Goal: Task Accomplishment & Management: Use online tool/utility

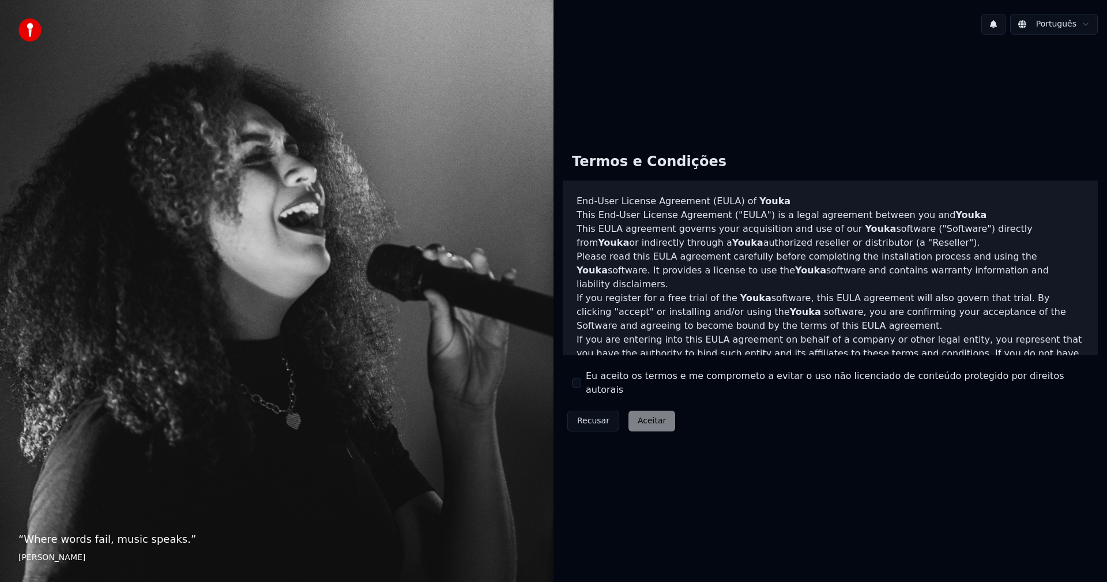
click at [573, 388] on div "Eu aceito os termos e me comprometo a evitar o uso não licenciado de conteúdo p…" at bounding box center [830, 383] width 517 height 28
click at [577, 386] on button "Eu aceito os termos e me comprometo a evitar o uso não licenciado de conteúdo p…" at bounding box center [576, 382] width 9 height 9
click at [647, 420] on button "Aceitar" at bounding box center [651, 421] width 47 height 21
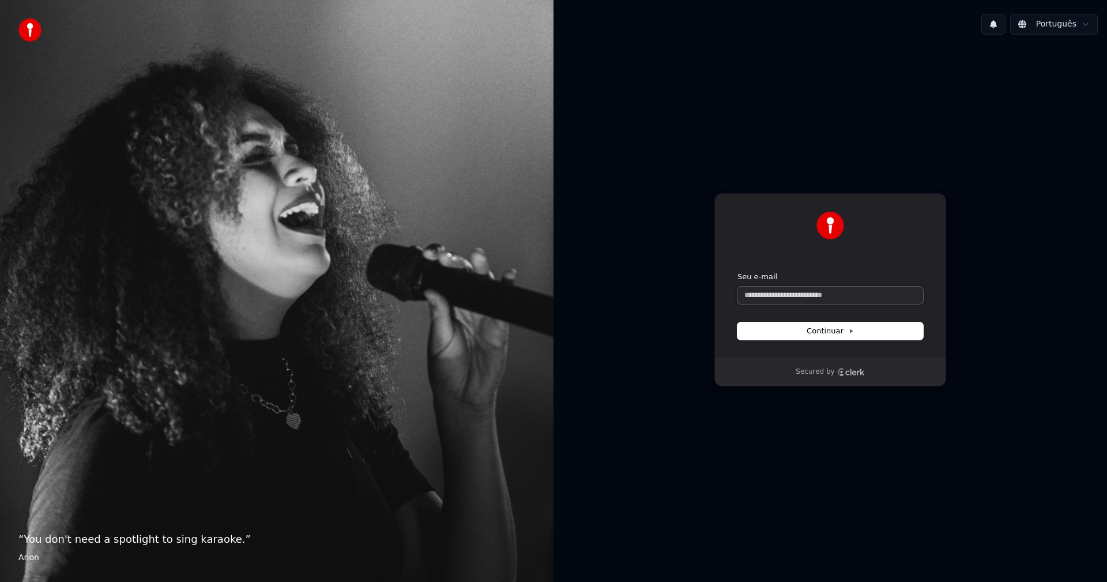
click at [823, 303] on input "Seu e-mail" at bounding box center [830, 295] width 186 height 17
click at [845, 330] on span "Continuar" at bounding box center [830, 331] width 47 height 10
type input "**********"
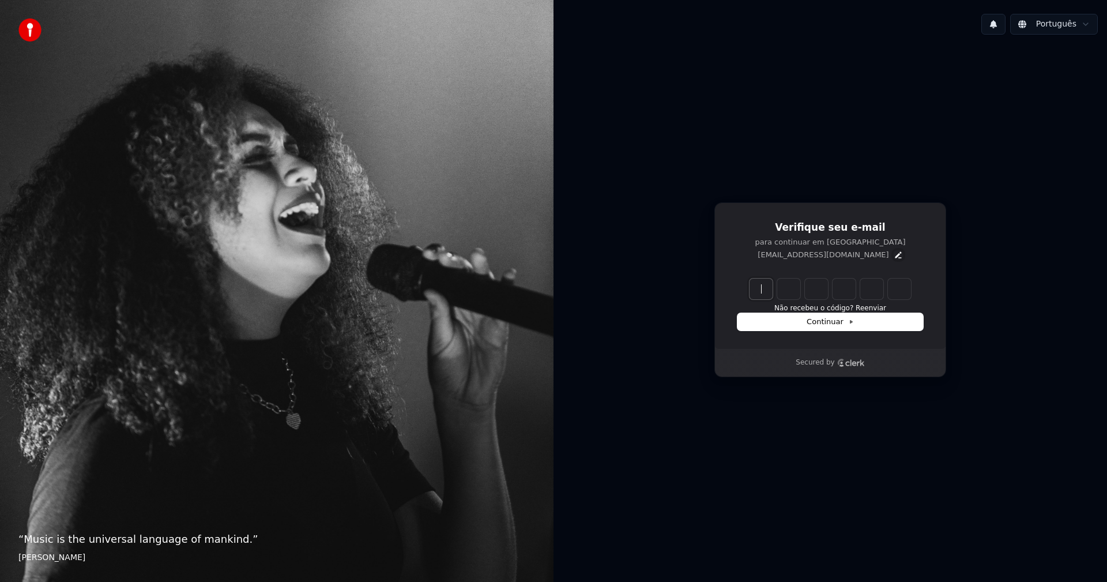
click at [894, 256] on icon "Edit" at bounding box center [898, 254] width 9 height 9
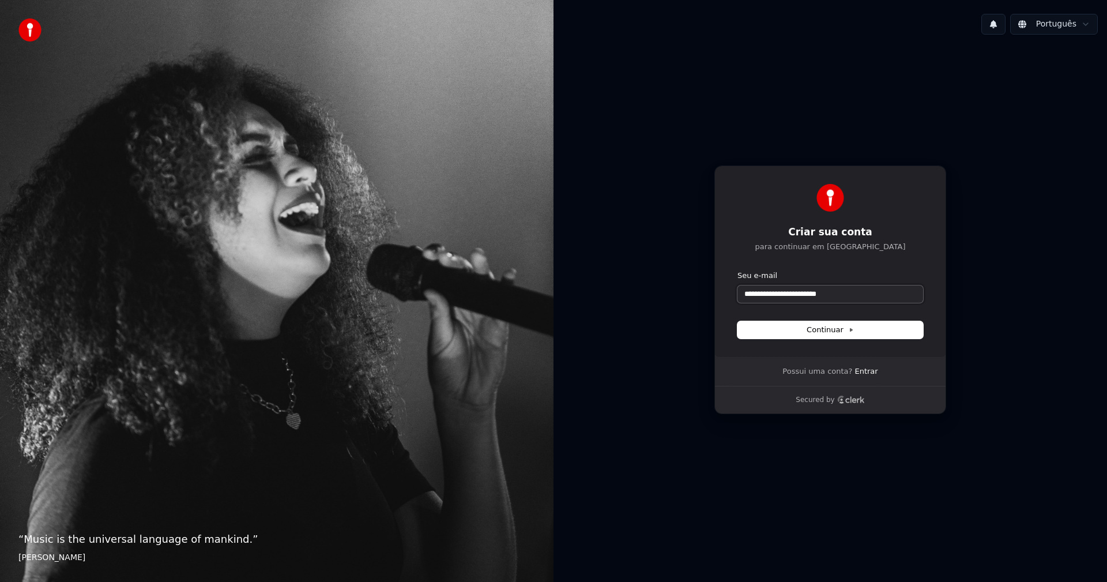
click at [756, 296] on input "**********" at bounding box center [830, 293] width 186 height 17
click at [833, 330] on span "Continuar" at bounding box center [830, 330] width 47 height 10
type input "**********"
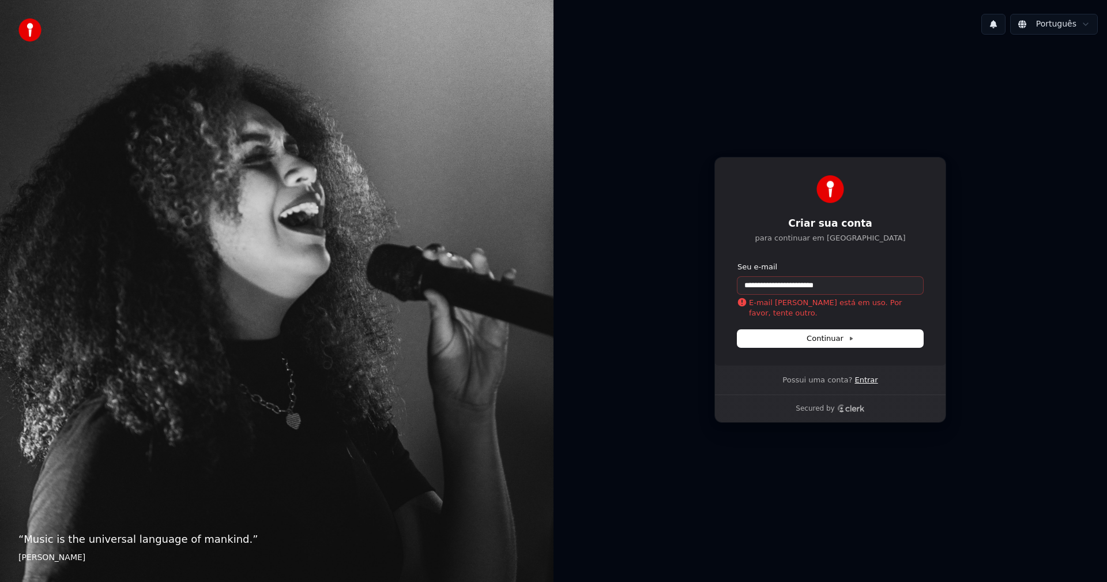
click at [865, 378] on link "Entrar" at bounding box center [865, 380] width 23 height 10
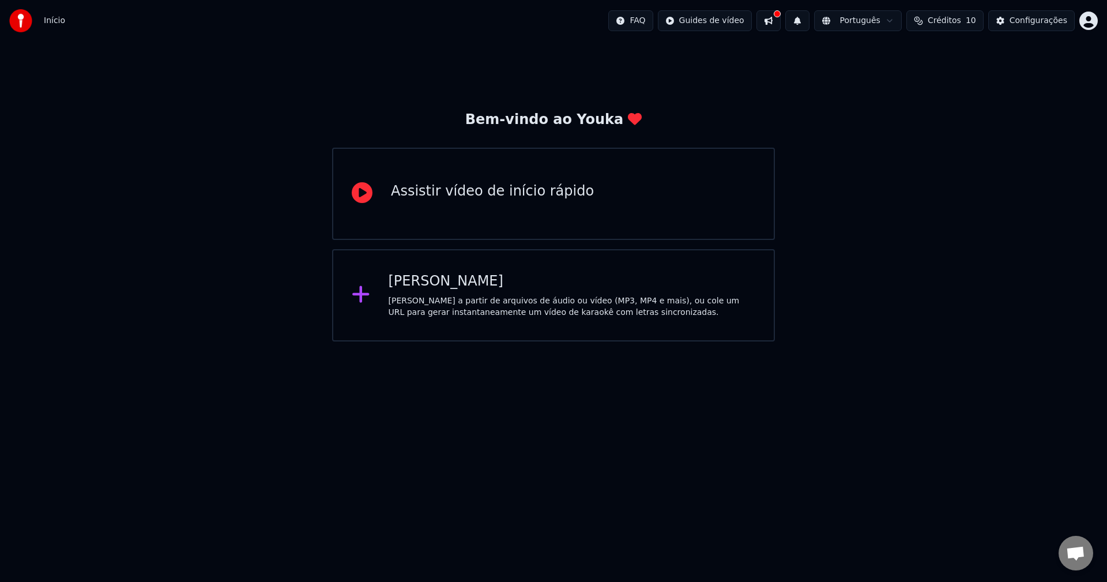
click at [469, 273] on div "[PERSON_NAME]" at bounding box center [572, 281] width 367 height 18
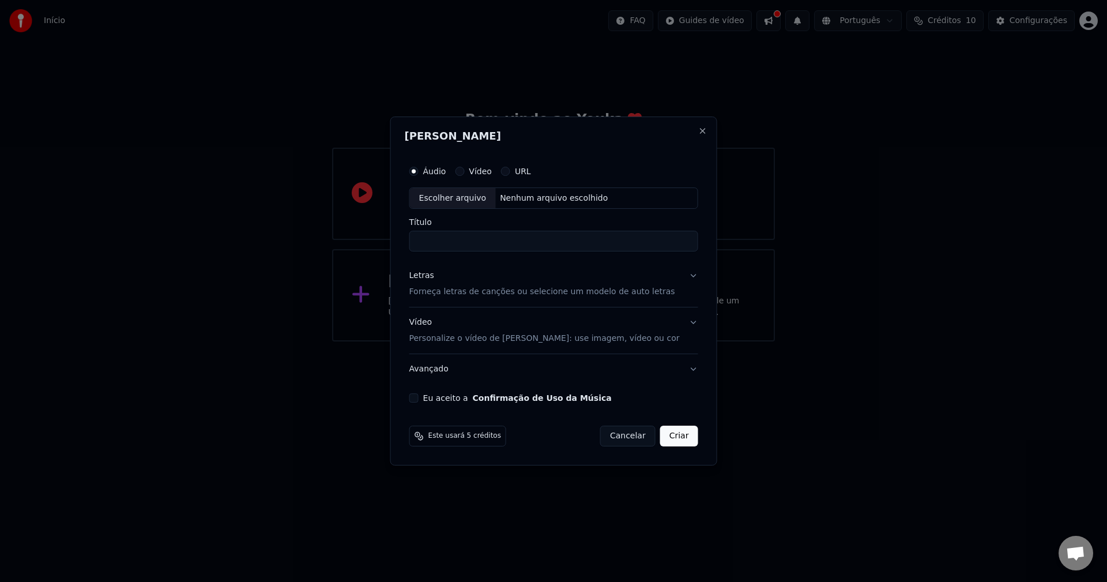
click at [464, 175] on button "Vídeo" at bounding box center [459, 171] width 9 height 9
click at [460, 241] on input "Título" at bounding box center [553, 241] width 289 height 21
click at [495, 239] on input "Título" at bounding box center [553, 241] width 289 height 21
paste input "**********"
type input "**********"
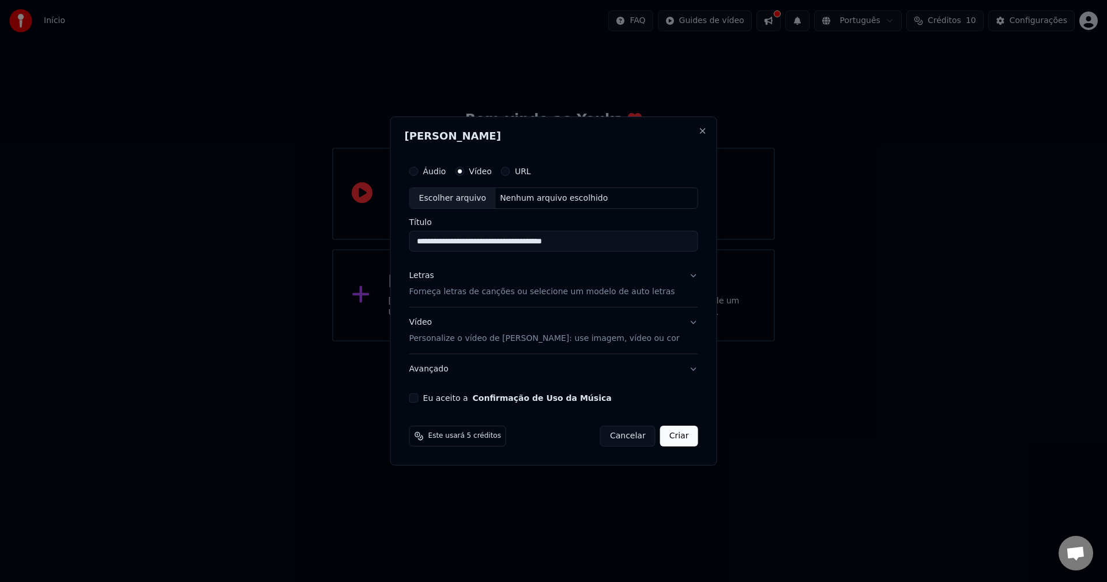
click at [478, 293] on p "Forneça letras de canções ou selecione um modelo de auto letras" at bounding box center [542, 293] width 266 height 12
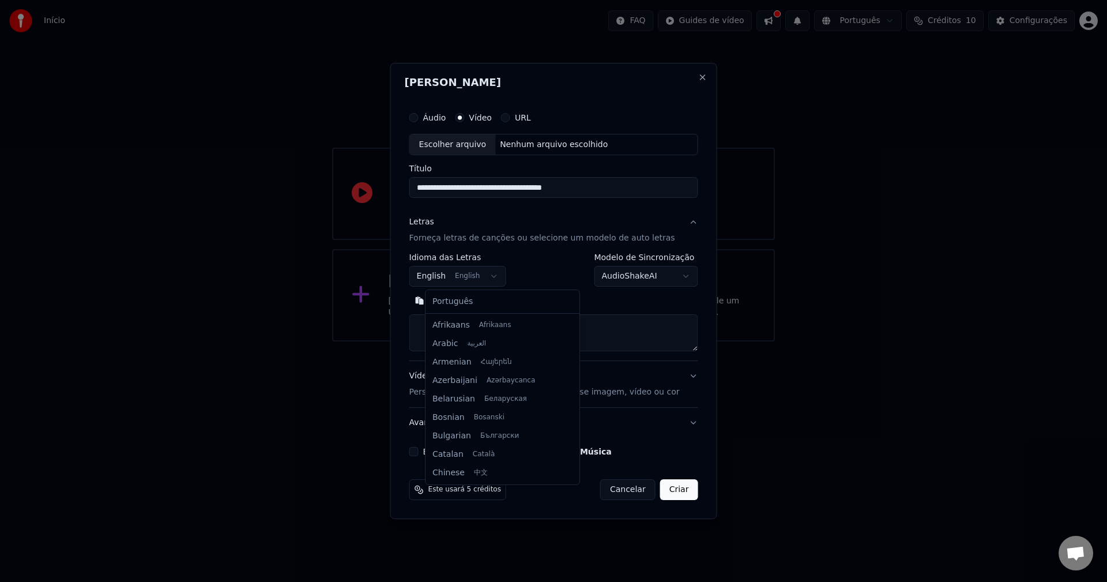
click at [504, 274] on body "**********" at bounding box center [553, 170] width 1107 height 341
select select "**"
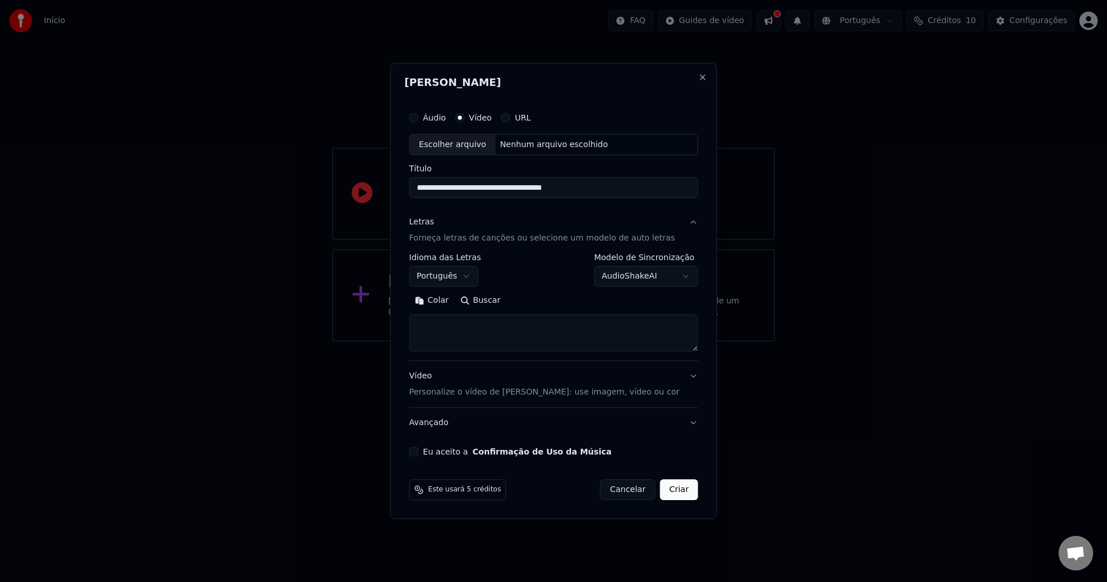
click at [570, 337] on textarea at bounding box center [553, 333] width 289 height 37
paste textarea "**********"
type textarea "**********"
drag, startPoint x: 585, startPoint y: 327, endPoint x: 305, endPoint y: 272, distance: 285.6
click at [308, 264] on body "**********" at bounding box center [553, 170] width 1107 height 341
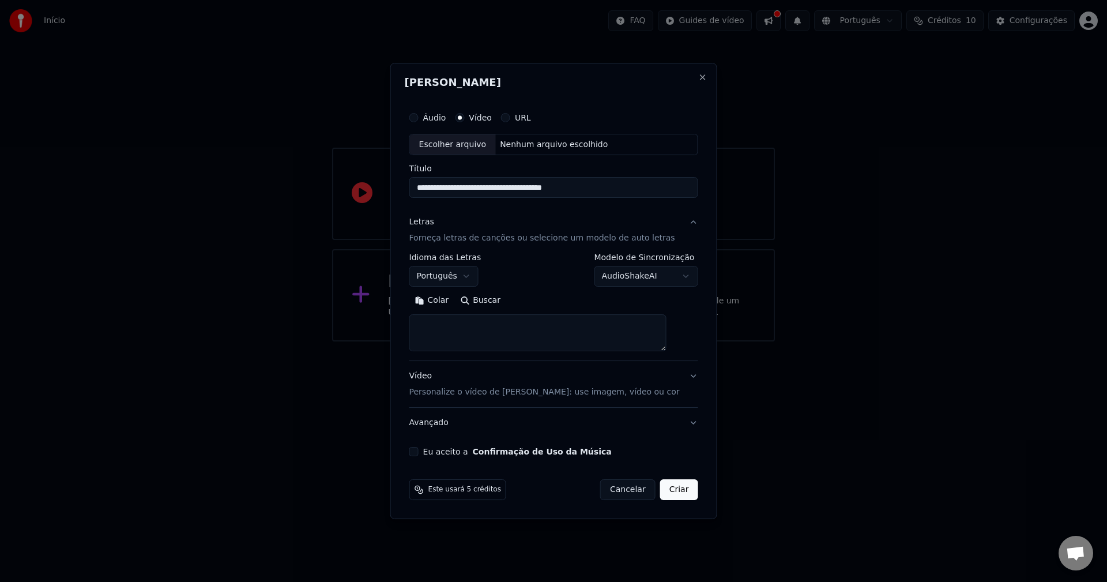
click at [511, 332] on textarea at bounding box center [537, 333] width 257 height 37
paste textarea "**********"
type textarea "**********"
click at [419, 121] on button "Áudio" at bounding box center [413, 117] width 9 height 9
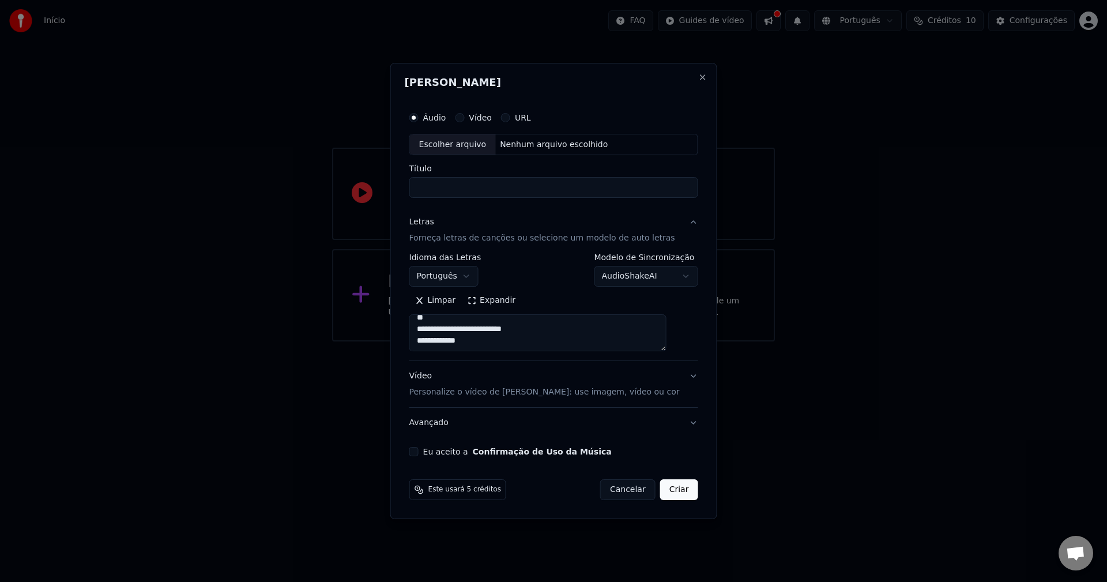
click at [478, 184] on input "Título" at bounding box center [553, 188] width 289 height 21
click at [446, 189] on input "Título" at bounding box center [553, 188] width 289 height 21
paste input "**********"
click at [495, 457] on div "**********" at bounding box center [554, 281] width 298 height 360
click at [419, 449] on button "Eu aceito a Confirmação de Uso da Música" at bounding box center [413, 451] width 9 height 9
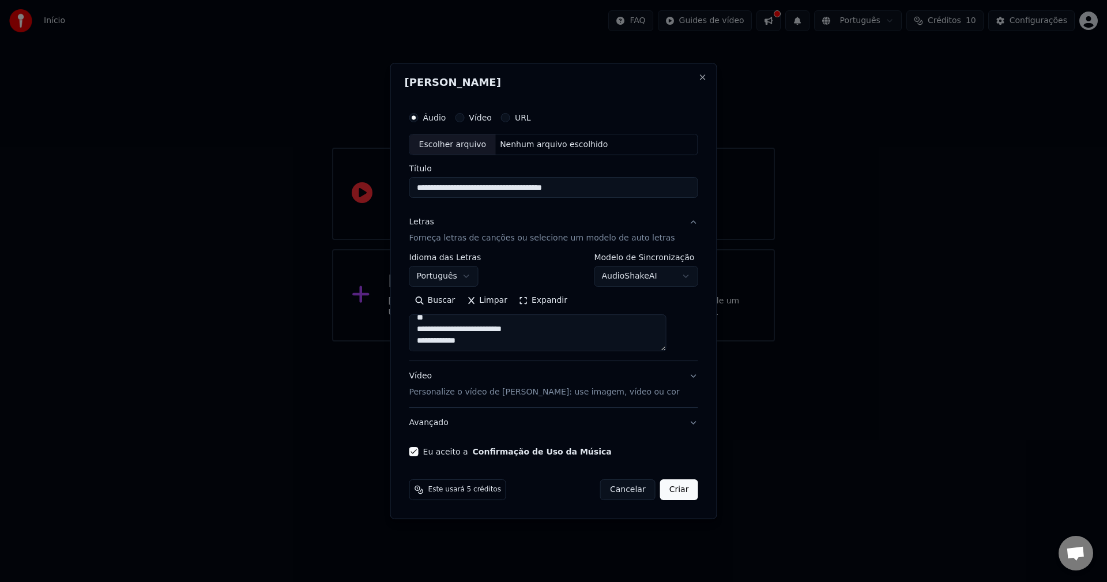
click at [668, 496] on button "Criar" at bounding box center [679, 489] width 38 height 21
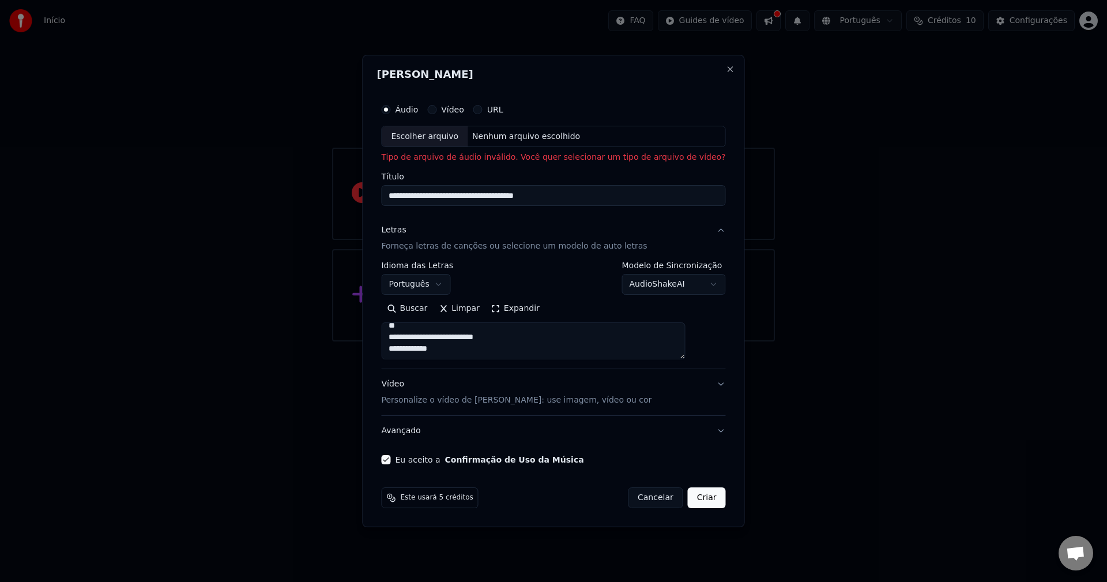
click at [446, 134] on div "Escolher arquivo" at bounding box center [425, 136] width 86 height 21
type input "**********"
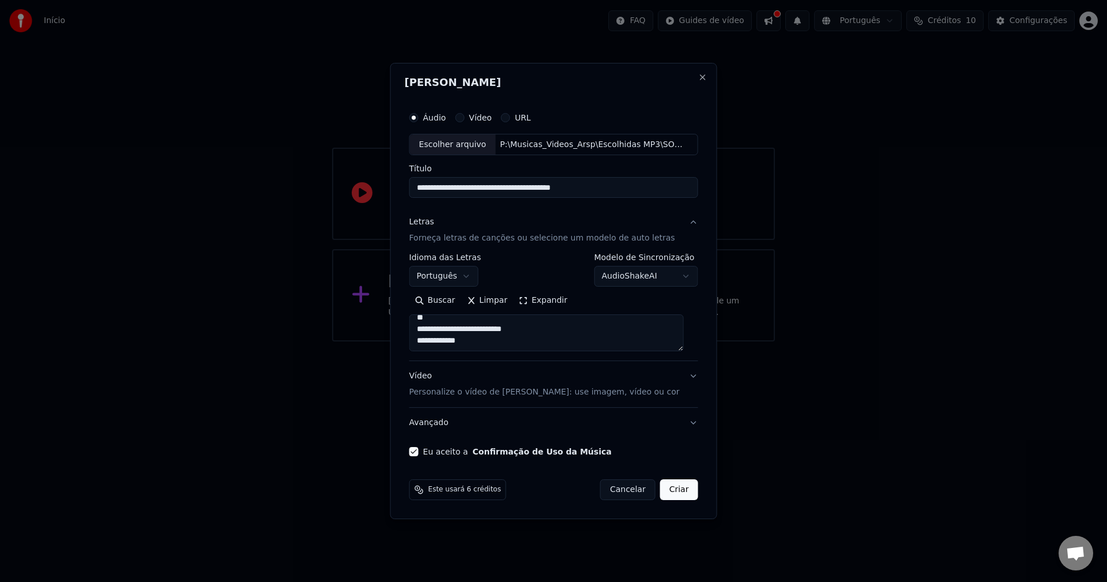
click at [671, 488] on button "Criar" at bounding box center [679, 489] width 38 height 21
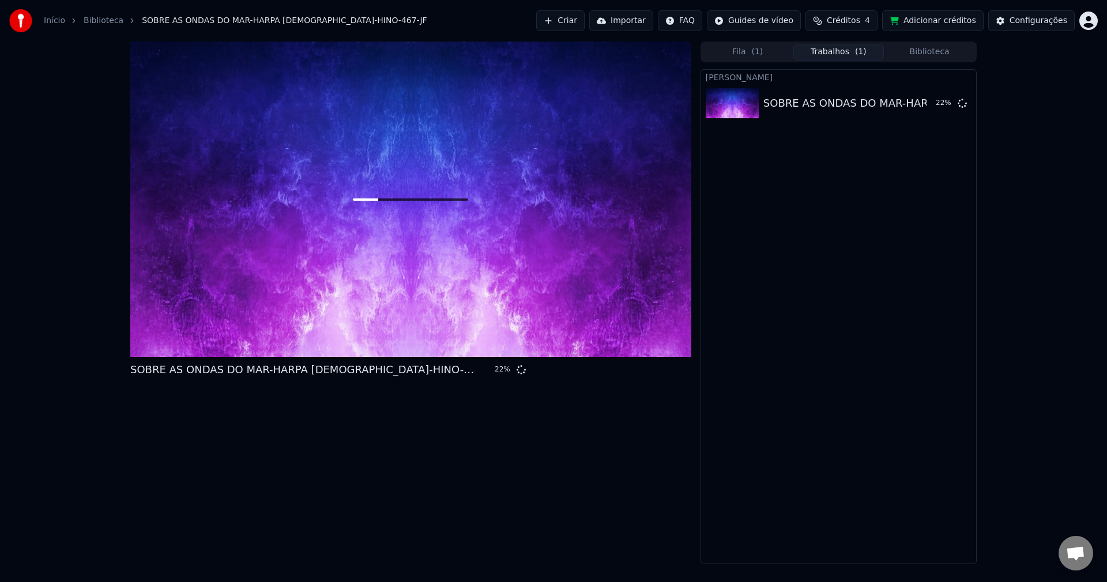
click at [938, 51] on button "Biblioteca" at bounding box center [929, 52] width 91 height 17
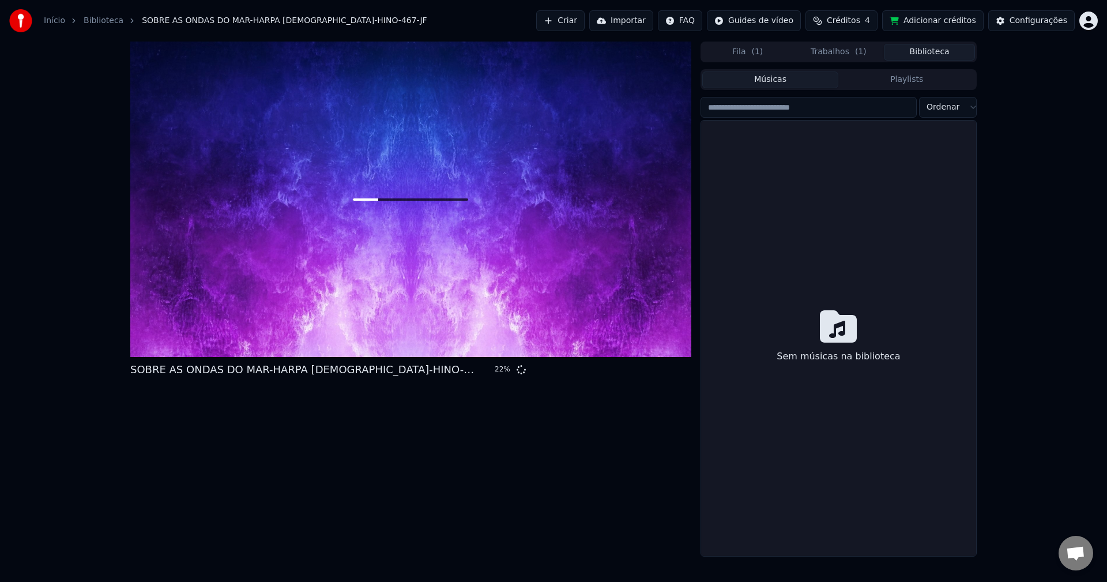
click at [830, 50] on button "Trabalhos ( 1 )" at bounding box center [838, 52] width 91 height 17
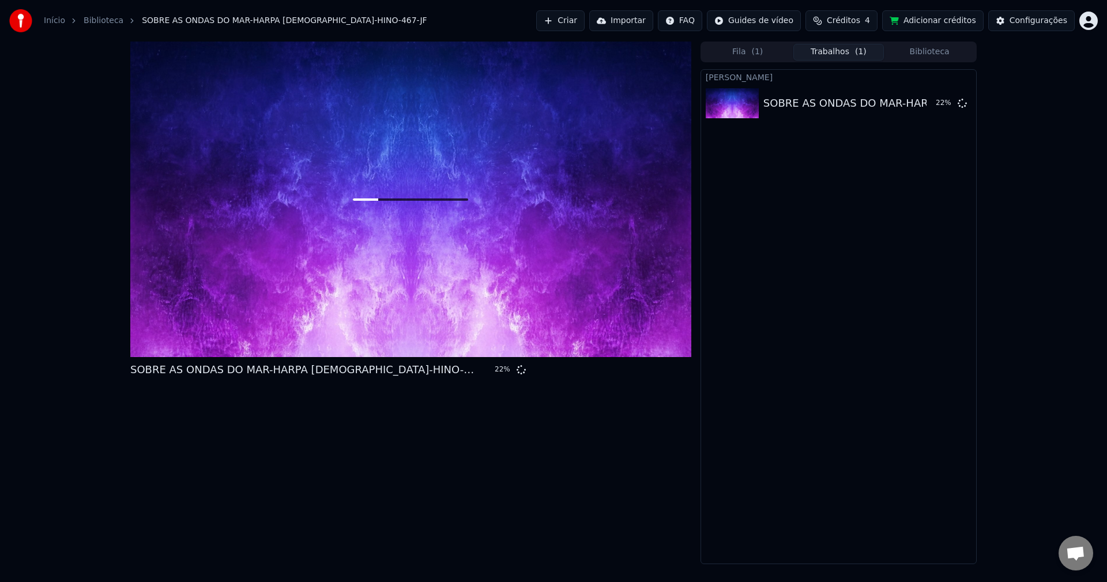
click at [738, 51] on button "Fila ( 1 )" at bounding box center [747, 52] width 91 height 17
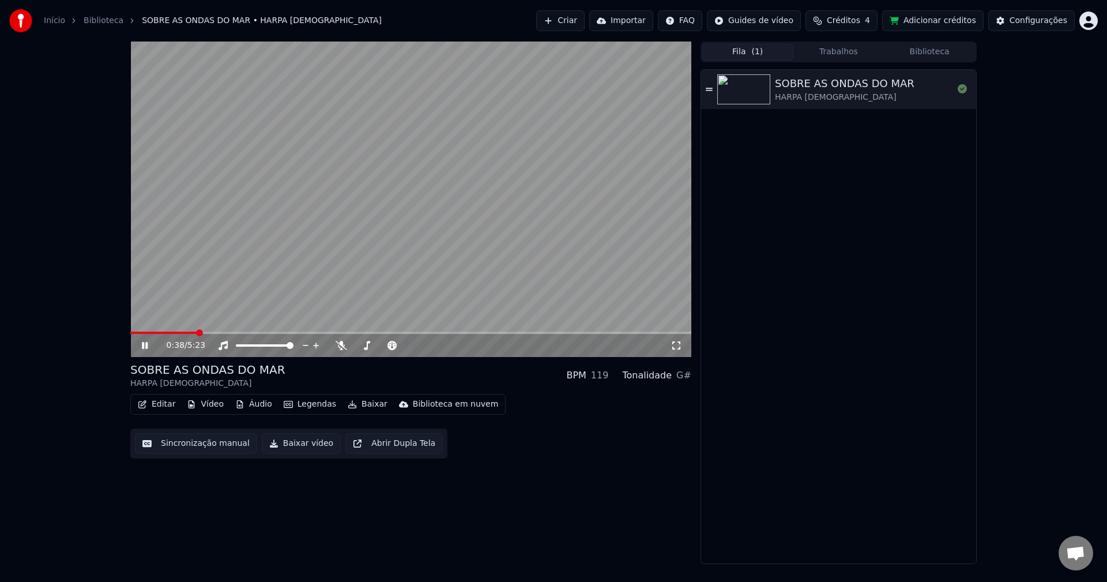
click at [149, 347] on icon at bounding box center [153, 345] width 27 height 9
click at [162, 405] on button "Editar" at bounding box center [156, 404] width 47 height 16
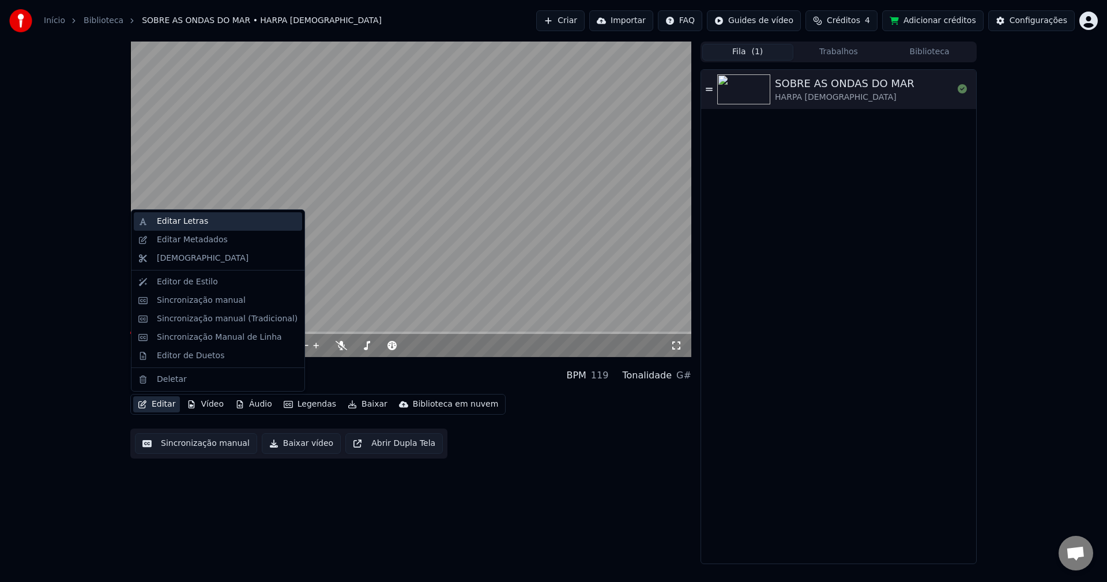
click at [195, 224] on div "Editar Letras" at bounding box center [182, 222] width 51 height 12
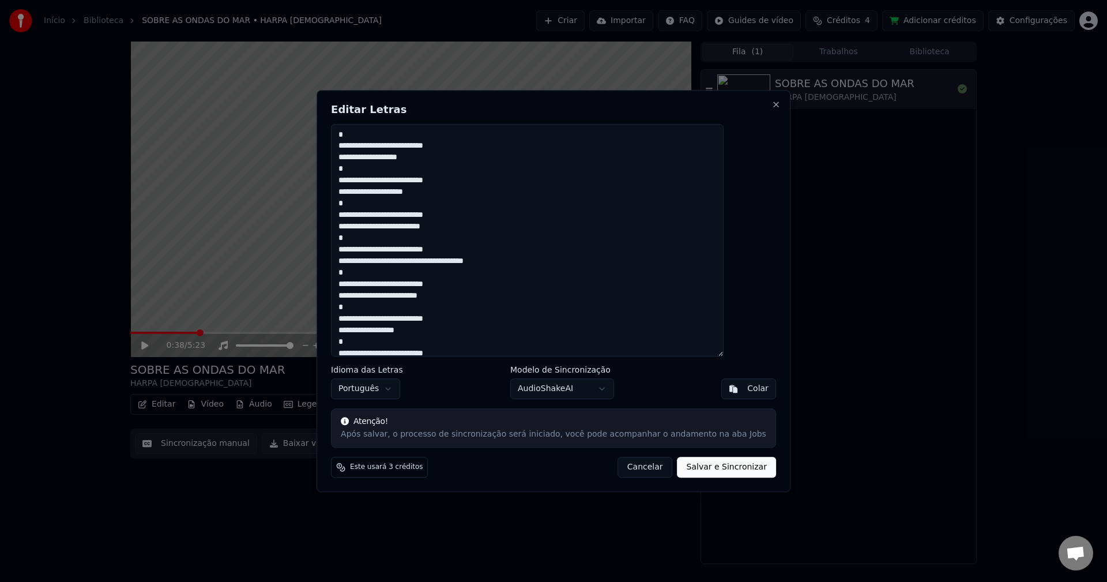
drag, startPoint x: 474, startPoint y: 142, endPoint x: 337, endPoint y: 122, distance: 138.8
click at [337, 122] on body "Início Biblioteca SOBRE AS ONDAS DO MAR • HARPA [DEMOGRAPHIC_DATA] Criar Import…" at bounding box center [553, 291] width 1107 height 582
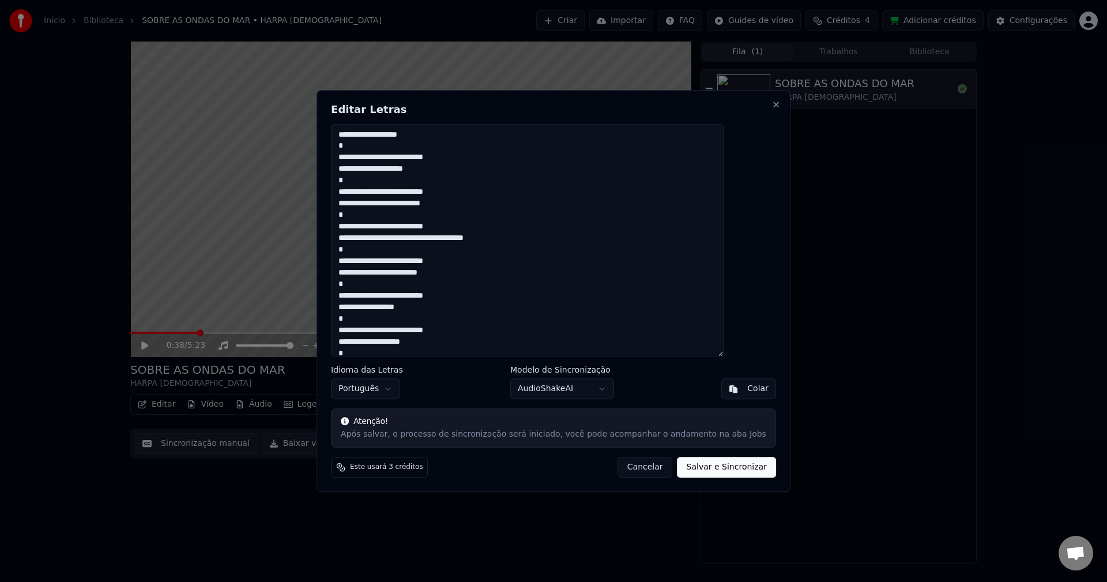
drag, startPoint x: 374, startPoint y: 145, endPoint x: 360, endPoint y: 145, distance: 13.8
click at [360, 145] on textarea at bounding box center [527, 240] width 393 height 233
drag, startPoint x: 482, startPoint y: 153, endPoint x: 363, endPoint y: 150, distance: 118.8
click at [363, 150] on textarea at bounding box center [527, 240] width 393 height 233
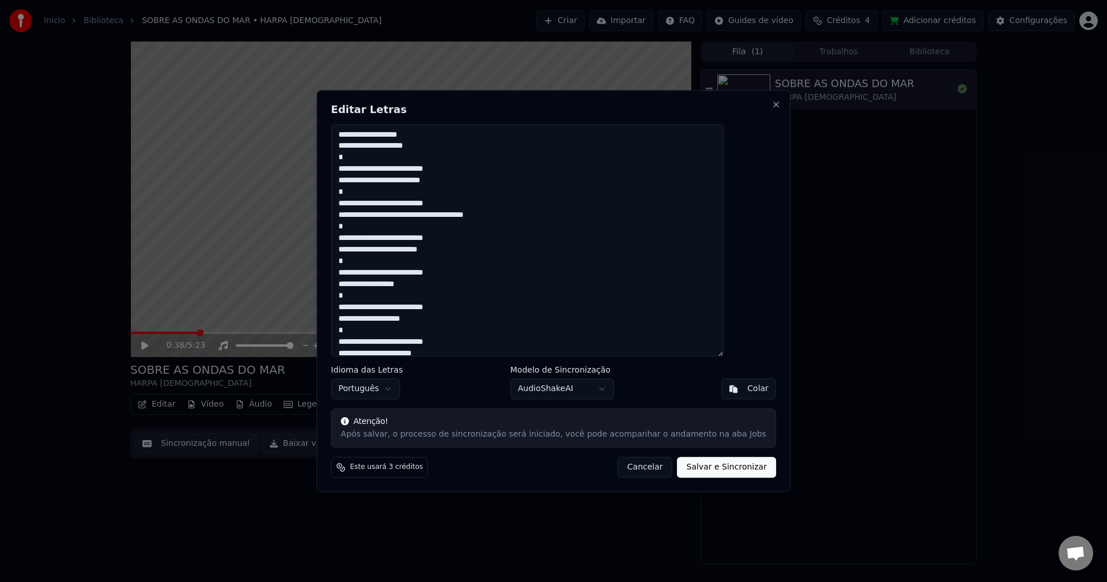
drag, startPoint x: 368, startPoint y: 159, endPoint x: 507, endPoint y: 171, distance: 139.5
click at [507, 171] on textarea at bounding box center [527, 240] width 393 height 233
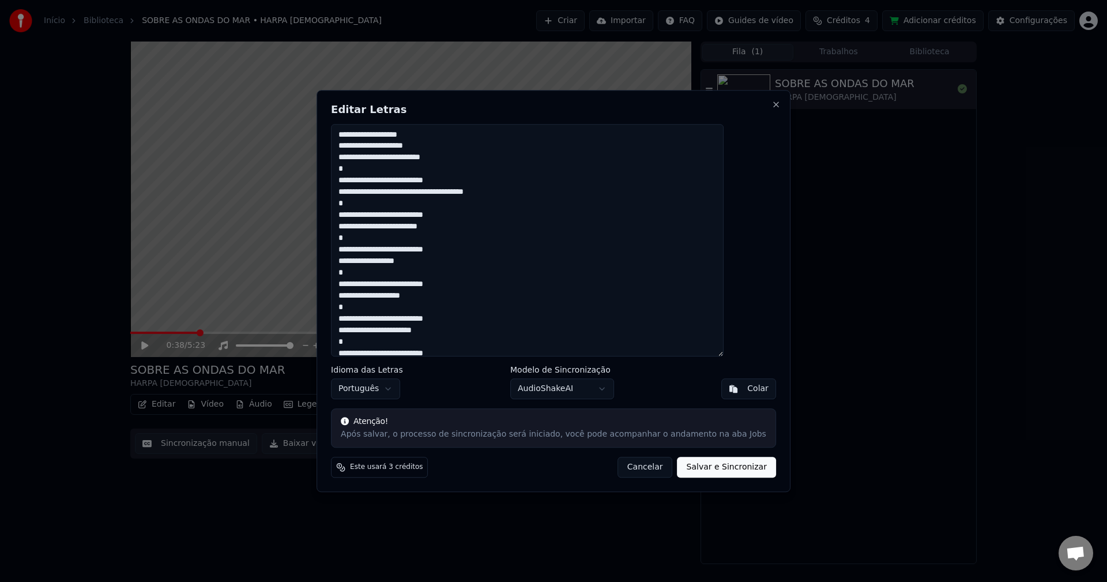
click at [373, 172] on textarea at bounding box center [527, 240] width 393 height 233
drag, startPoint x: 470, startPoint y: 178, endPoint x: 349, endPoint y: 175, distance: 120.6
click at [349, 175] on div "Editar Letras Idioma das Letras Português Modelo de Sincronização AudioShakeAI …" at bounding box center [554, 291] width 474 height 402
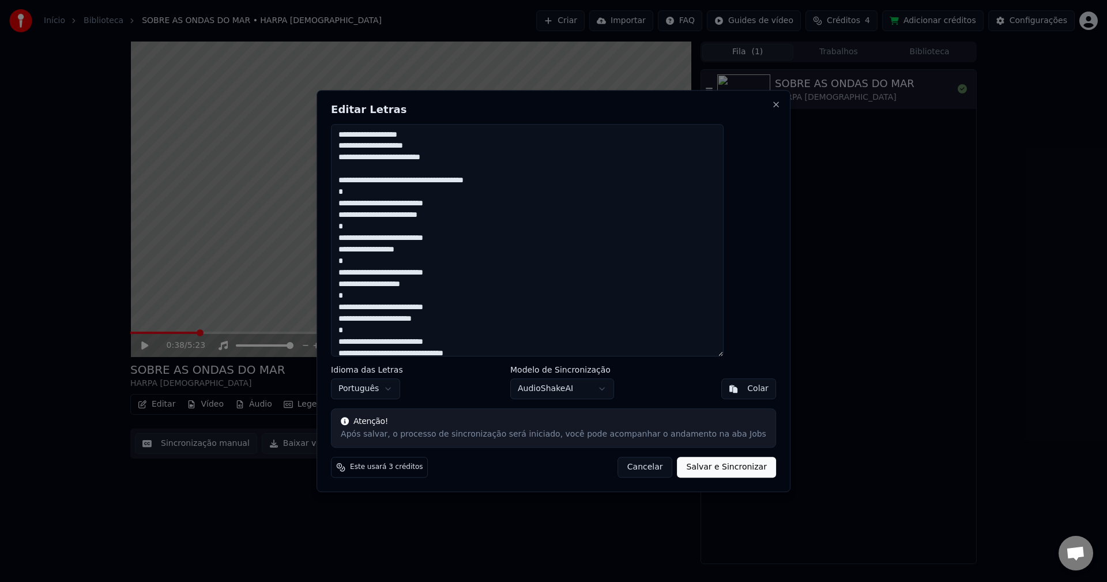
drag, startPoint x: 361, startPoint y: 191, endPoint x: 499, endPoint y: 205, distance: 138.5
click at [499, 205] on textarea at bounding box center [527, 240] width 393 height 233
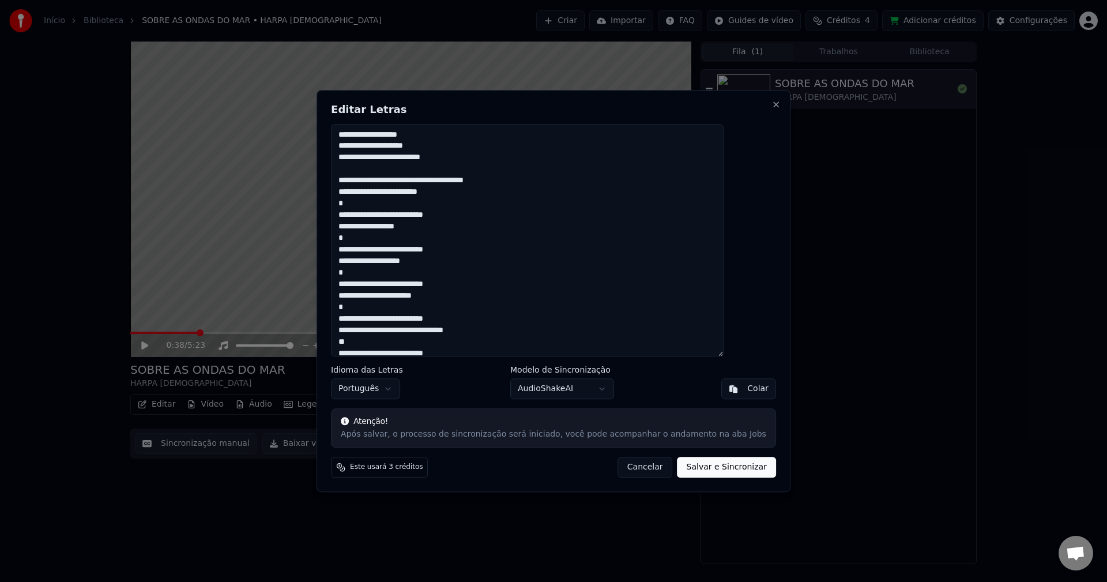
drag, startPoint x: 367, startPoint y: 201, endPoint x: 491, endPoint y: 214, distance: 124.7
click at [491, 214] on textarea at bounding box center [527, 240] width 393 height 233
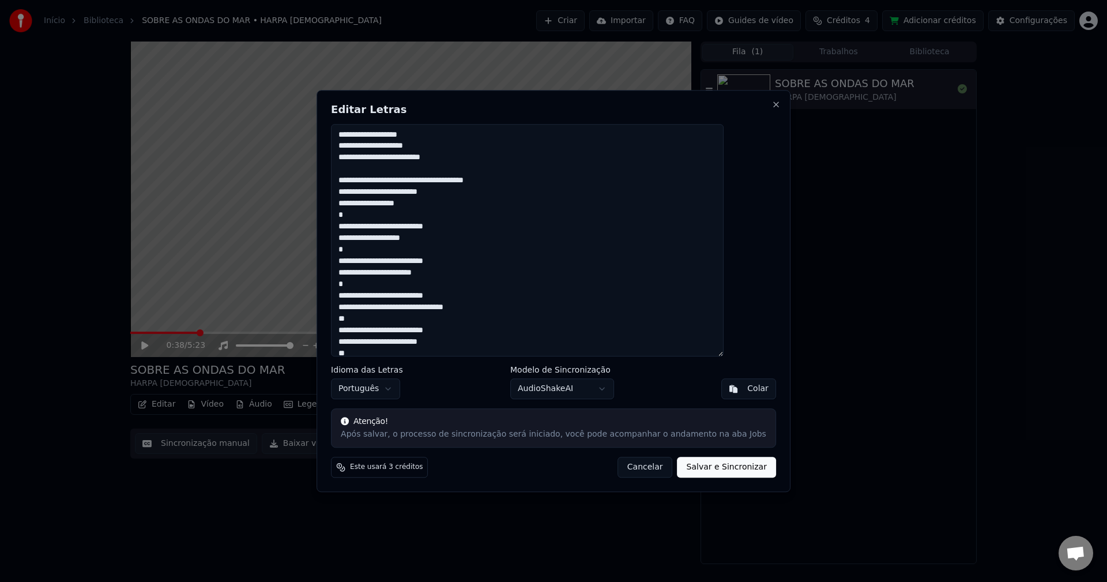
drag, startPoint x: 361, startPoint y: 213, endPoint x: 487, endPoint y: 228, distance: 127.2
click at [487, 228] on textarea at bounding box center [527, 240] width 393 height 233
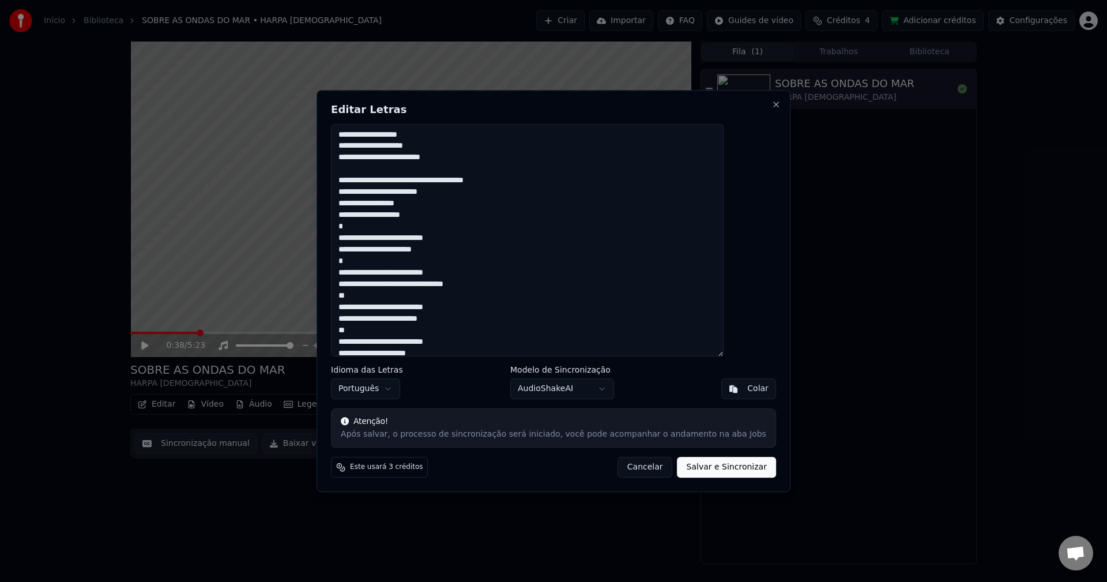
drag, startPoint x: 367, startPoint y: 229, endPoint x: 468, endPoint y: 240, distance: 102.1
click at [468, 240] on textarea at bounding box center [527, 240] width 393 height 233
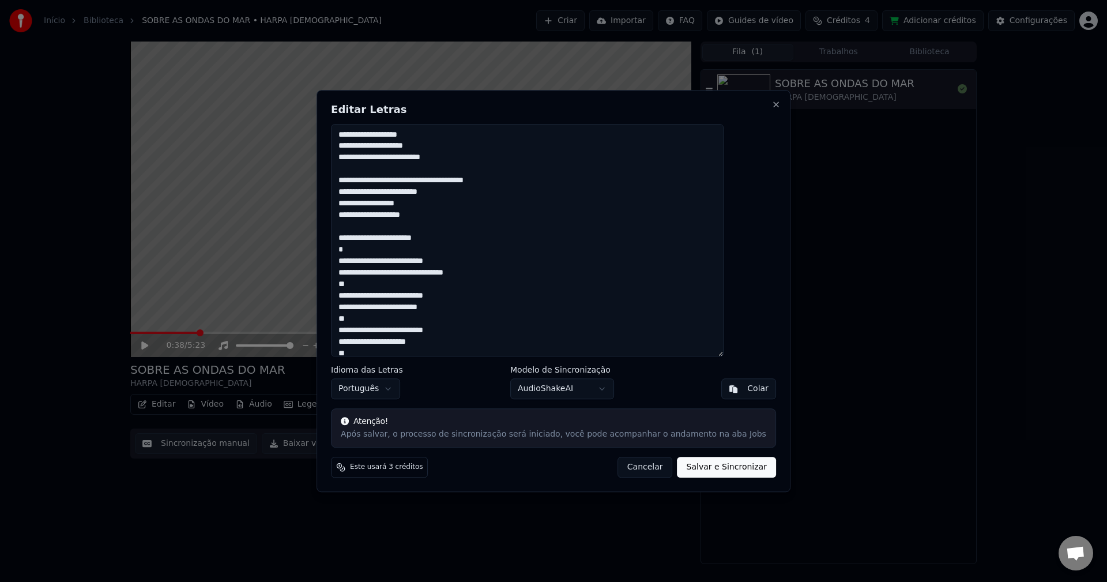
drag, startPoint x: 364, startPoint y: 249, endPoint x: 484, endPoint y: 259, distance: 119.7
click at [484, 259] on textarea at bounding box center [527, 240] width 393 height 233
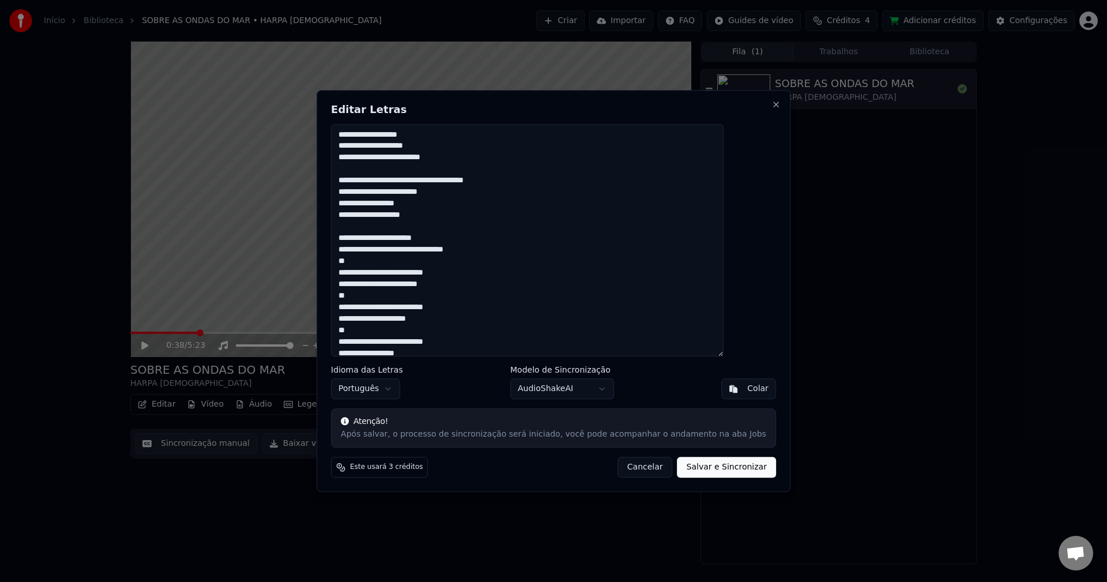
drag, startPoint x: 366, startPoint y: 262, endPoint x: 474, endPoint y: 270, distance: 108.7
click at [474, 270] on textarea at bounding box center [527, 240] width 393 height 233
drag, startPoint x: 366, startPoint y: 273, endPoint x: 492, endPoint y: 282, distance: 127.2
click at [492, 282] on textarea at bounding box center [527, 240] width 393 height 233
drag, startPoint x: 364, startPoint y: 295, endPoint x: 485, endPoint y: 302, distance: 121.9
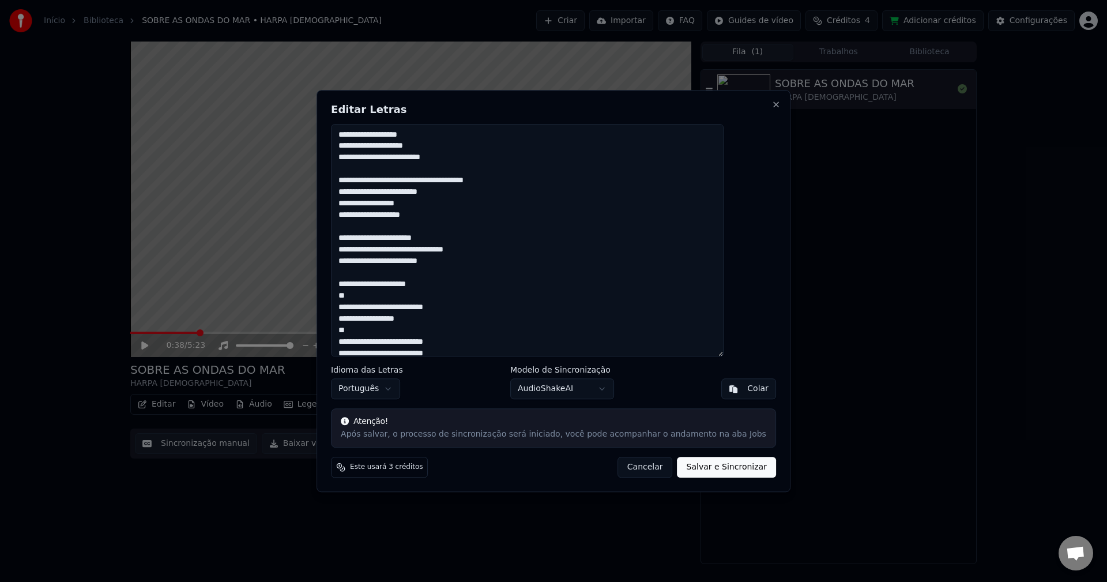
click at [485, 302] on textarea at bounding box center [527, 240] width 393 height 233
drag, startPoint x: 368, startPoint y: 306, endPoint x: 496, endPoint y: 315, distance: 128.9
click at [496, 315] on textarea at bounding box center [527, 240] width 393 height 233
drag, startPoint x: 363, startPoint y: 310, endPoint x: 372, endPoint y: 307, distance: 9.7
click at [372, 307] on textarea at bounding box center [527, 240] width 393 height 233
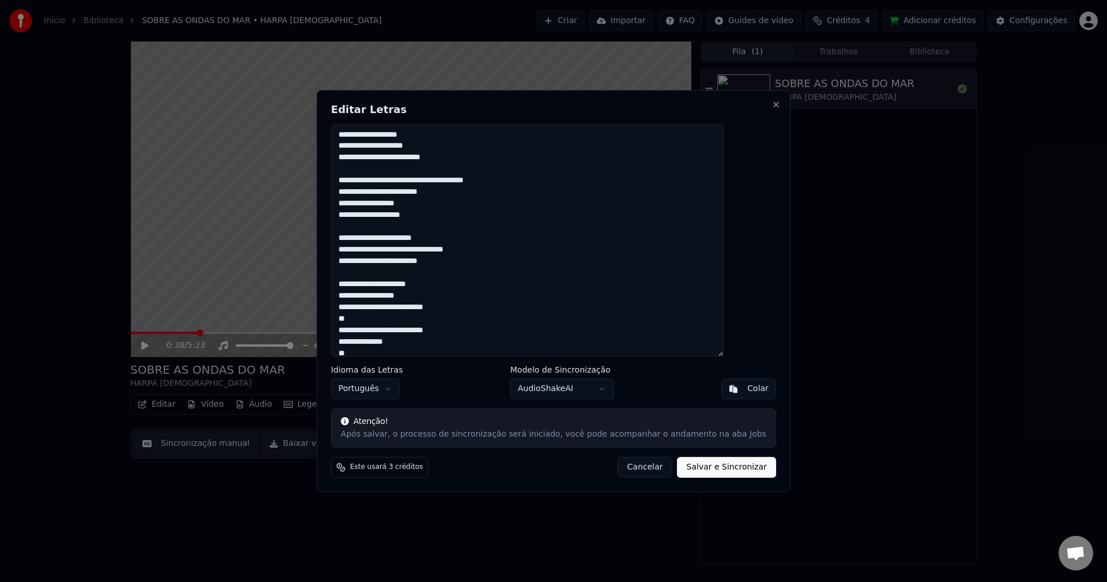
drag, startPoint x: 364, startPoint y: 317, endPoint x: 479, endPoint y: 327, distance: 115.7
click at [479, 327] on textarea at bounding box center [527, 240] width 393 height 233
drag, startPoint x: 362, startPoint y: 329, endPoint x: 492, endPoint y: 338, distance: 131.2
click at [492, 338] on textarea at bounding box center [527, 240] width 393 height 233
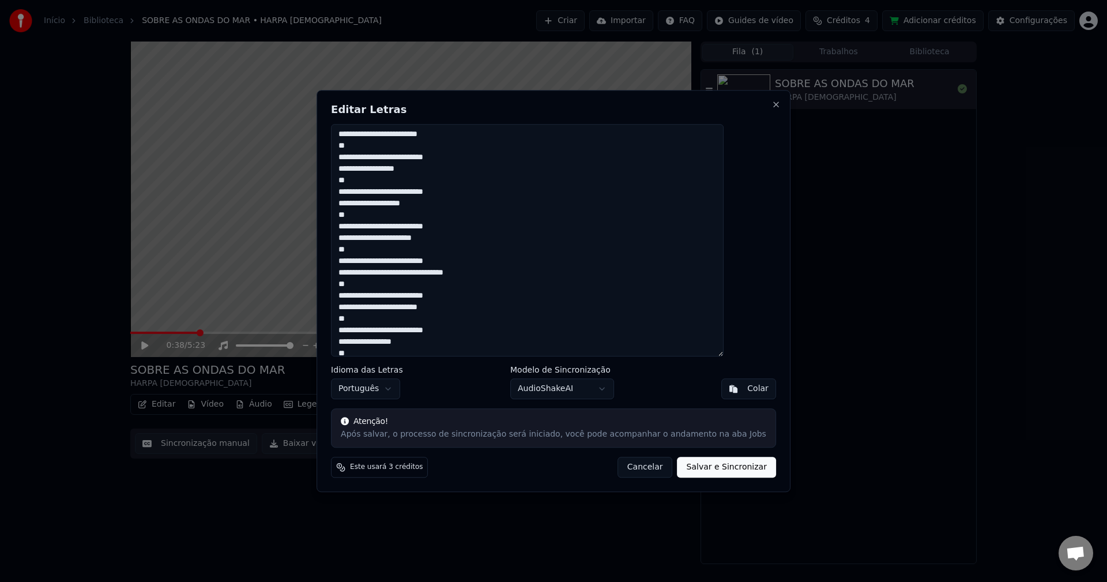
scroll to position [173, 0]
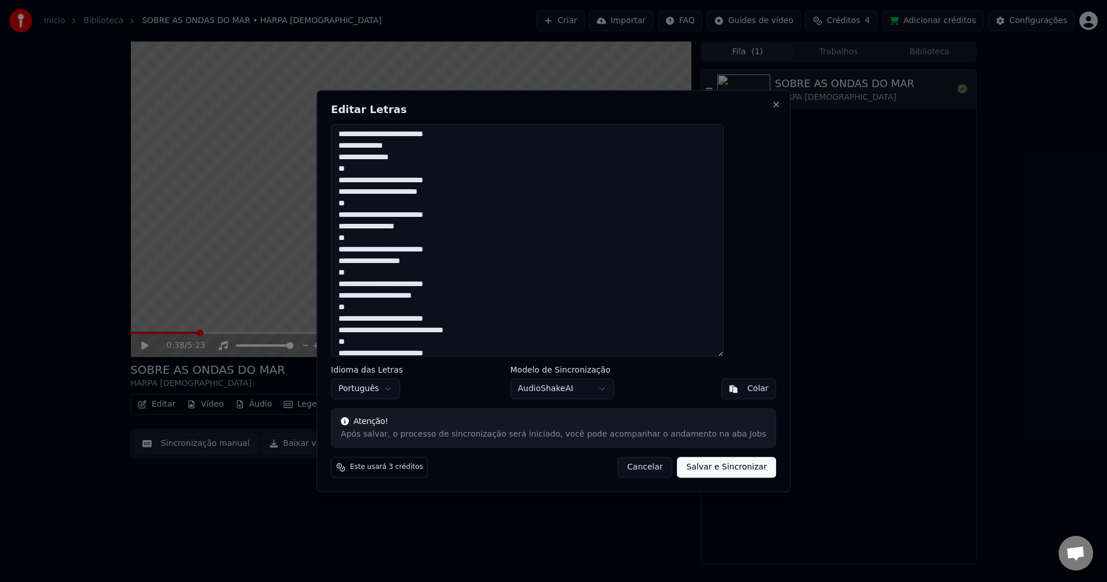
drag, startPoint x: 365, startPoint y: 172, endPoint x: 485, endPoint y: 176, distance: 120.6
click at [485, 176] on textarea at bounding box center [527, 240] width 393 height 233
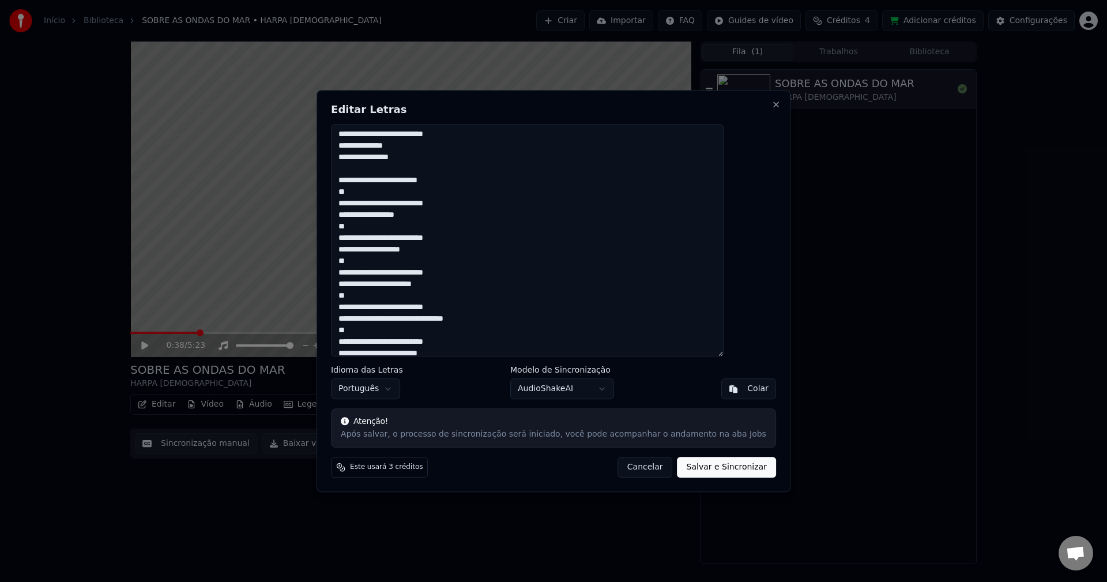
drag, startPoint x: 368, startPoint y: 193, endPoint x: 491, endPoint y: 202, distance: 123.2
click at [491, 202] on textarea at bounding box center [527, 240] width 393 height 233
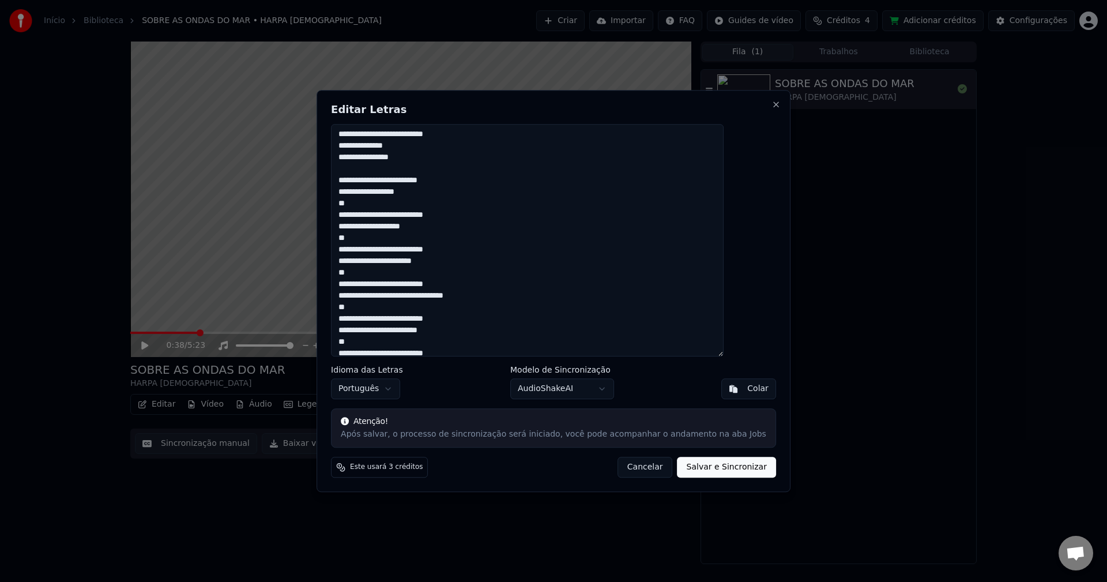
drag, startPoint x: 361, startPoint y: 208, endPoint x: 491, endPoint y: 210, distance: 129.7
click at [491, 210] on textarea at bounding box center [527, 240] width 393 height 233
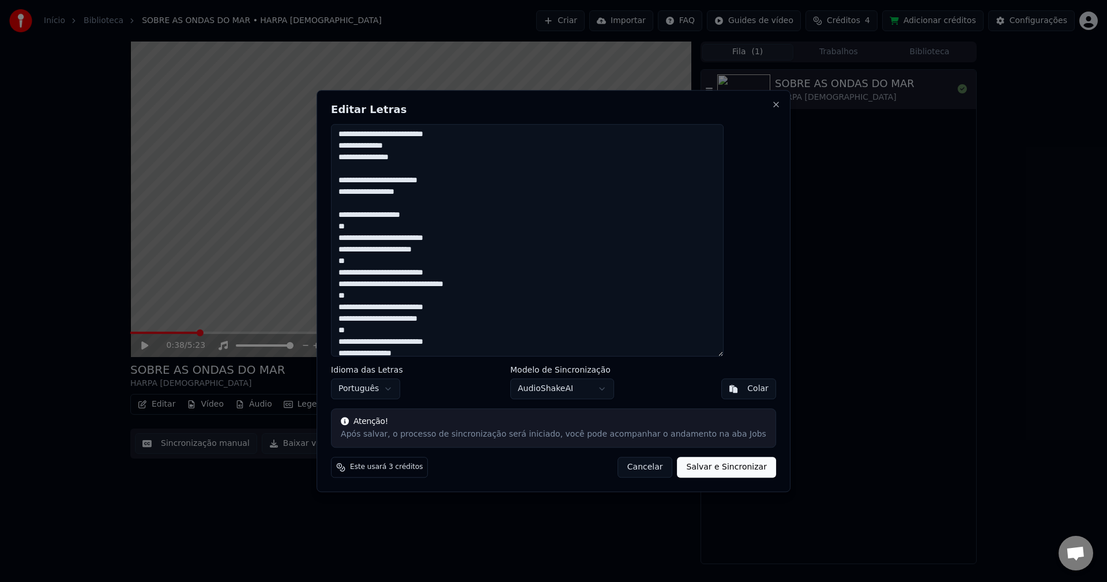
drag, startPoint x: 371, startPoint y: 223, endPoint x: 483, endPoint y: 240, distance: 113.1
click at [483, 240] on textarea at bounding box center [527, 240] width 393 height 233
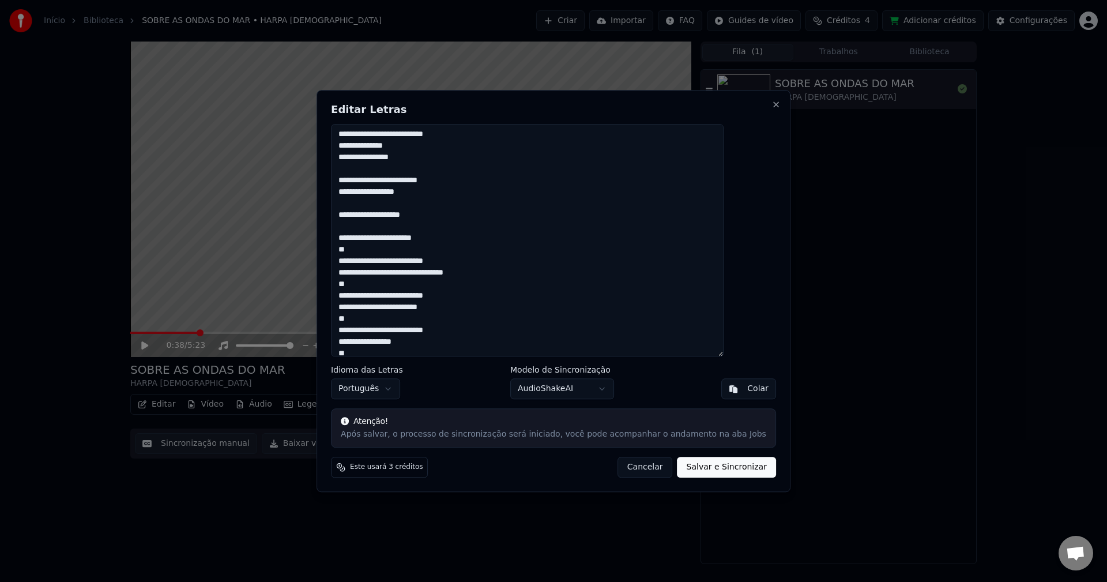
drag, startPoint x: 366, startPoint y: 247, endPoint x: 382, endPoint y: 247, distance: 15.6
click at [382, 247] on textarea at bounding box center [527, 240] width 393 height 233
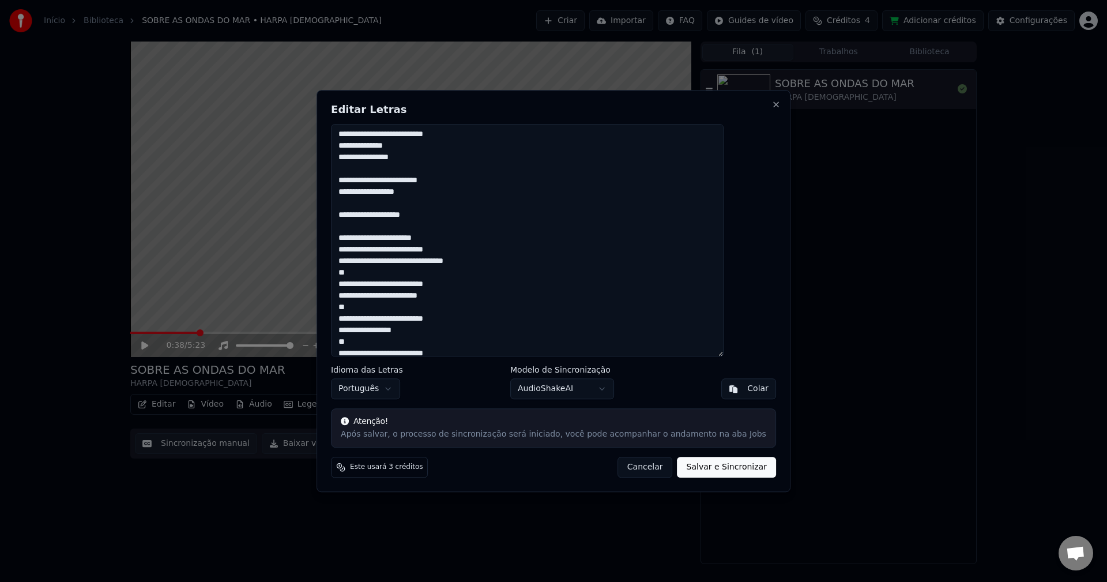
drag, startPoint x: 362, startPoint y: 249, endPoint x: 507, endPoint y: 255, distance: 145.4
click at [507, 255] on textarea at bounding box center [527, 240] width 393 height 233
drag, startPoint x: 371, startPoint y: 263, endPoint x: 526, endPoint y: 273, distance: 156.0
click at [526, 273] on textarea at bounding box center [527, 240] width 393 height 233
drag, startPoint x: 366, startPoint y: 261, endPoint x: 491, endPoint y: 263, distance: 125.7
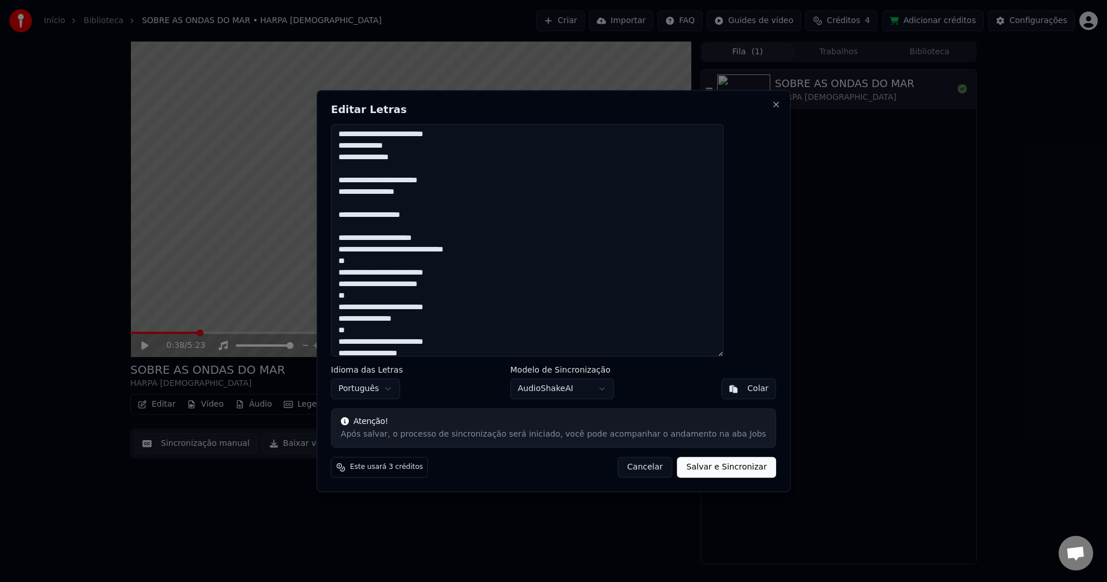
click at [483, 266] on textarea at bounding box center [527, 240] width 393 height 233
drag, startPoint x: 468, startPoint y: 262, endPoint x: 370, endPoint y: 261, distance: 97.4
click at [370, 261] on textarea at bounding box center [527, 240] width 393 height 233
click at [362, 258] on textarea at bounding box center [527, 240] width 393 height 233
drag, startPoint x: 362, startPoint y: 258, endPoint x: 495, endPoint y: 260, distance: 133.2
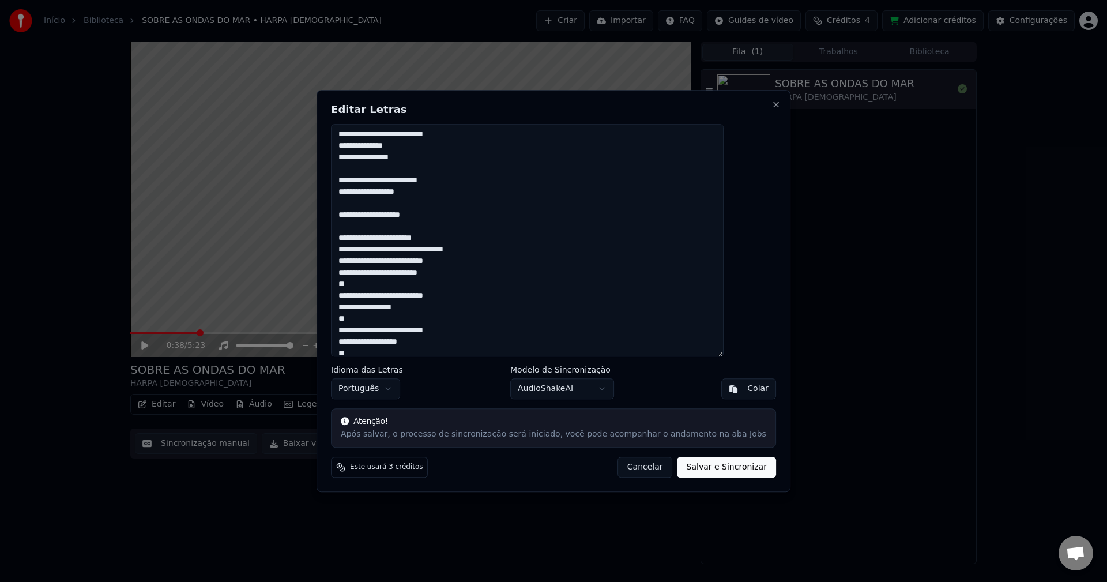
click at [495, 260] on textarea at bounding box center [527, 240] width 393 height 233
drag, startPoint x: 367, startPoint y: 276, endPoint x: 494, endPoint y: 284, distance: 127.1
click at [494, 284] on textarea at bounding box center [527, 240] width 393 height 233
drag, startPoint x: 366, startPoint y: 293, endPoint x: 475, endPoint y: 305, distance: 110.2
click at [475, 305] on textarea at bounding box center [527, 240] width 393 height 233
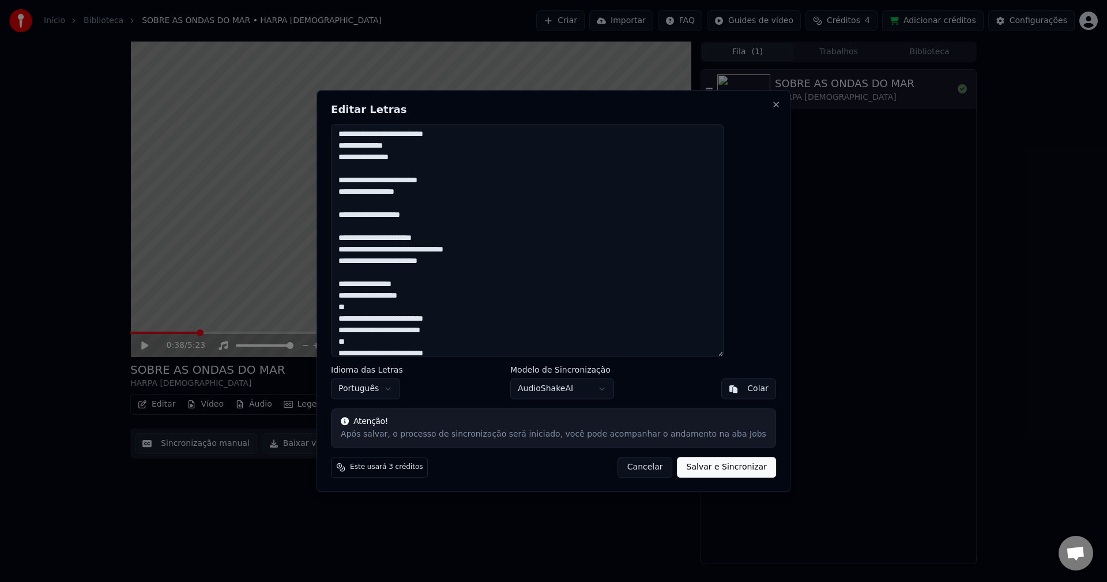
drag, startPoint x: 368, startPoint y: 308, endPoint x: 491, endPoint y: 310, distance: 122.8
click at [491, 310] on textarea at bounding box center [527, 240] width 393 height 233
drag, startPoint x: 365, startPoint y: 310, endPoint x: 483, endPoint y: 318, distance: 118.5
click at [483, 318] on textarea at bounding box center [527, 240] width 393 height 233
drag, startPoint x: 365, startPoint y: 331, endPoint x: 468, endPoint y: 338, distance: 103.4
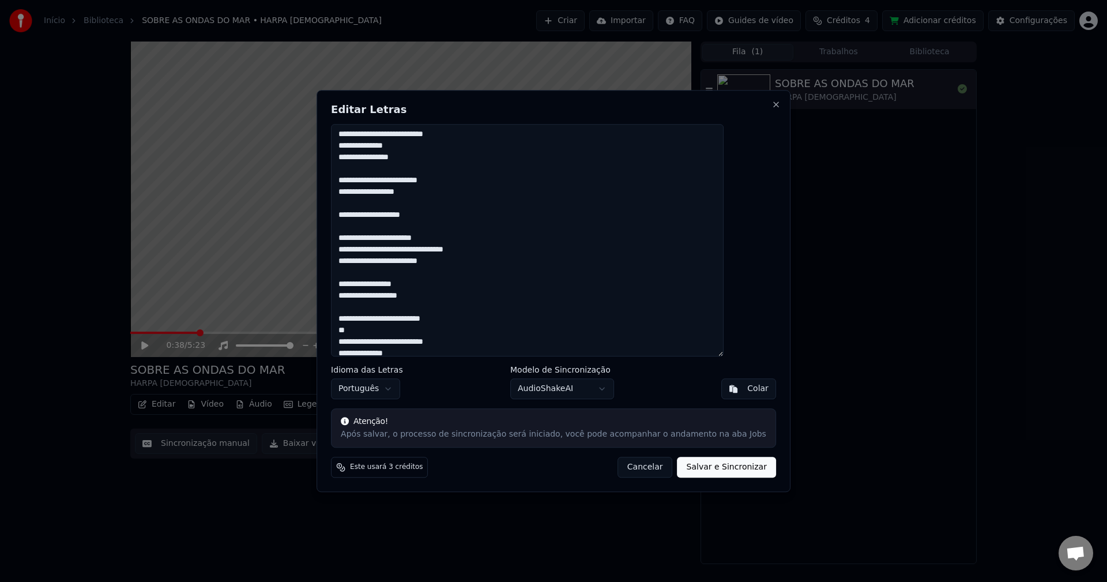
click at [468, 338] on textarea at bounding box center [527, 240] width 393 height 233
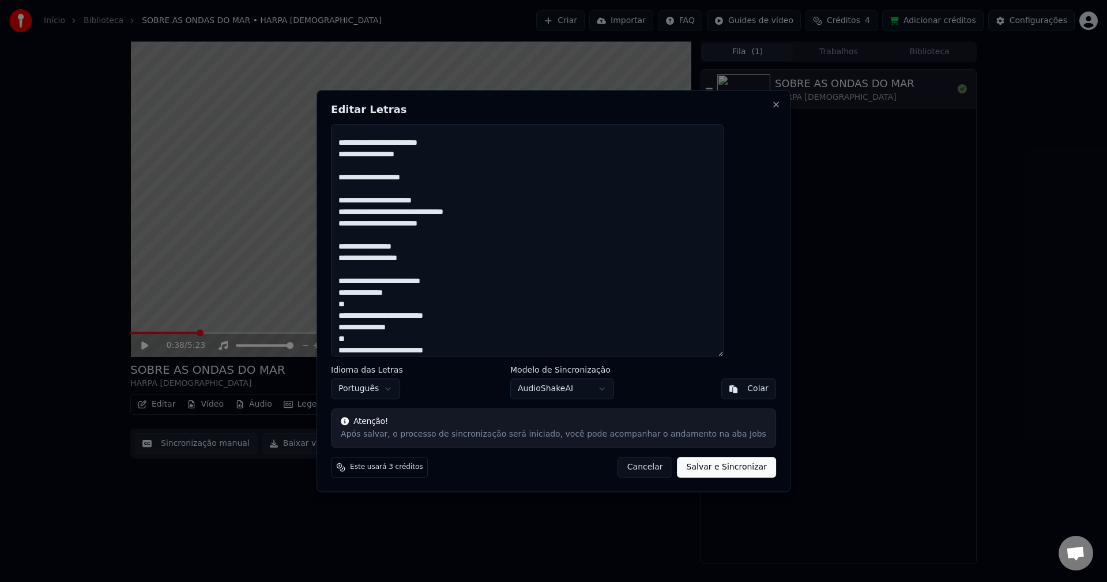
scroll to position [231, 0]
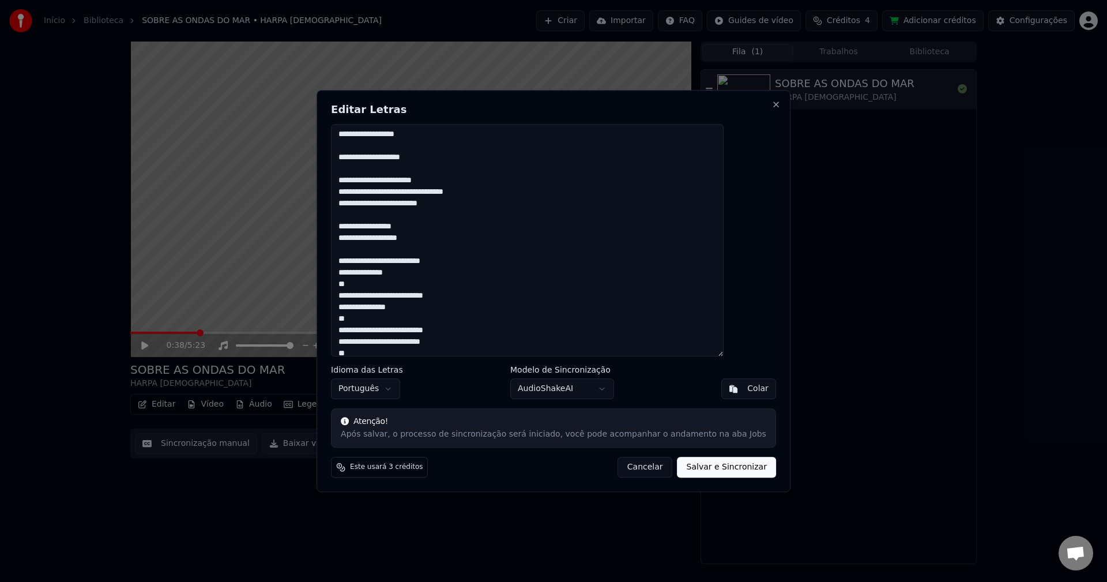
drag, startPoint x: 364, startPoint y: 284, endPoint x: 470, endPoint y: 303, distance: 107.8
click at [470, 303] on textarea at bounding box center [527, 240] width 393 height 233
click at [469, 303] on textarea at bounding box center [527, 240] width 393 height 233
drag, startPoint x: 480, startPoint y: 293, endPoint x: 359, endPoint y: 287, distance: 121.2
click at [359, 287] on textarea at bounding box center [527, 240] width 393 height 233
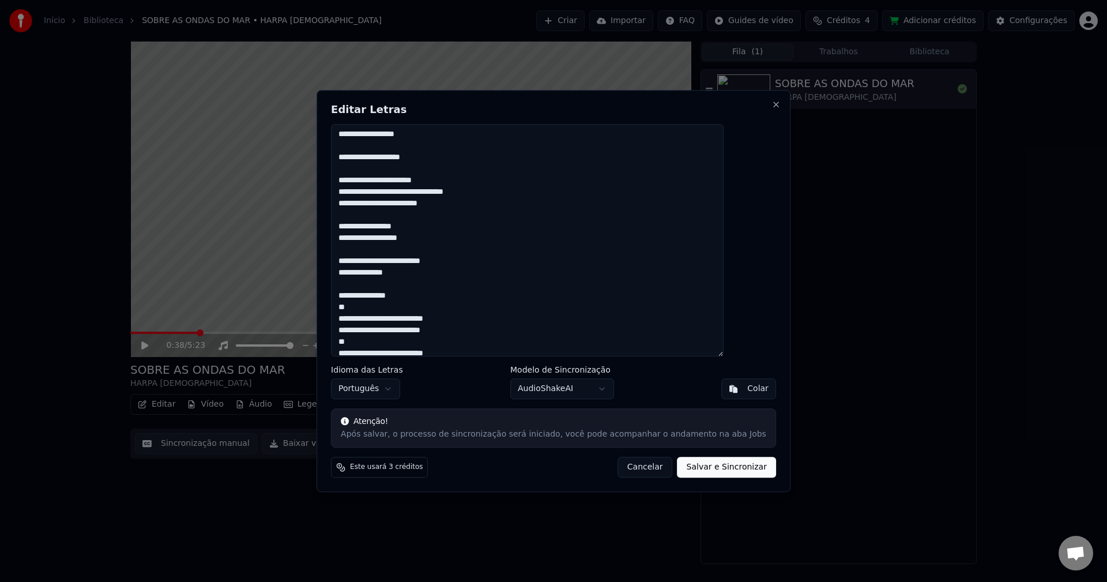
drag, startPoint x: 367, startPoint y: 306, endPoint x: 489, endPoint y: 319, distance: 122.9
click at [489, 319] on textarea at bounding box center [527, 240] width 393 height 233
drag, startPoint x: 363, startPoint y: 321, endPoint x: 470, endPoint y: 327, distance: 107.4
click at [470, 327] on textarea at bounding box center [527, 240] width 393 height 233
drag, startPoint x: 369, startPoint y: 329, endPoint x: 468, endPoint y: 338, distance: 99.5
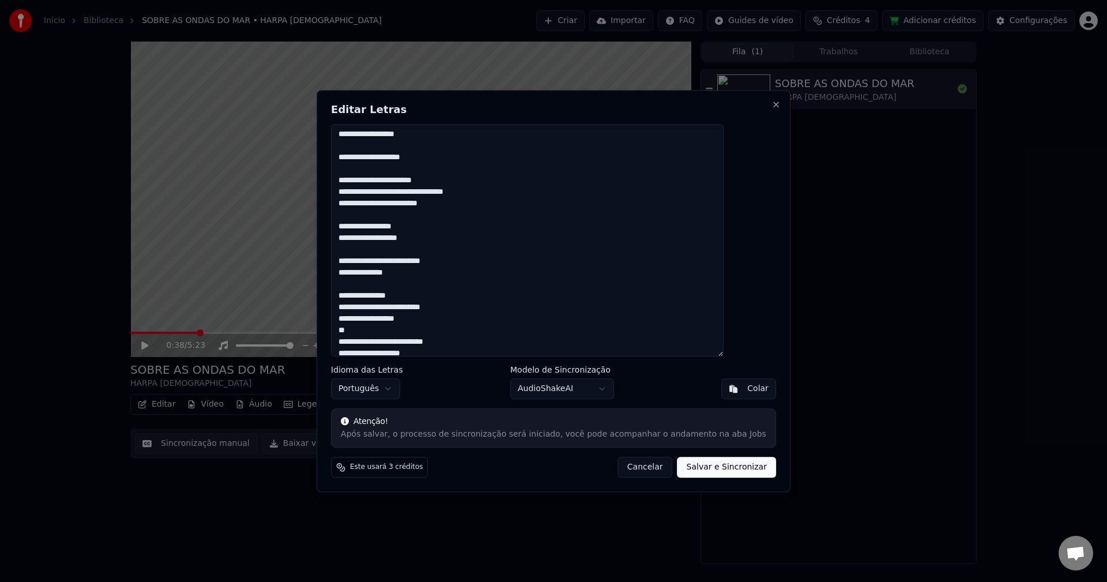
click at [468, 338] on textarea at bounding box center [527, 240] width 393 height 233
drag, startPoint x: 366, startPoint y: 333, endPoint x: 475, endPoint y: 337, distance: 109.6
click at [475, 337] on textarea at bounding box center [527, 240] width 393 height 233
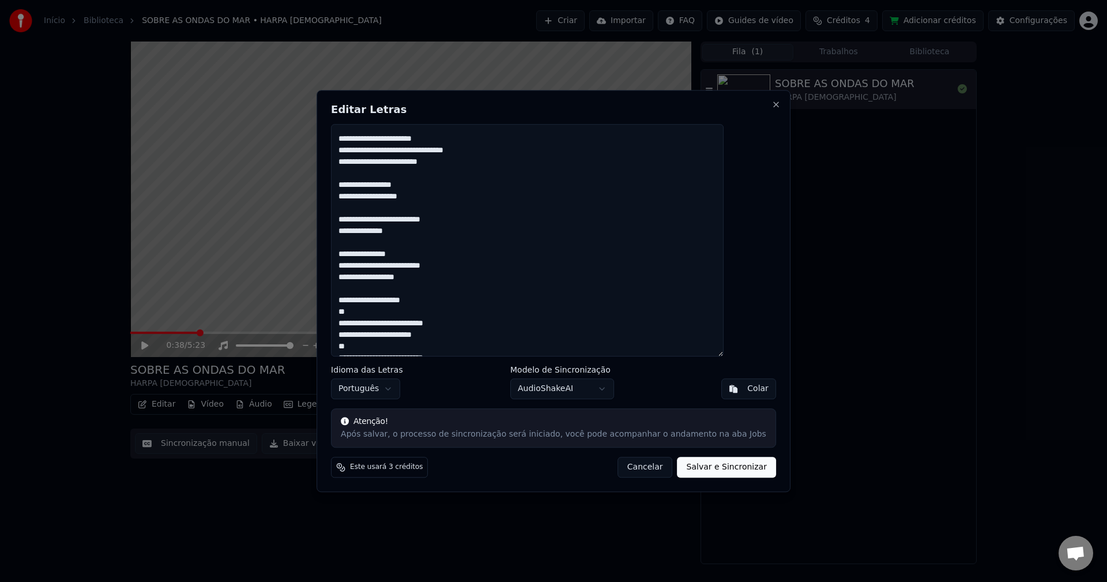
scroll to position [288, 0]
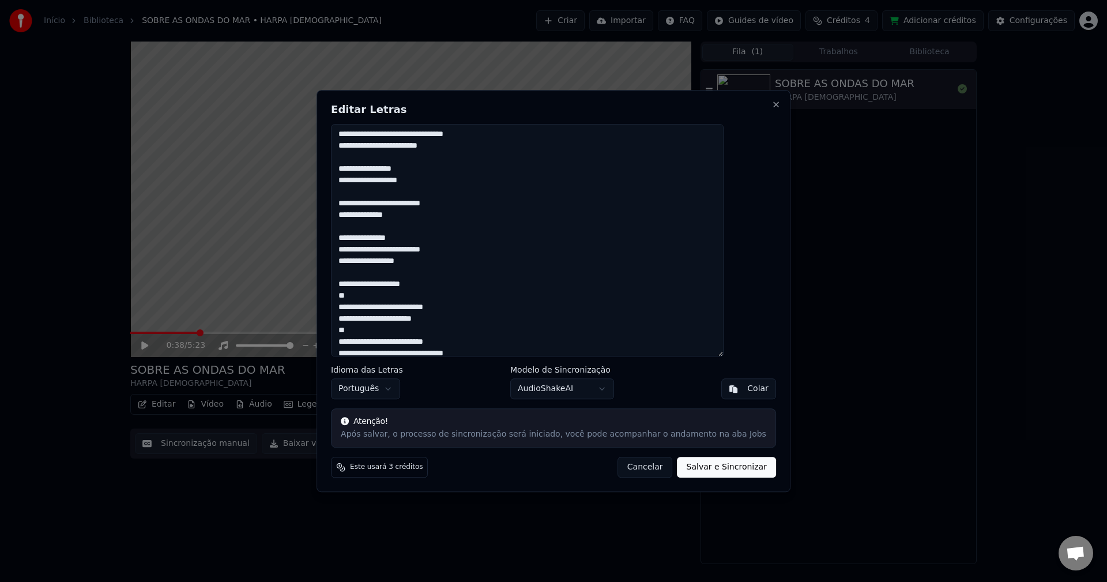
drag, startPoint x: 367, startPoint y: 296, endPoint x: 485, endPoint y: 306, distance: 118.0
click at [485, 306] on textarea at bounding box center [527, 240] width 393 height 233
drag, startPoint x: 360, startPoint y: 310, endPoint x: 472, endPoint y: 318, distance: 112.1
click at [472, 318] on textarea at bounding box center [527, 240] width 393 height 233
drag, startPoint x: 363, startPoint y: 317, endPoint x: 486, endPoint y: 329, distance: 124.0
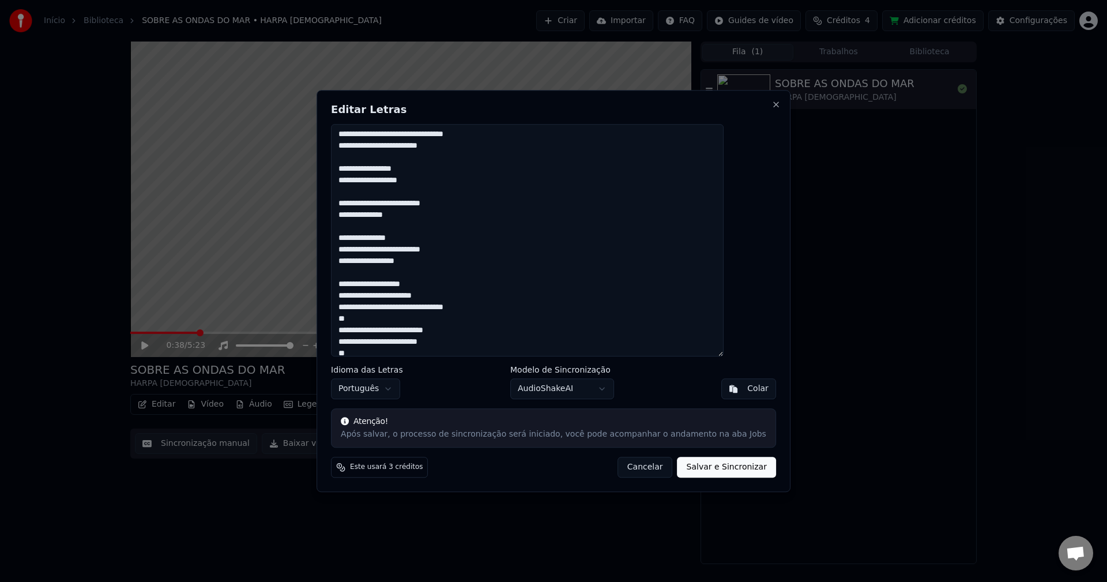
click at [486, 329] on textarea at bounding box center [527, 240] width 393 height 233
drag, startPoint x: 364, startPoint y: 332, endPoint x: 492, endPoint y: 338, distance: 128.1
click at [492, 338] on textarea at bounding box center [527, 240] width 393 height 233
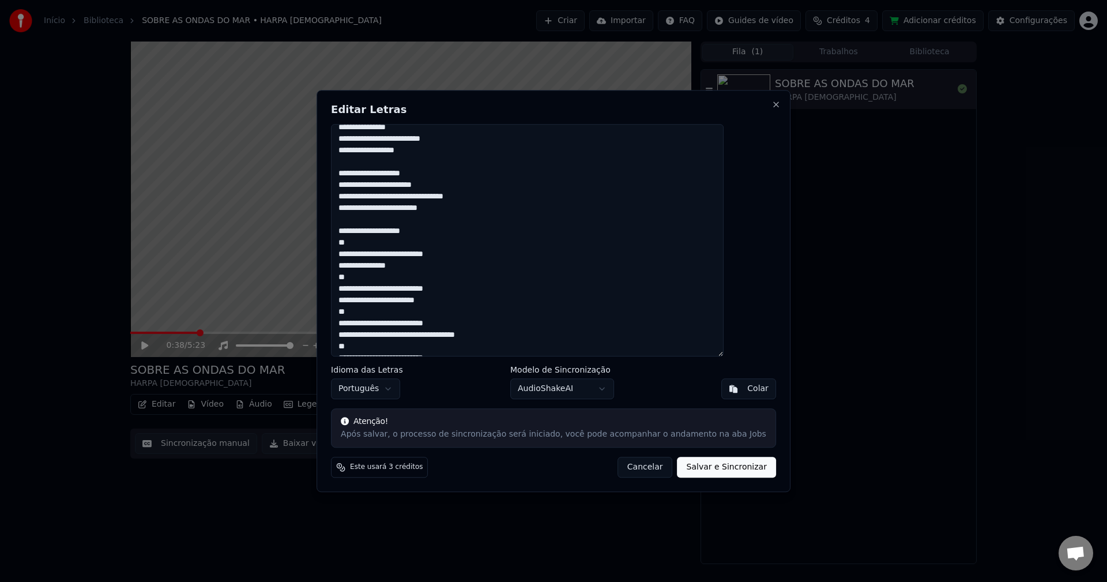
scroll to position [404, 0]
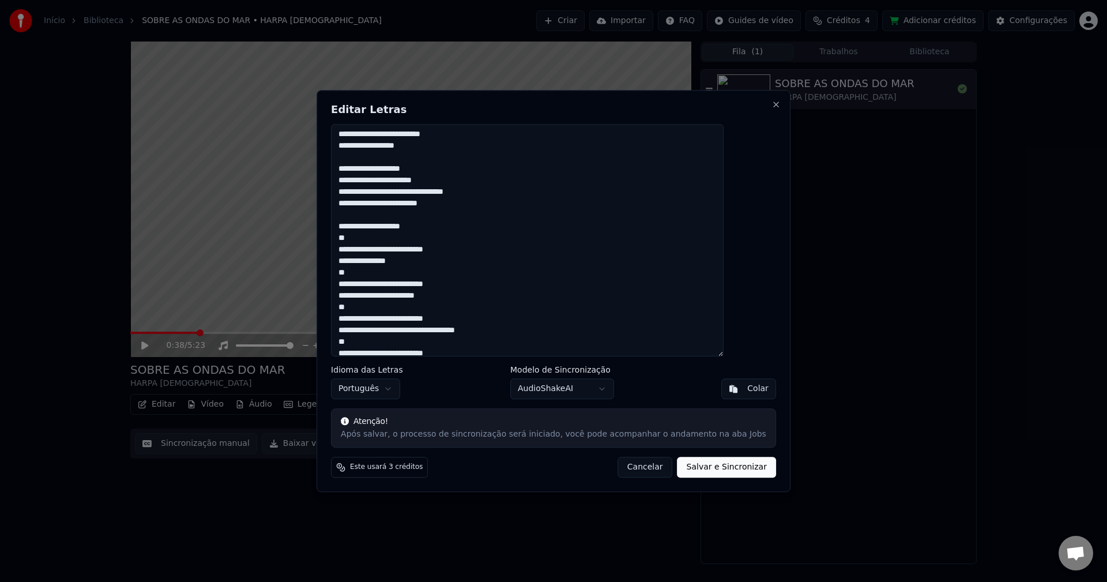
drag, startPoint x: 365, startPoint y: 240, endPoint x: 490, endPoint y: 254, distance: 125.9
click at [490, 254] on textarea at bounding box center [527, 240] width 393 height 233
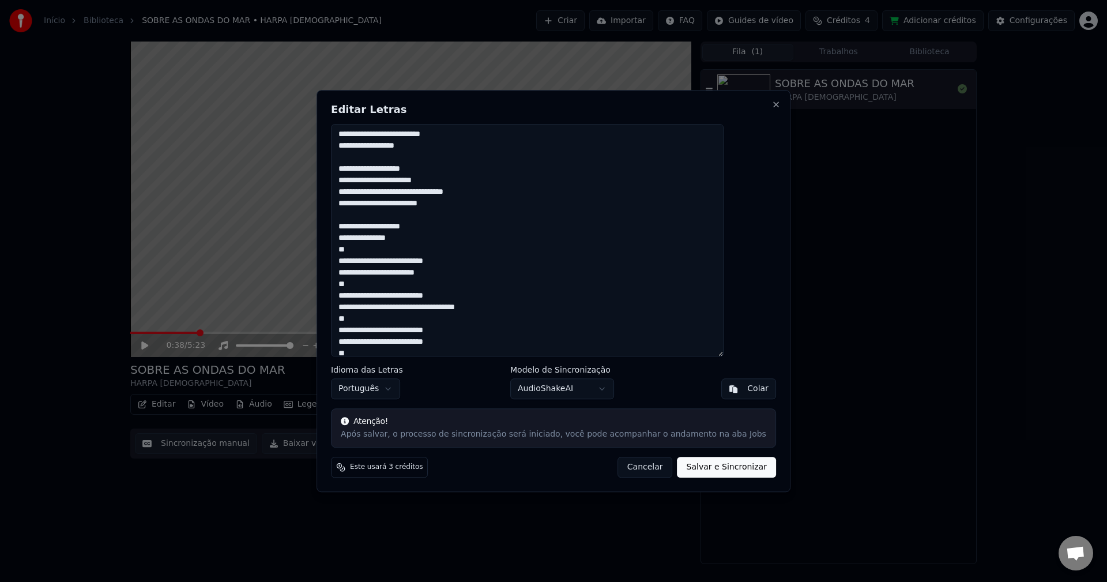
drag, startPoint x: 364, startPoint y: 250, endPoint x: 477, endPoint y: 257, distance: 112.7
click at [477, 257] on textarea at bounding box center [527, 240] width 393 height 233
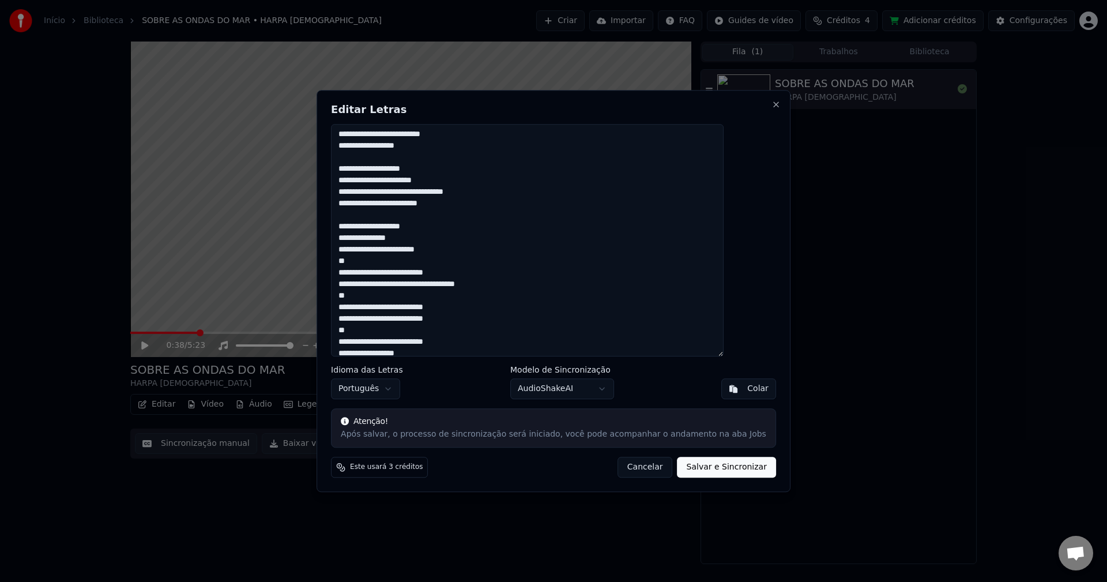
drag, startPoint x: 365, startPoint y: 263, endPoint x: 479, endPoint y: 269, distance: 114.3
click at [479, 269] on textarea at bounding box center [527, 240] width 393 height 233
drag, startPoint x: 367, startPoint y: 273, endPoint x: 487, endPoint y: 281, distance: 120.8
click at [487, 281] on textarea at bounding box center [527, 240] width 393 height 233
drag, startPoint x: 366, startPoint y: 293, endPoint x: 485, endPoint y: 303, distance: 119.7
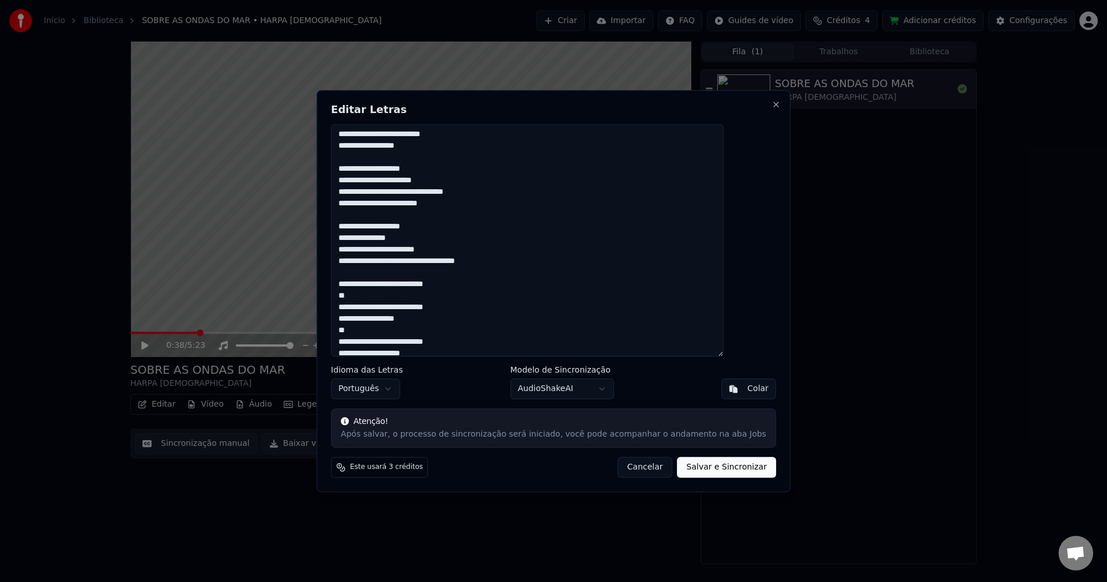
click at [485, 303] on textarea at bounding box center [527, 240] width 393 height 233
drag, startPoint x: 366, startPoint y: 311, endPoint x: 472, endPoint y: 316, distance: 106.2
click at [472, 316] on textarea at bounding box center [527, 240] width 393 height 233
drag, startPoint x: 366, startPoint y: 318, endPoint x: 484, endPoint y: 329, distance: 118.7
click at [484, 329] on textarea at bounding box center [527, 240] width 393 height 233
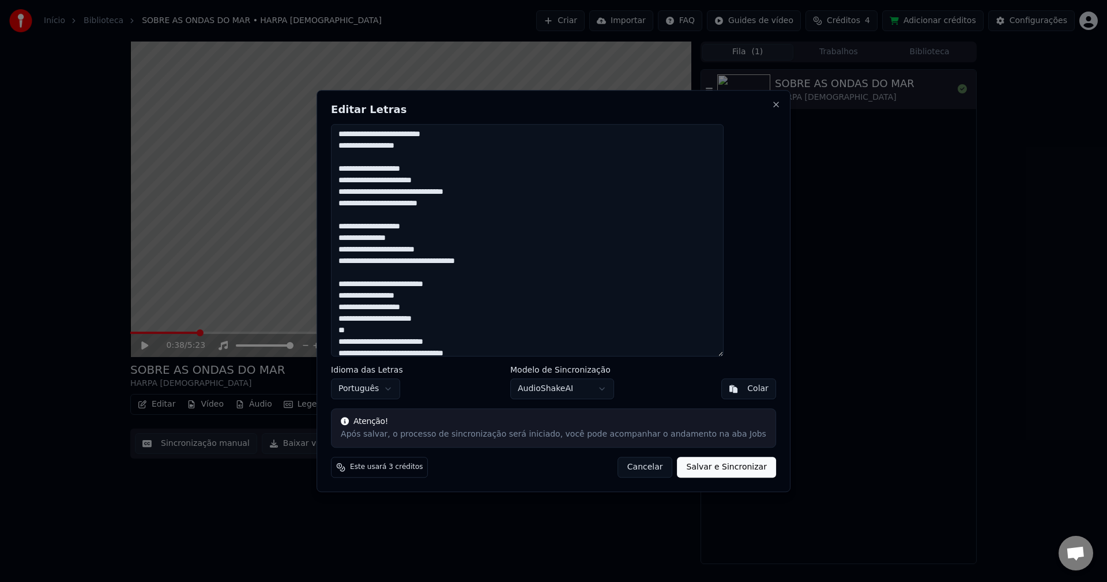
drag, startPoint x: 366, startPoint y: 332, endPoint x: 477, endPoint y: 342, distance: 112.3
click at [477, 342] on textarea at bounding box center [527, 240] width 393 height 233
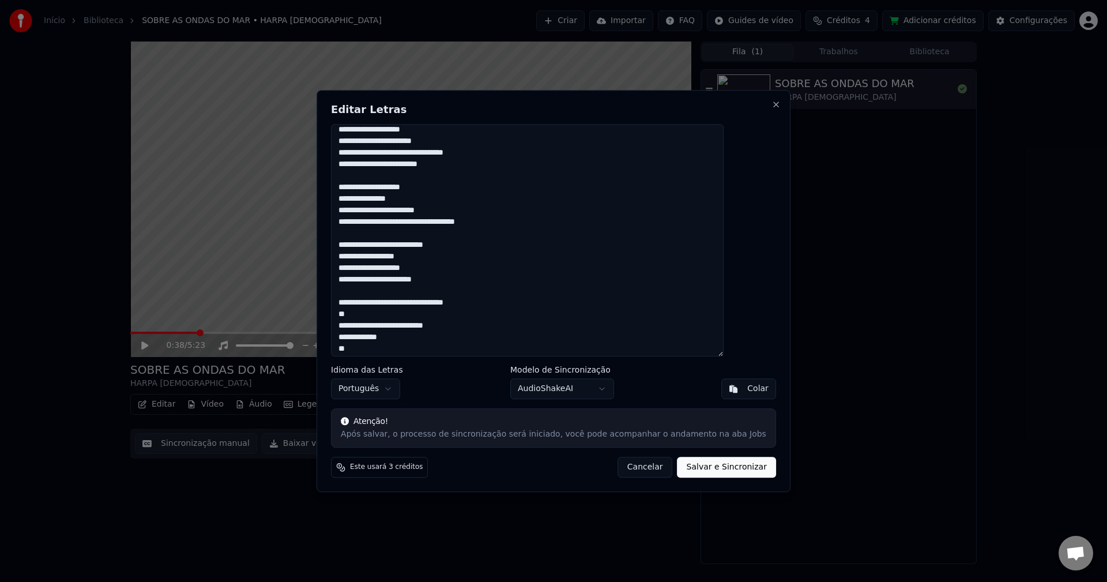
scroll to position [461, 0]
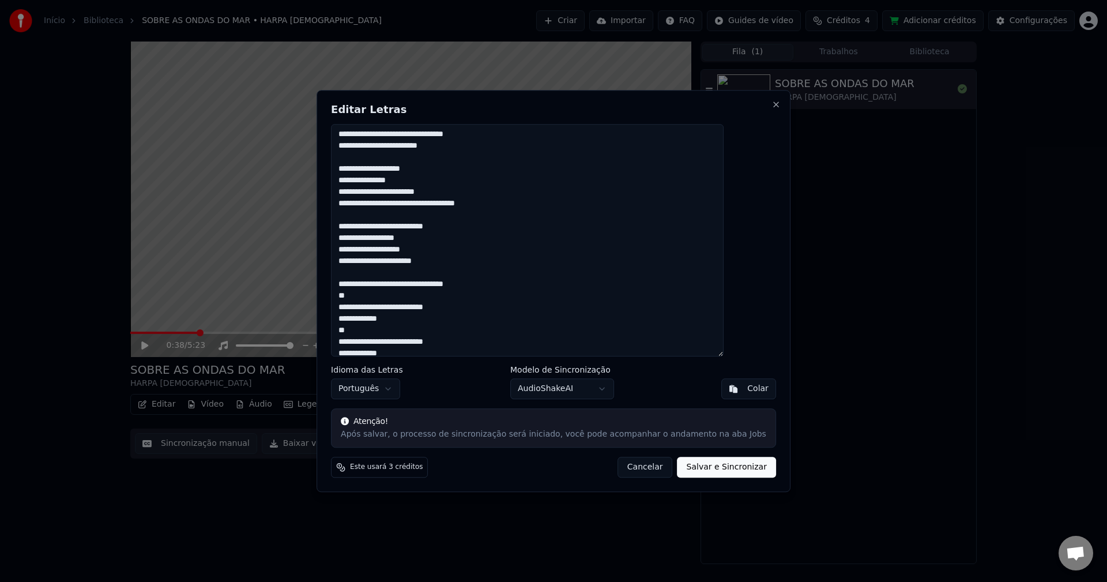
drag, startPoint x: 368, startPoint y: 295, endPoint x: 484, endPoint y: 302, distance: 116.7
click at [484, 302] on textarea at bounding box center [527, 240] width 393 height 233
drag, startPoint x: 362, startPoint y: 310, endPoint x: 473, endPoint y: 317, distance: 111.5
click at [473, 317] on textarea at bounding box center [527, 240] width 393 height 233
drag, startPoint x: 363, startPoint y: 319, endPoint x: 476, endPoint y: 330, distance: 113.5
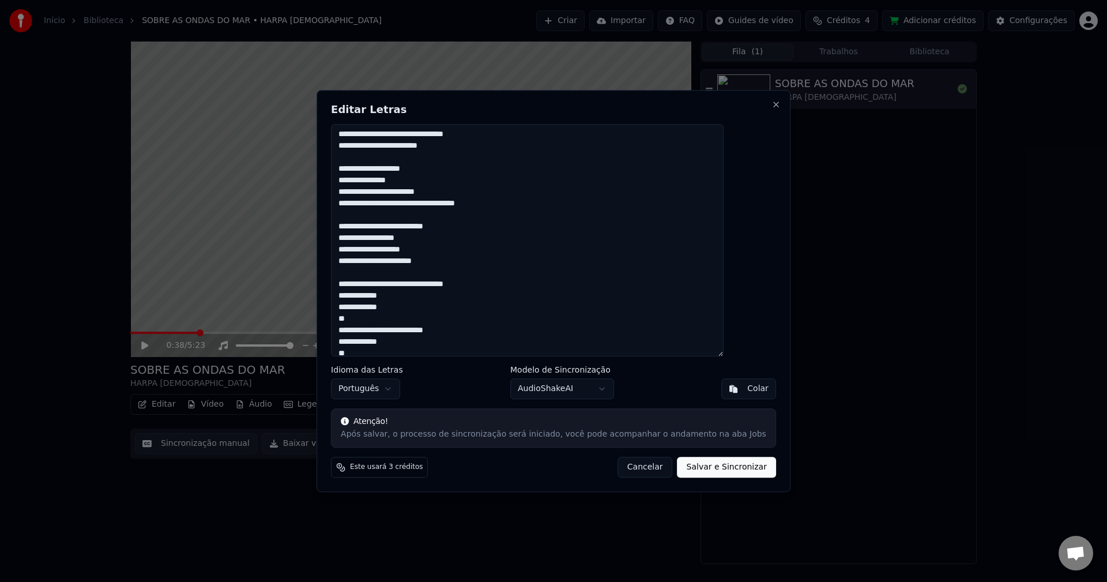
click at [476, 330] on textarea at bounding box center [527, 240] width 393 height 233
drag, startPoint x: 366, startPoint y: 328, endPoint x: 479, endPoint y: 339, distance: 113.0
click at [479, 339] on textarea at bounding box center [527, 240] width 393 height 233
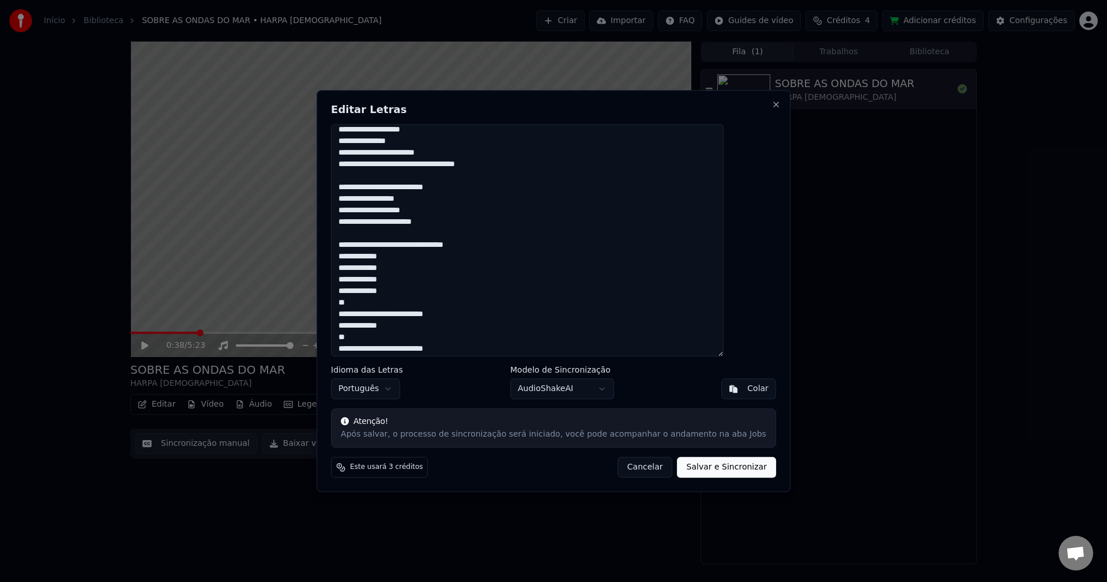
scroll to position [515, 0]
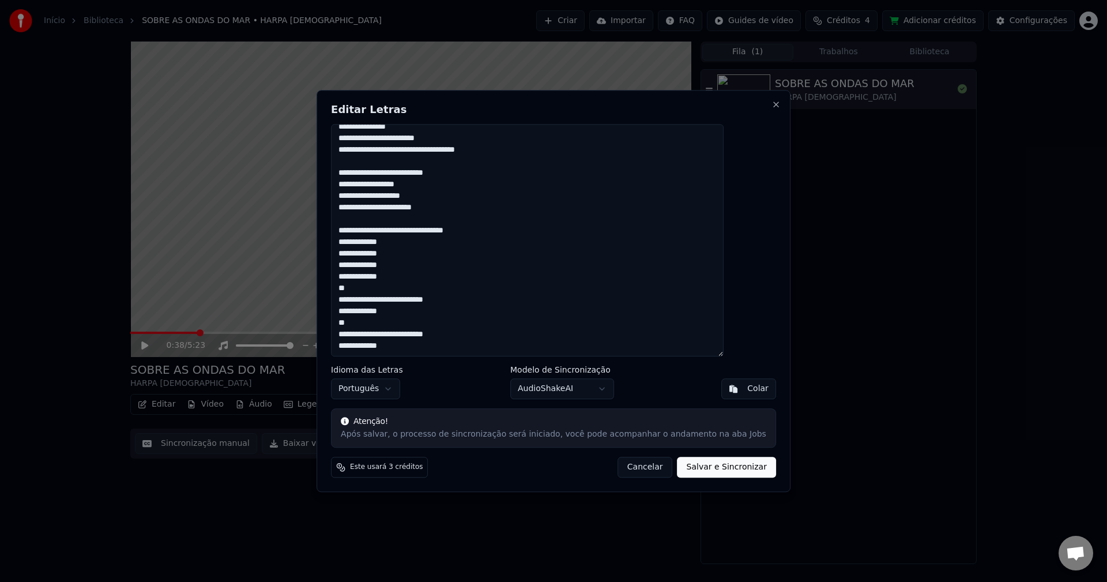
drag, startPoint x: 368, startPoint y: 344, endPoint x: 474, endPoint y: 299, distance: 115.0
click at [474, 299] on textarea at bounding box center [527, 240] width 393 height 233
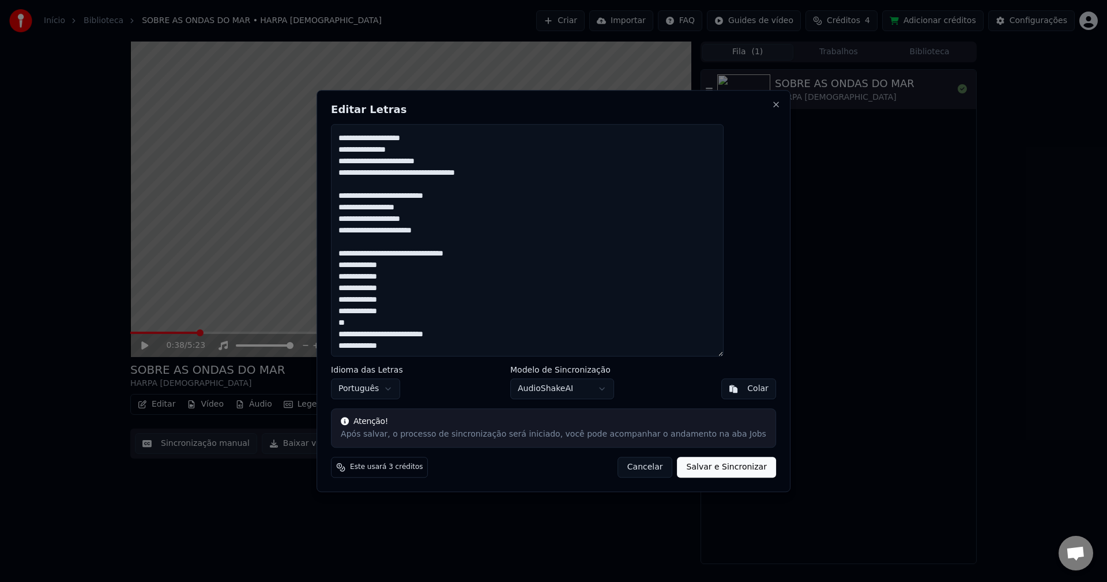
scroll to position [492, 0]
drag, startPoint x: 366, startPoint y: 325, endPoint x: 470, endPoint y: 333, distance: 105.2
click at [470, 333] on textarea at bounding box center [527, 240] width 393 height 233
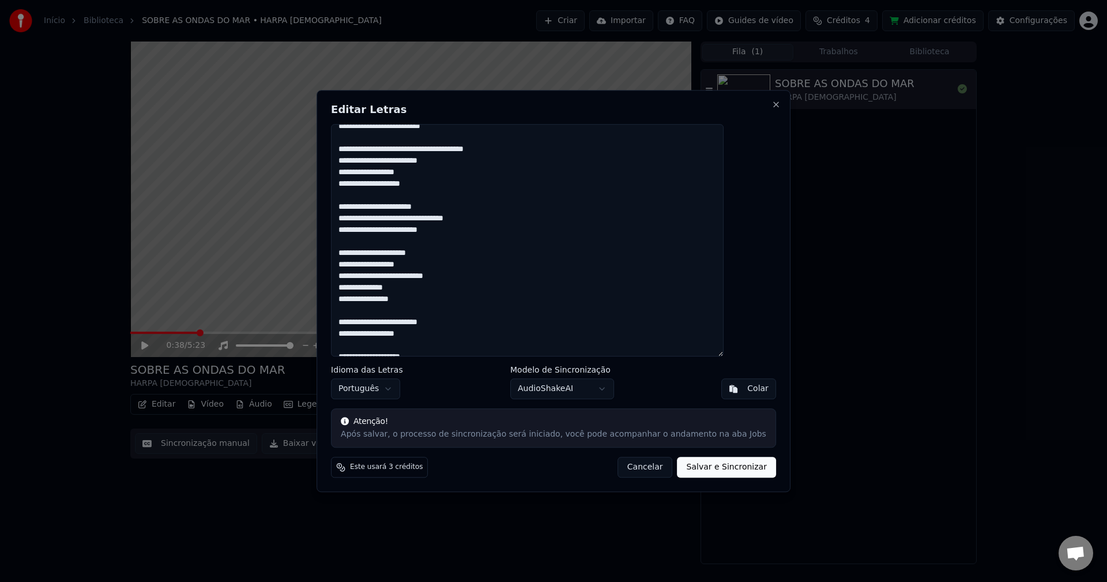
scroll to position [0, 0]
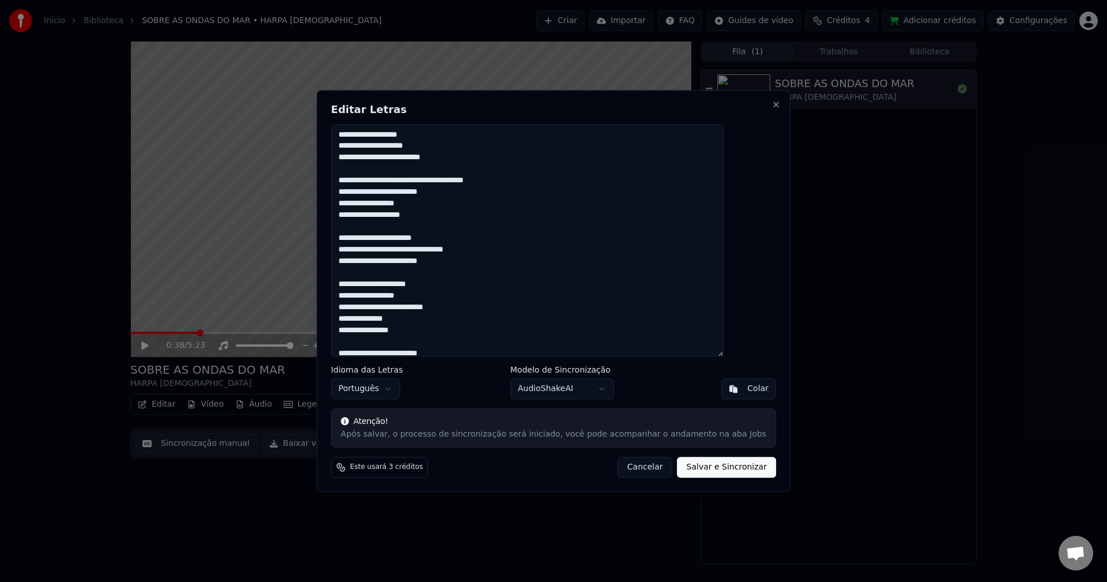
click at [374, 173] on textarea at bounding box center [527, 240] width 393 height 233
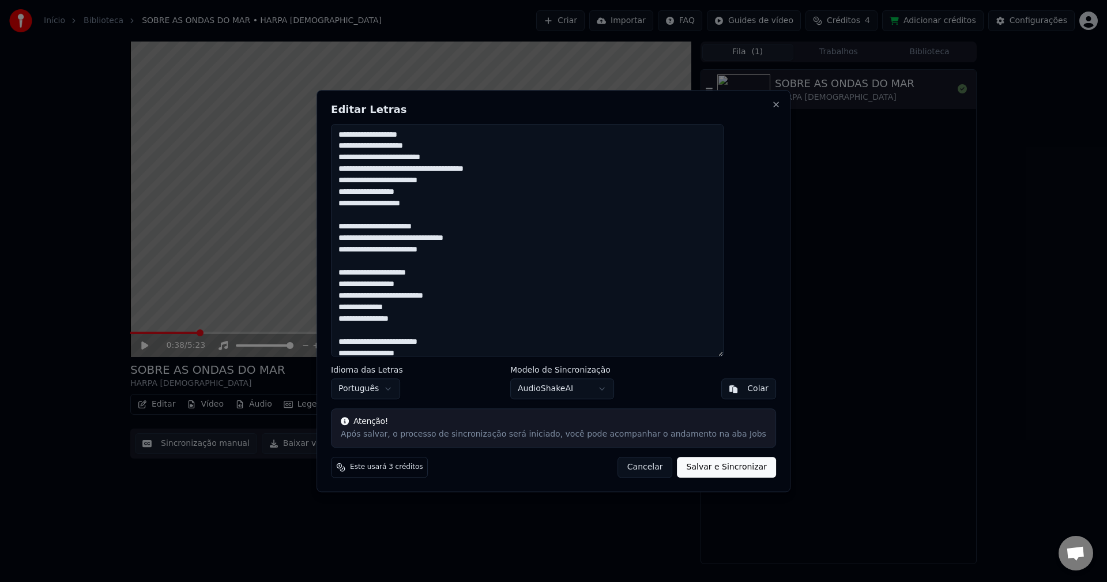
click at [367, 193] on textarea at bounding box center [527, 240] width 393 height 233
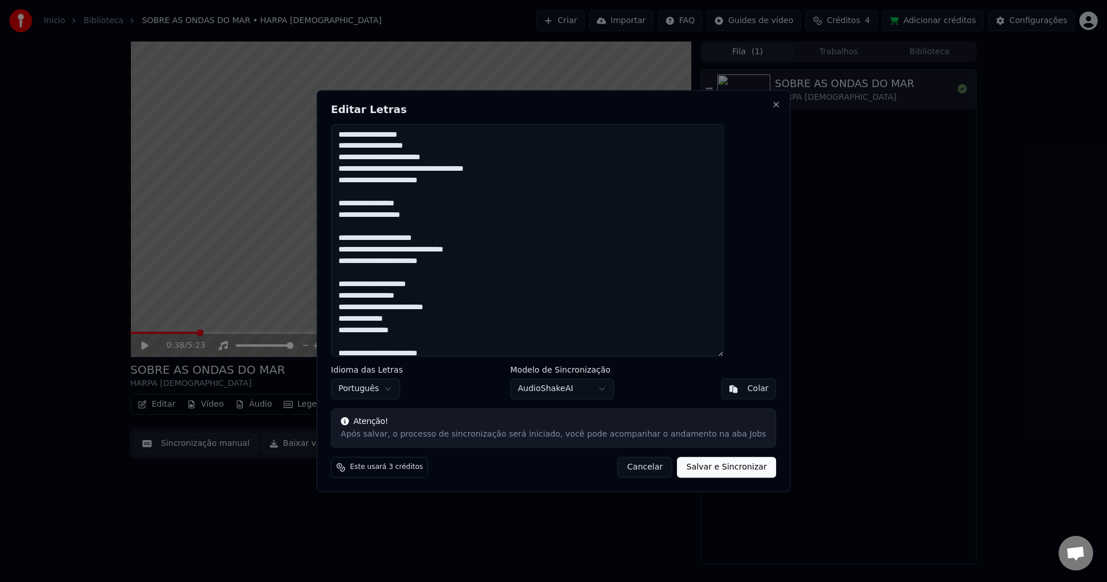
click at [364, 225] on textarea at bounding box center [527, 240] width 393 height 233
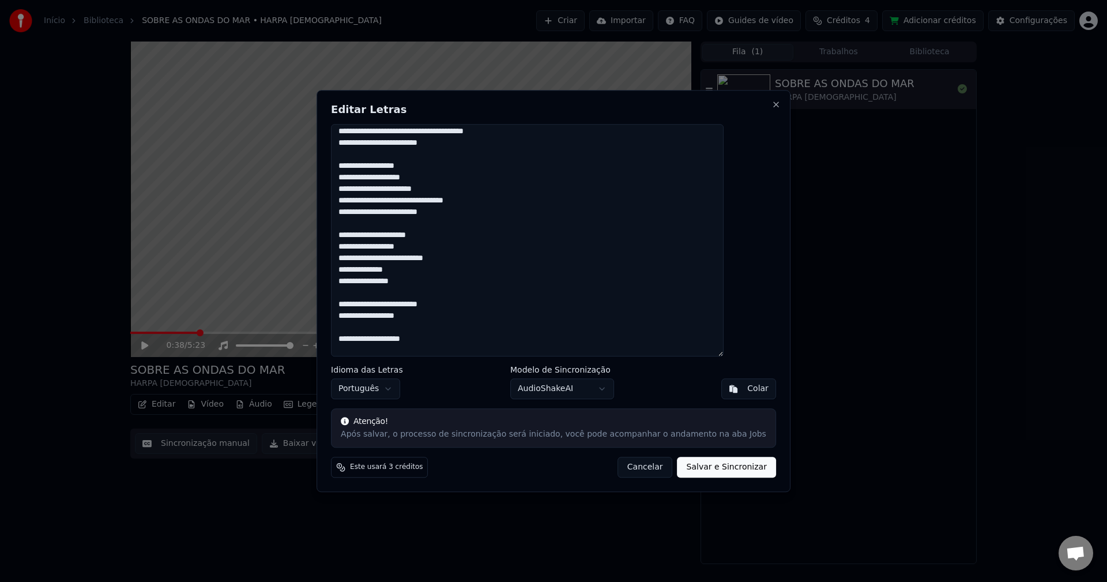
scroll to position [58, 0]
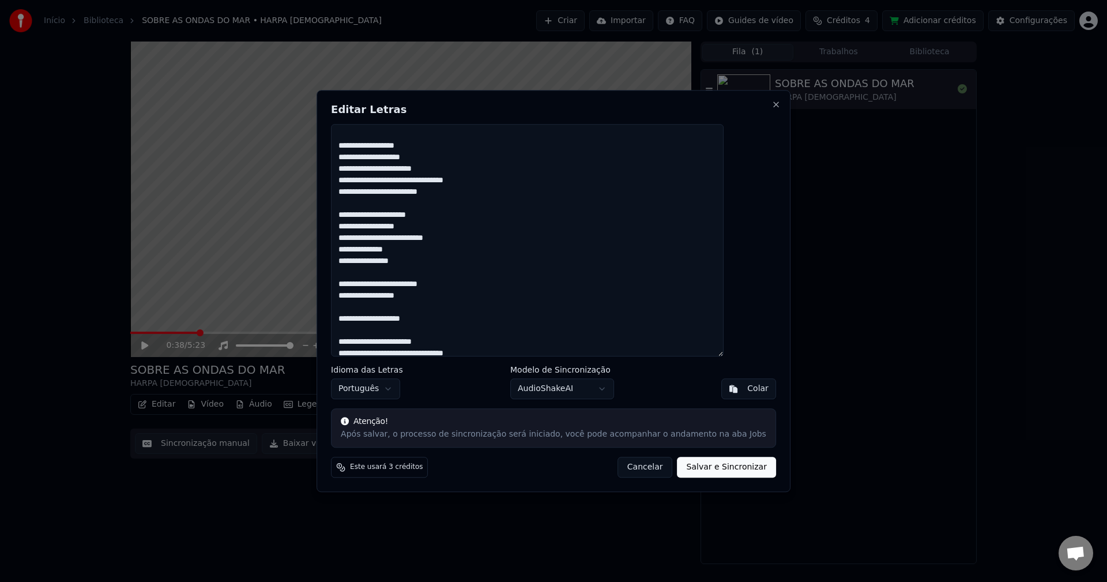
click at [368, 276] on textarea at bounding box center [527, 240] width 393 height 233
click at [365, 285] on textarea at bounding box center [527, 240] width 393 height 233
click at [364, 309] on textarea at bounding box center [527, 240] width 393 height 233
click at [372, 323] on textarea at bounding box center [527, 240] width 393 height 233
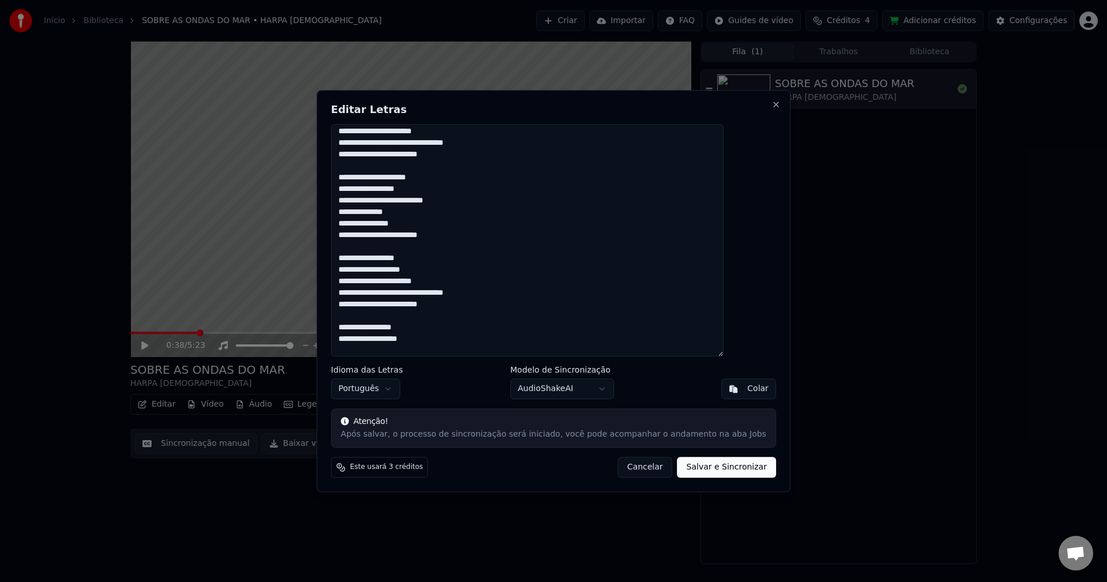
scroll to position [115, 0]
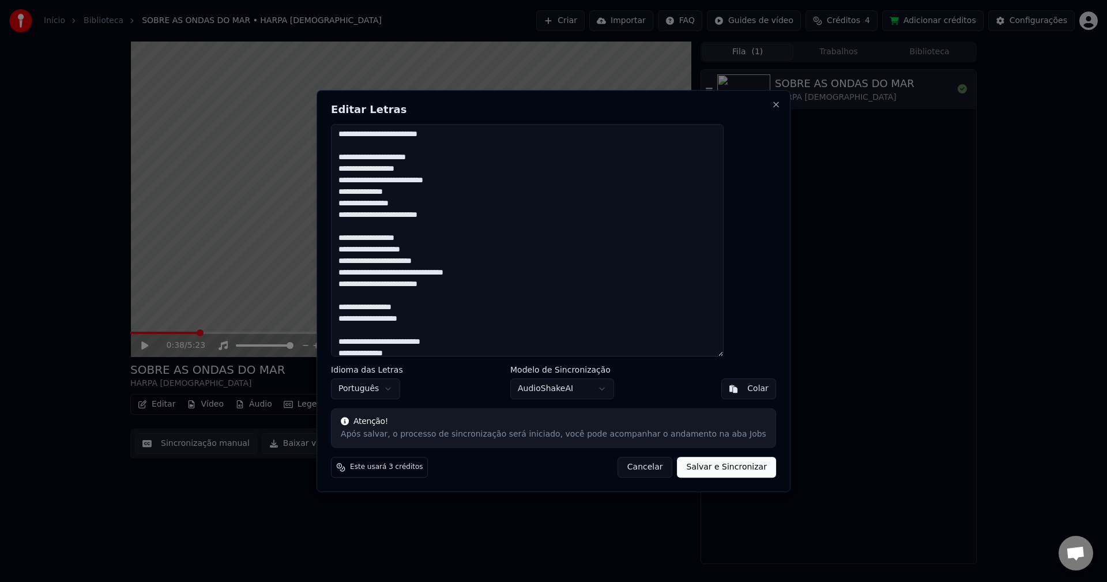
click at [371, 330] on textarea at bounding box center [527, 240] width 393 height 233
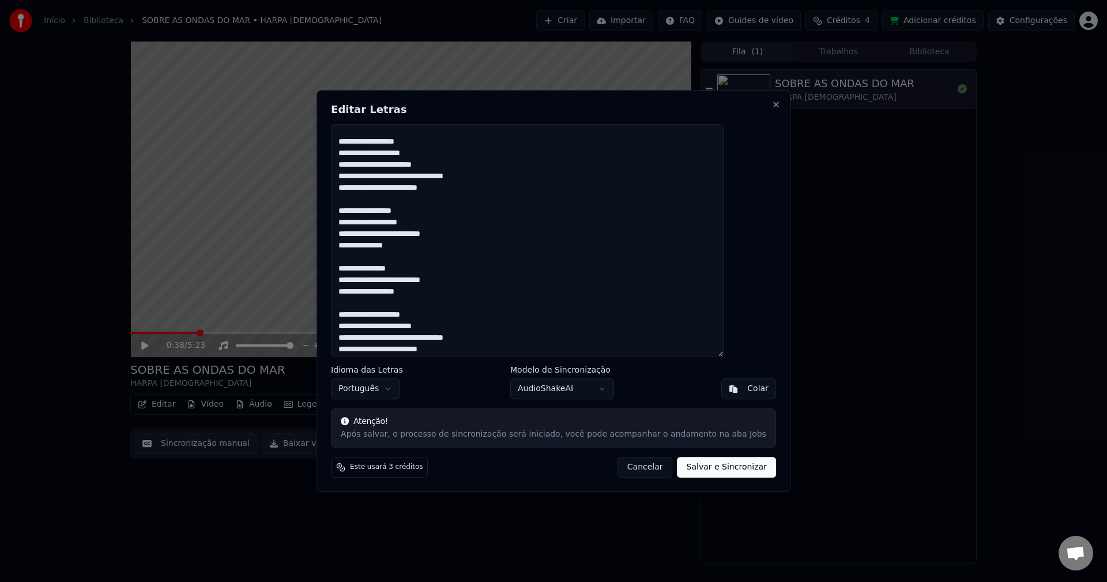
scroll to position [231, 0]
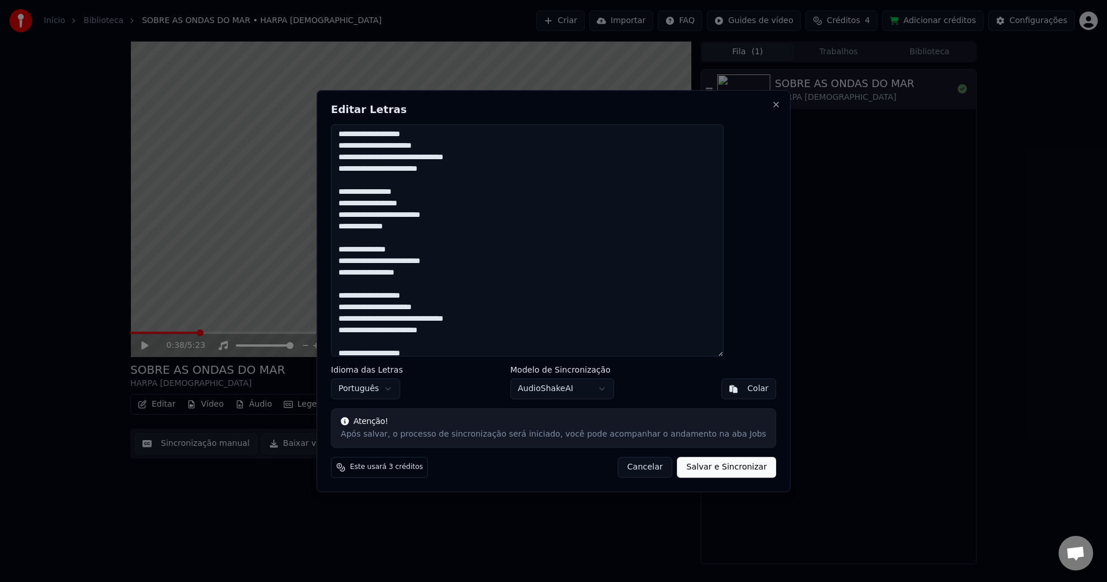
click at [371, 279] on textarea at bounding box center [527, 240] width 393 height 233
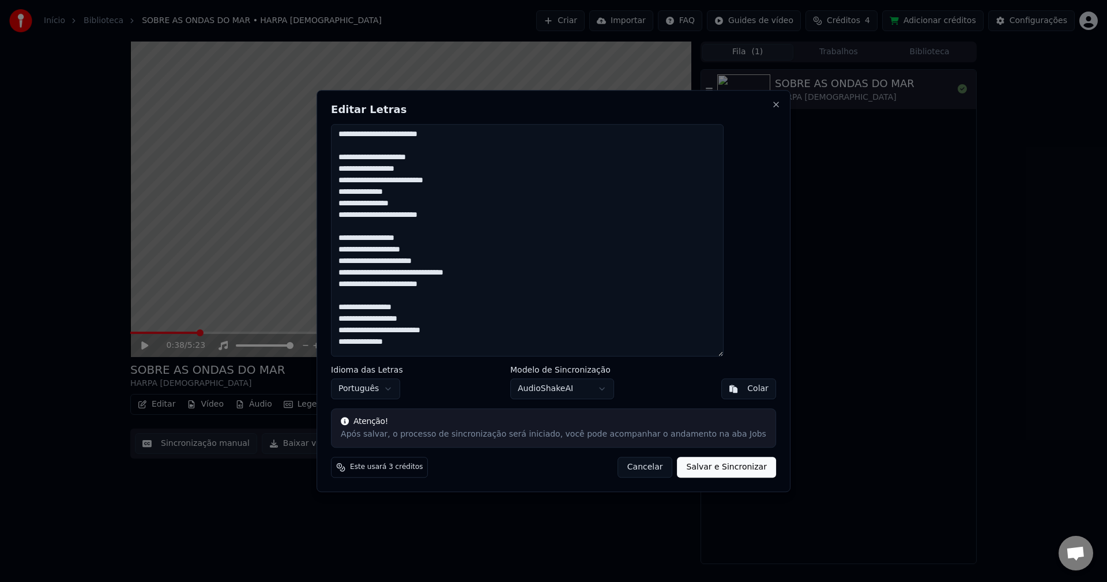
scroll to position [173, 0]
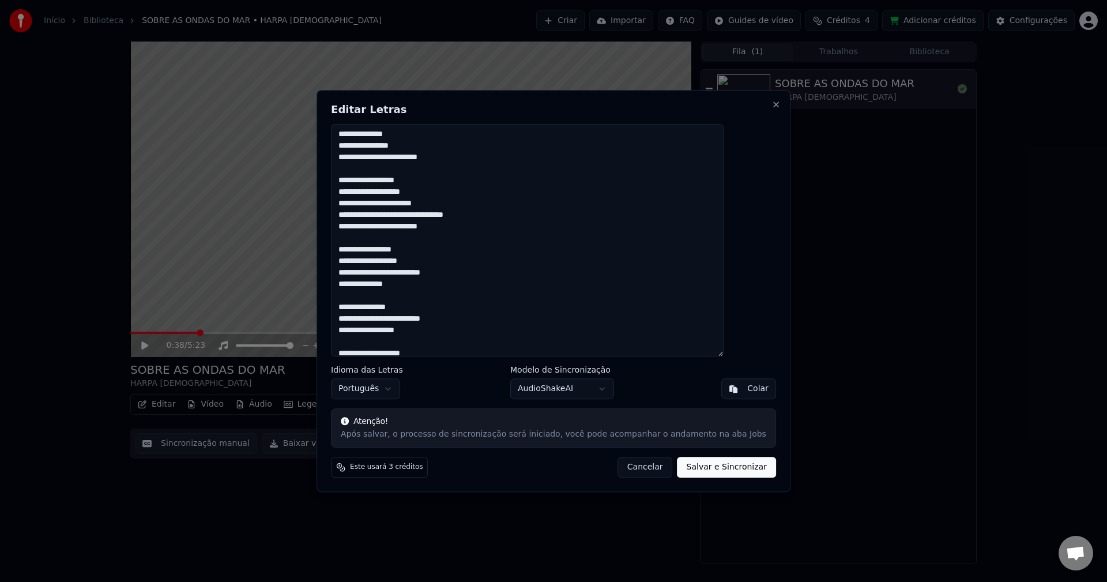
click at [374, 299] on textarea at bounding box center [527, 240] width 393 height 233
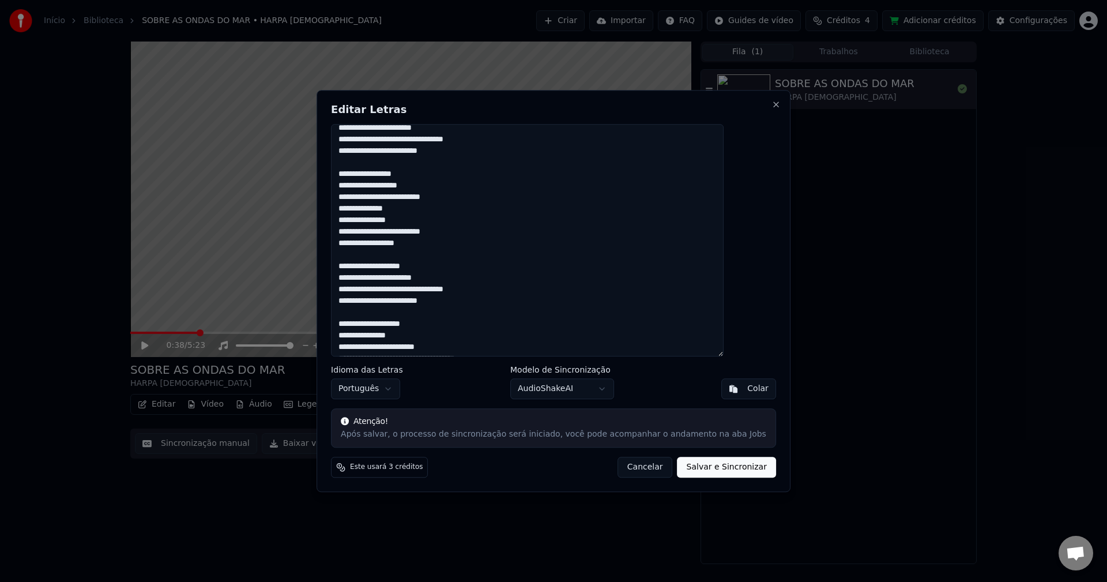
scroll to position [231, 0]
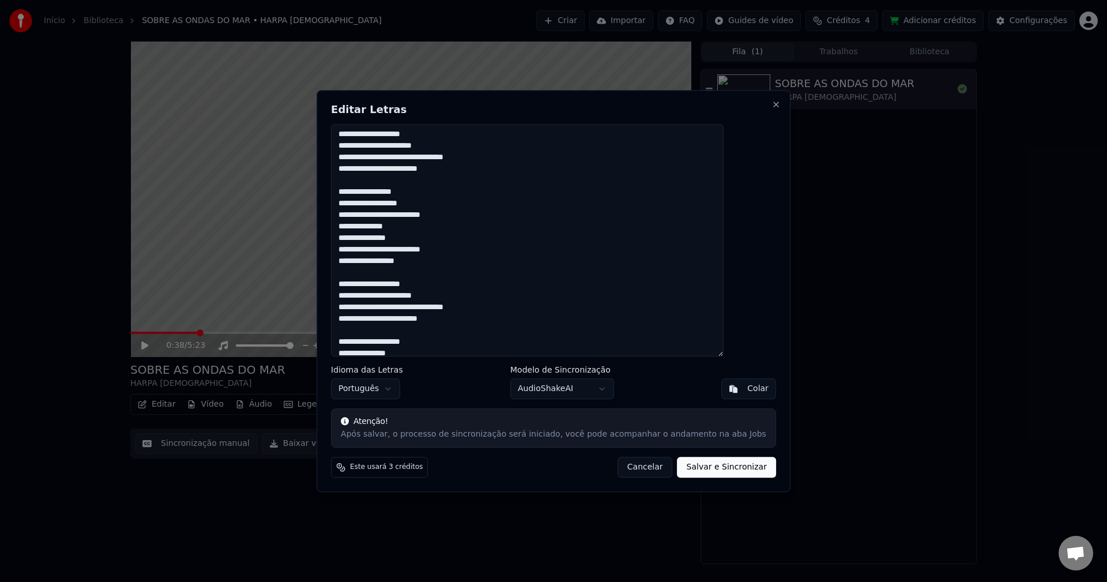
click at [367, 261] on textarea at bounding box center [527, 240] width 393 height 233
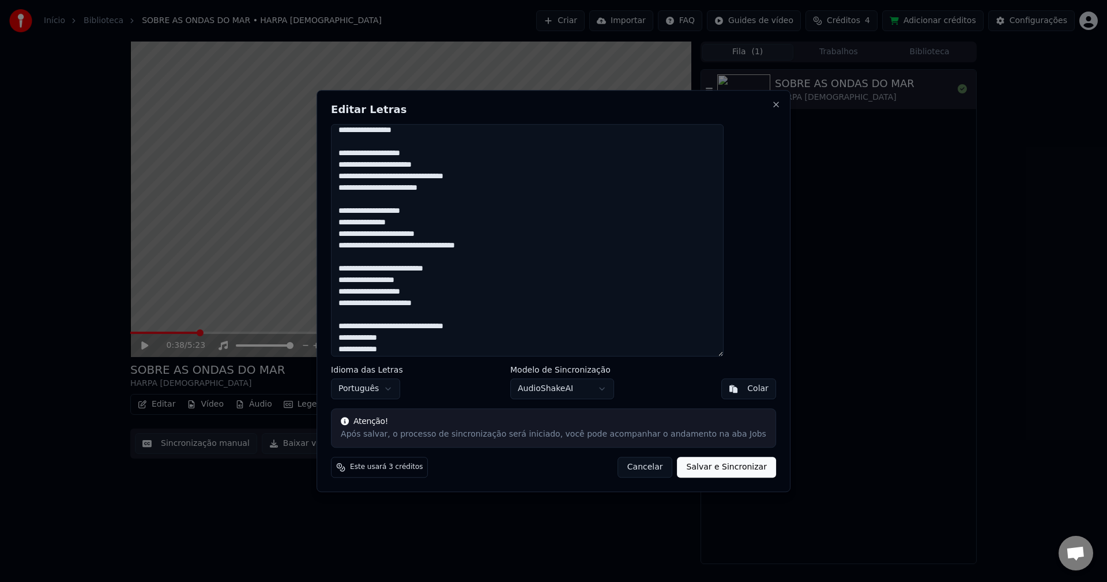
scroll to position [258, 0]
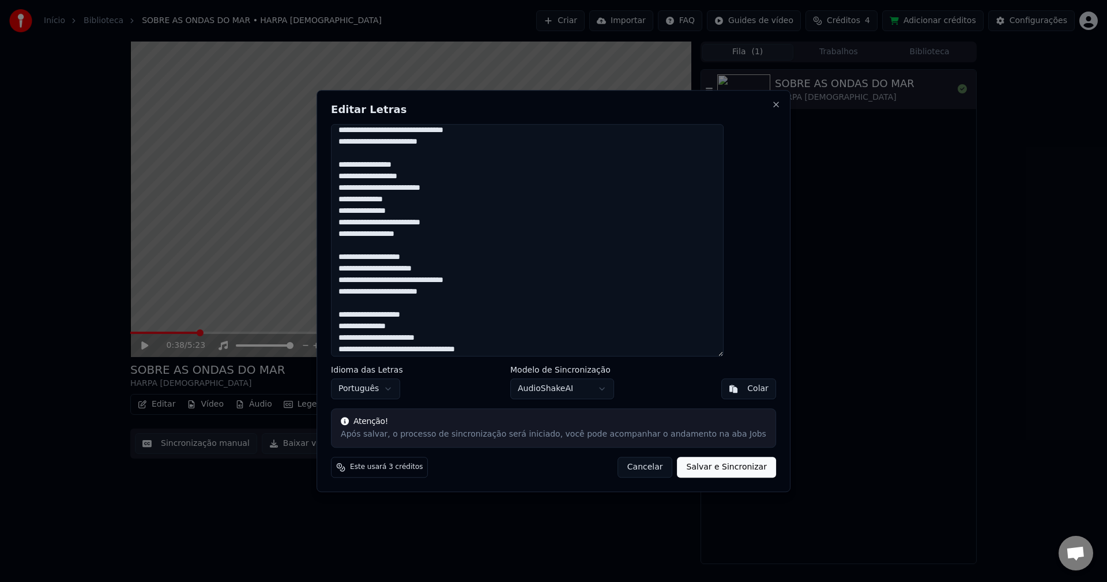
click at [365, 235] on textarea at bounding box center [527, 240] width 393 height 233
click at [366, 258] on textarea at bounding box center [527, 240] width 393 height 233
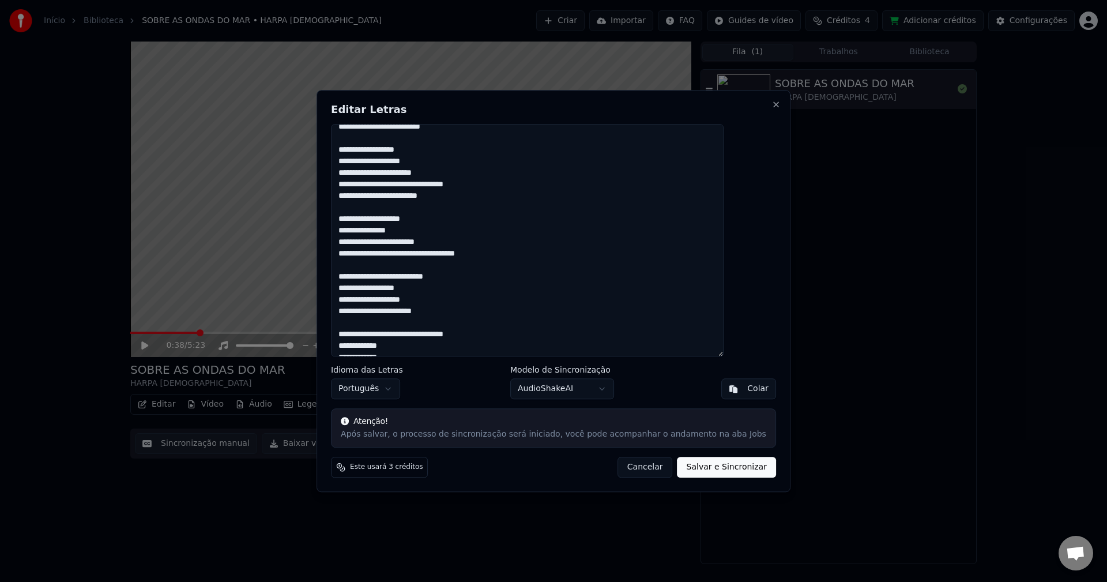
scroll to position [373, 0]
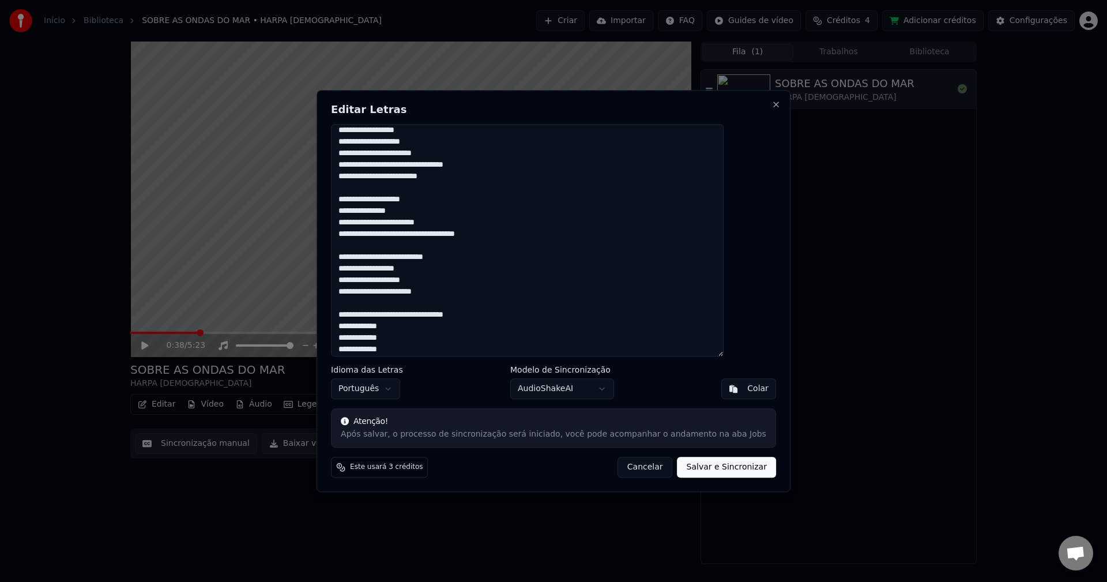
click at [365, 246] on textarea at bounding box center [527, 240] width 393 height 233
click at [365, 261] on textarea at bounding box center [527, 240] width 393 height 233
click at [364, 302] on textarea at bounding box center [527, 240] width 393 height 233
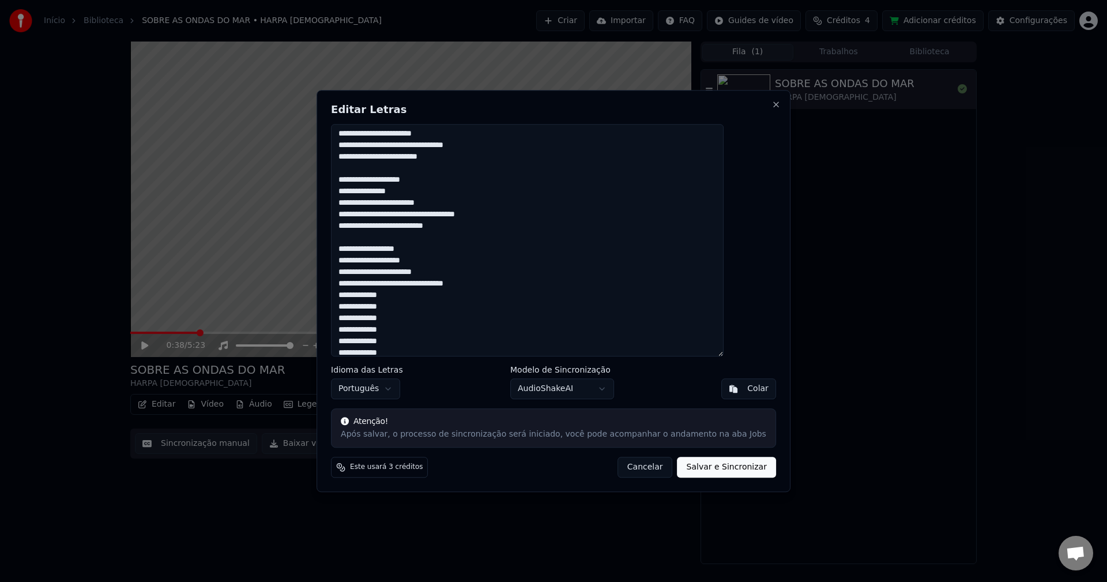
scroll to position [400, 0]
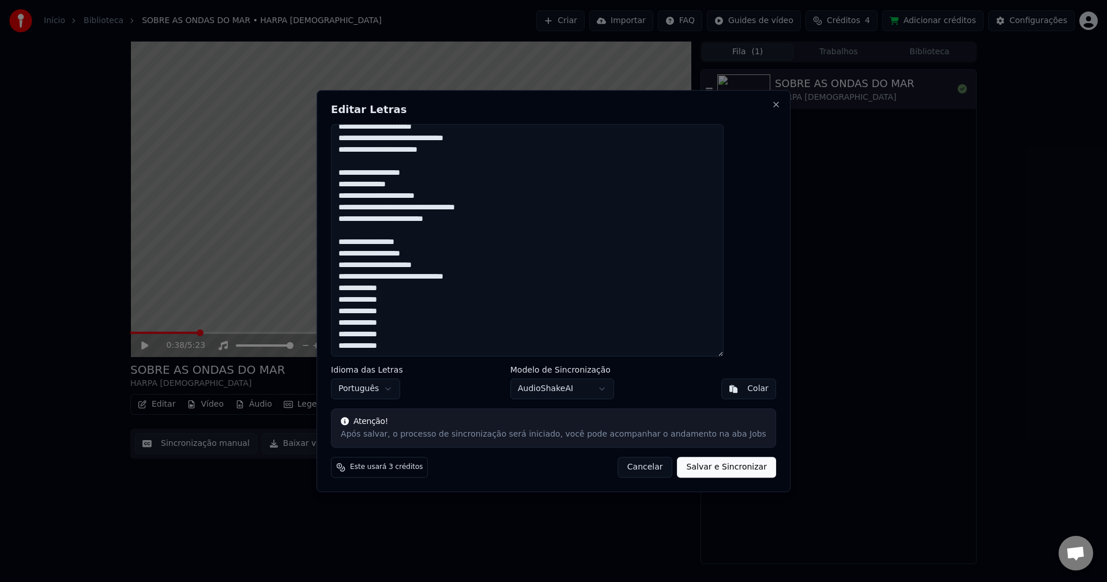
click at [366, 314] on textarea at bounding box center [527, 240] width 393 height 233
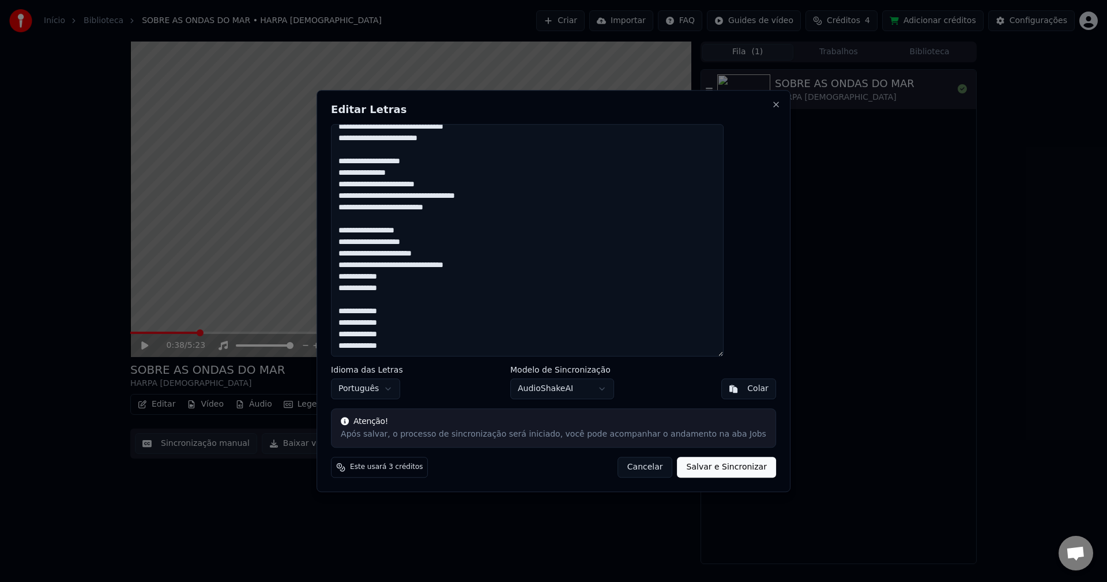
click at [364, 339] on textarea at bounding box center [527, 240] width 393 height 233
type textarea "**********"
click at [706, 467] on button "Salvar e Sincronizar" at bounding box center [726, 467] width 99 height 21
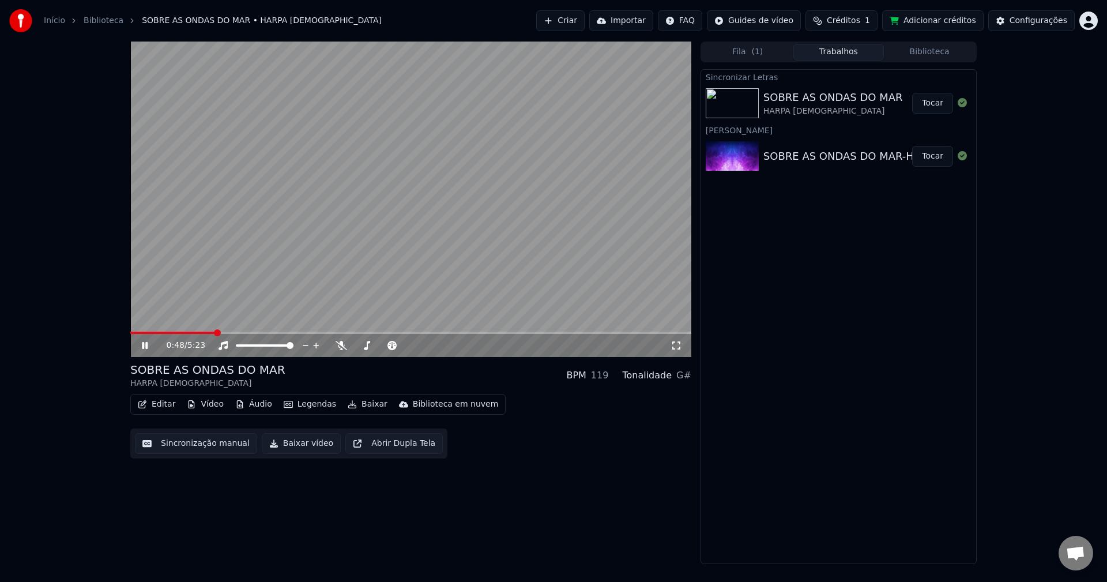
click at [144, 346] on icon at bounding box center [145, 345] width 6 height 7
click at [236, 349] on span at bounding box center [239, 345] width 7 height 7
click at [143, 344] on icon at bounding box center [144, 345] width 7 height 8
click at [141, 336] on span at bounding box center [144, 332] width 7 height 7
click at [137, 347] on div "0:06 / 5:23" at bounding box center [411, 346] width 552 height 12
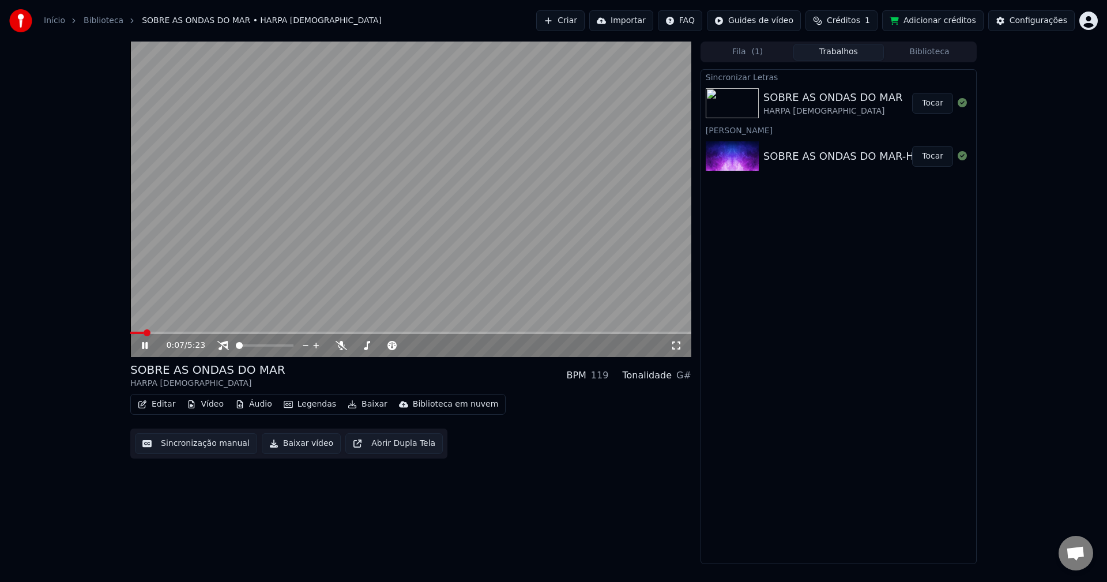
click at [143, 347] on icon at bounding box center [145, 345] width 6 height 7
click at [224, 348] on icon at bounding box center [223, 345] width 12 height 9
click at [130, 334] on span at bounding box center [133, 332] width 7 height 7
click at [142, 343] on icon at bounding box center [144, 345] width 7 height 8
click at [144, 345] on icon at bounding box center [145, 345] width 6 height 7
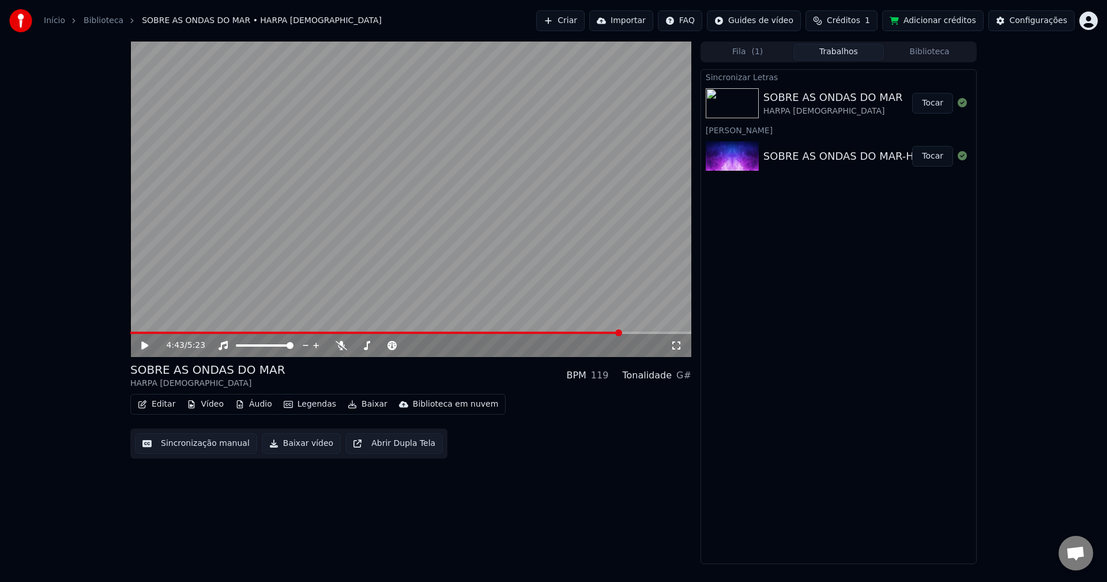
click at [356, 402] on button "Baixar" at bounding box center [367, 404] width 49 height 16
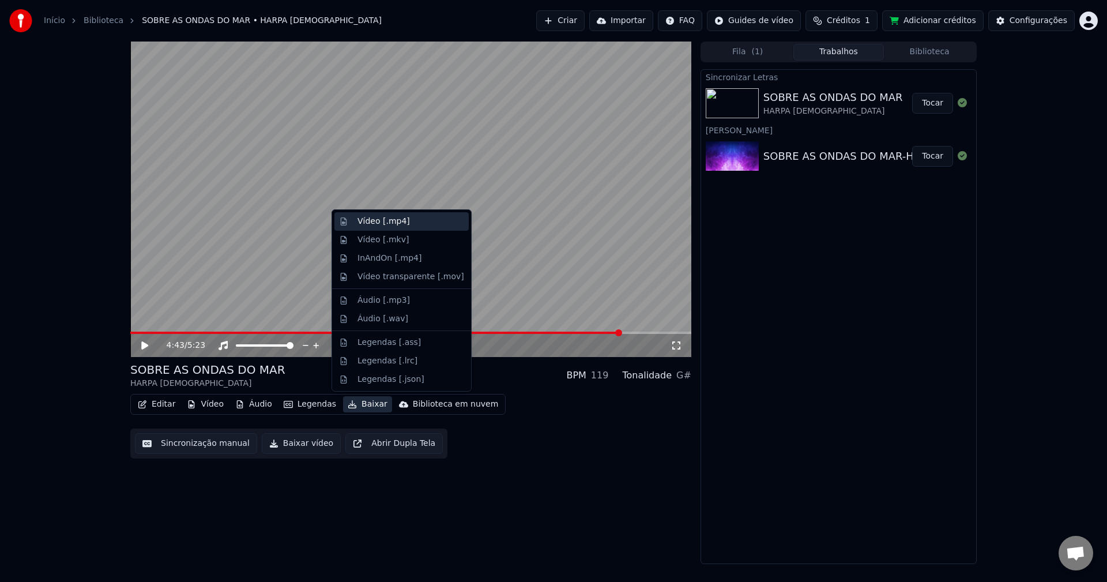
click at [373, 220] on div "Vídeo [.mp4]" at bounding box center [383, 222] width 52 height 12
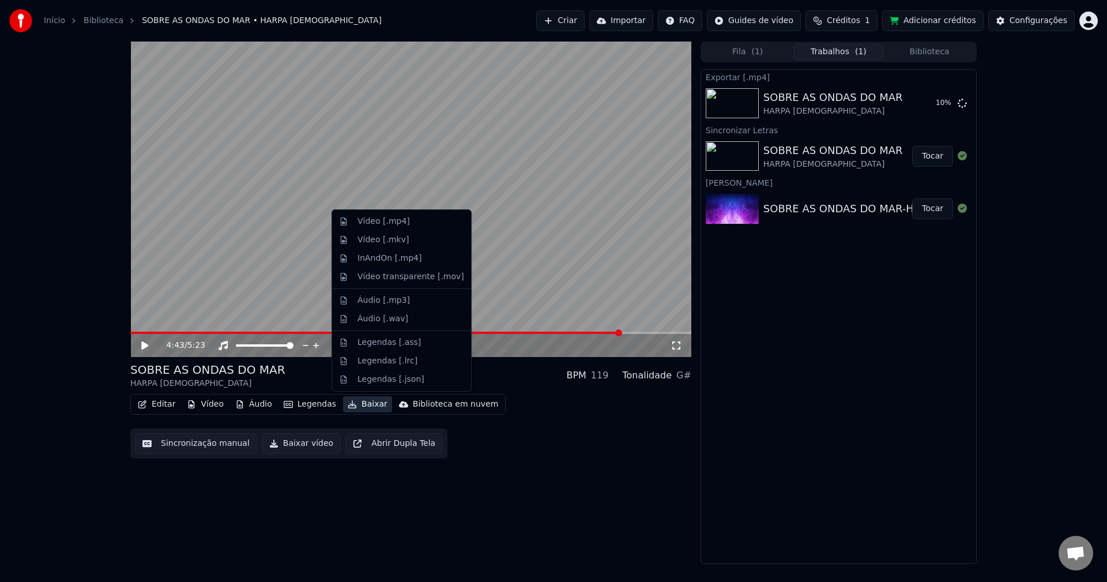
click at [348, 405] on button "Baixar" at bounding box center [367, 404] width 49 height 16
click at [375, 361] on div "Legendas [.lrc]" at bounding box center [387, 361] width 60 height 12
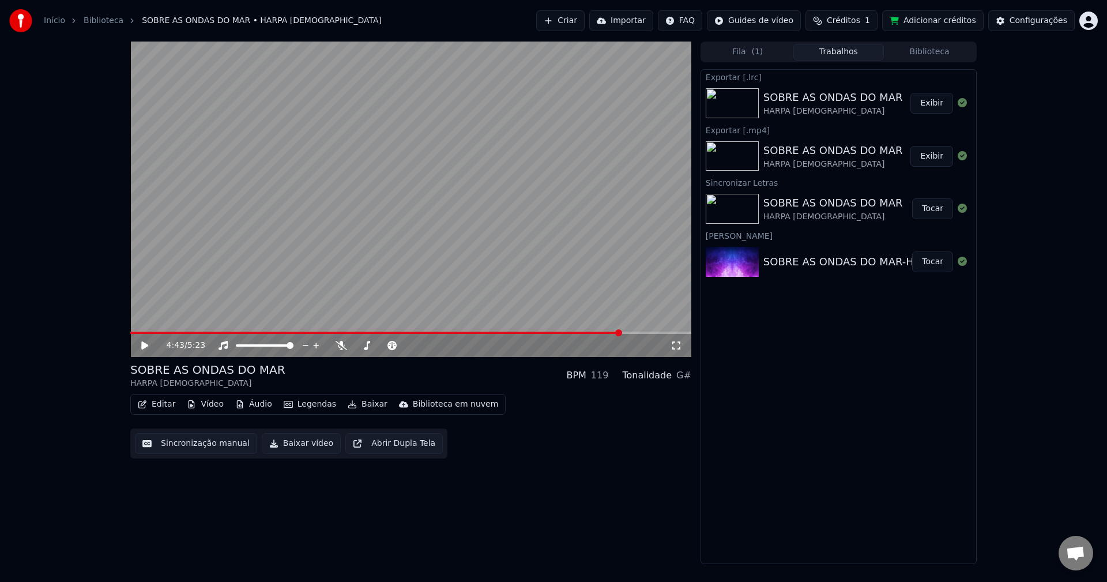
click at [354, 490] on div "4:43 / 5:23 SOBRE AS ONDAS DO MAR HARPA [DEMOGRAPHIC_DATA] BPM 119 Tonalidade G…" at bounding box center [410, 303] width 561 height 522
click at [939, 107] on button "Exibir" at bounding box center [931, 103] width 43 height 21
click at [159, 401] on button "Editar" at bounding box center [156, 404] width 47 height 16
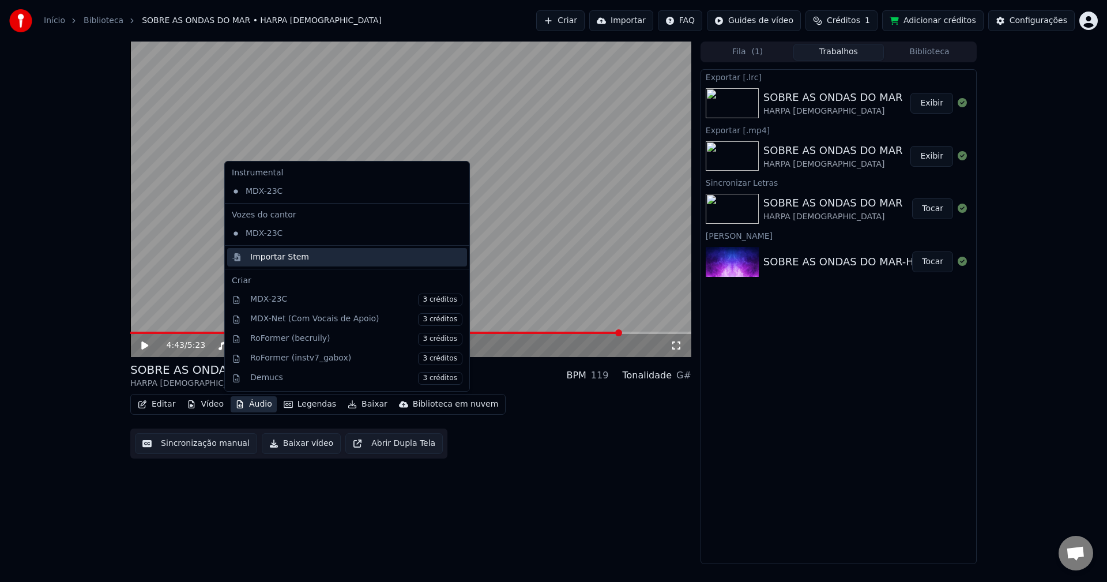
click at [317, 255] on div "Importar Stem" at bounding box center [356, 257] width 212 height 12
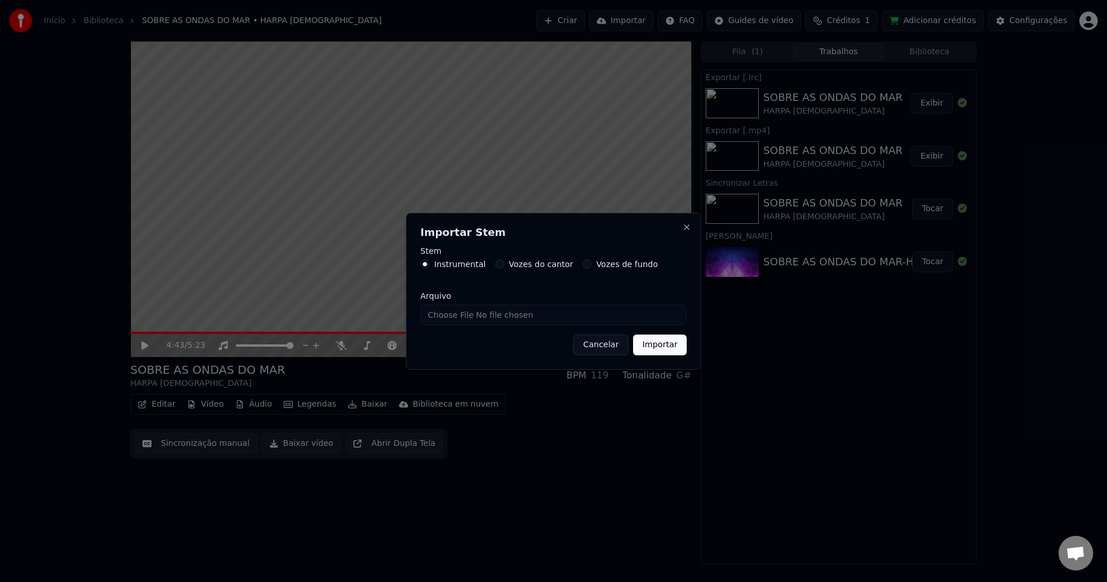
click at [579, 314] on input "Arquivo" at bounding box center [553, 314] width 266 height 21
type input "**********"
click at [665, 346] on button "Importar" at bounding box center [660, 344] width 54 height 21
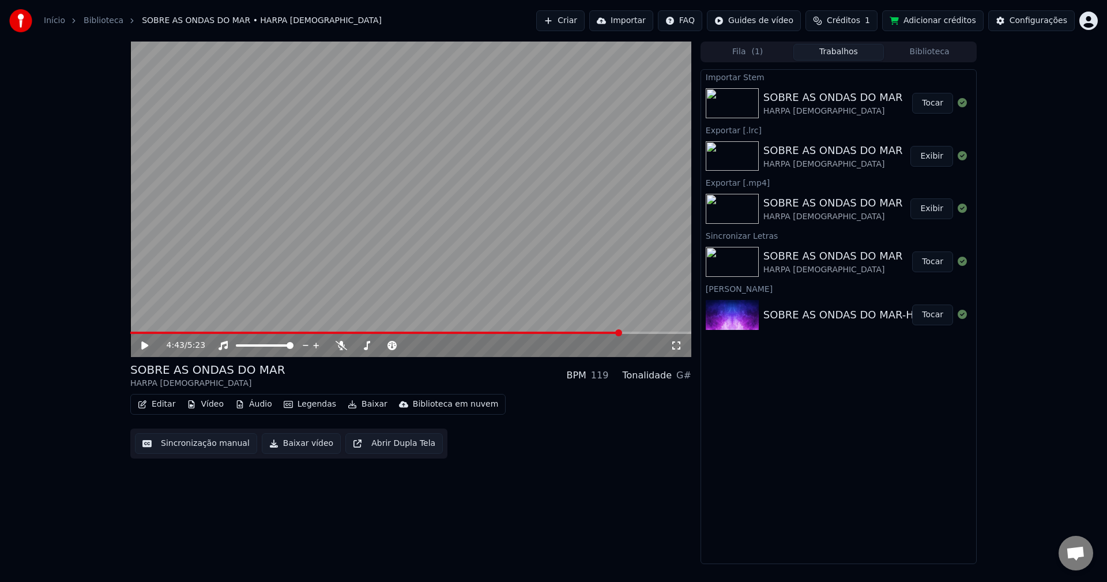
click at [595, 451] on div "Editar Vídeo Áudio Legendas Baixar Biblioteca em nuvem Sincronização manual Bai…" at bounding box center [410, 426] width 561 height 65
click at [933, 104] on button "Tocar" at bounding box center [932, 103] width 41 height 21
click at [144, 343] on icon at bounding box center [145, 345] width 6 height 7
click at [147, 344] on icon at bounding box center [144, 345] width 7 height 8
click at [143, 347] on icon at bounding box center [145, 345] width 6 height 7
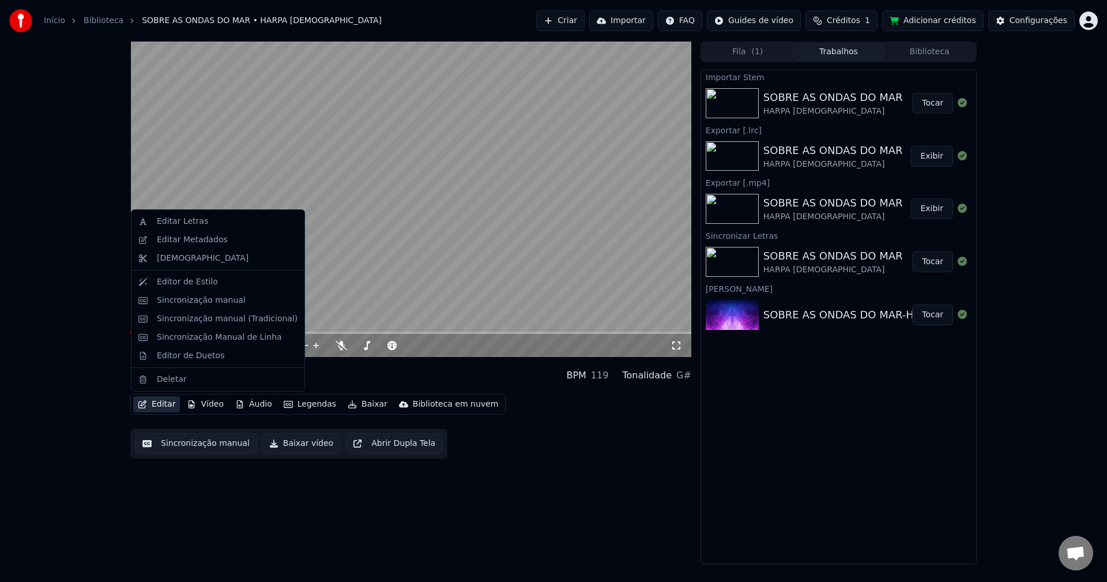
click at [153, 404] on button "Editar" at bounding box center [156, 404] width 47 height 16
click at [177, 286] on div "Editor de Estilo" at bounding box center [187, 282] width 61 height 12
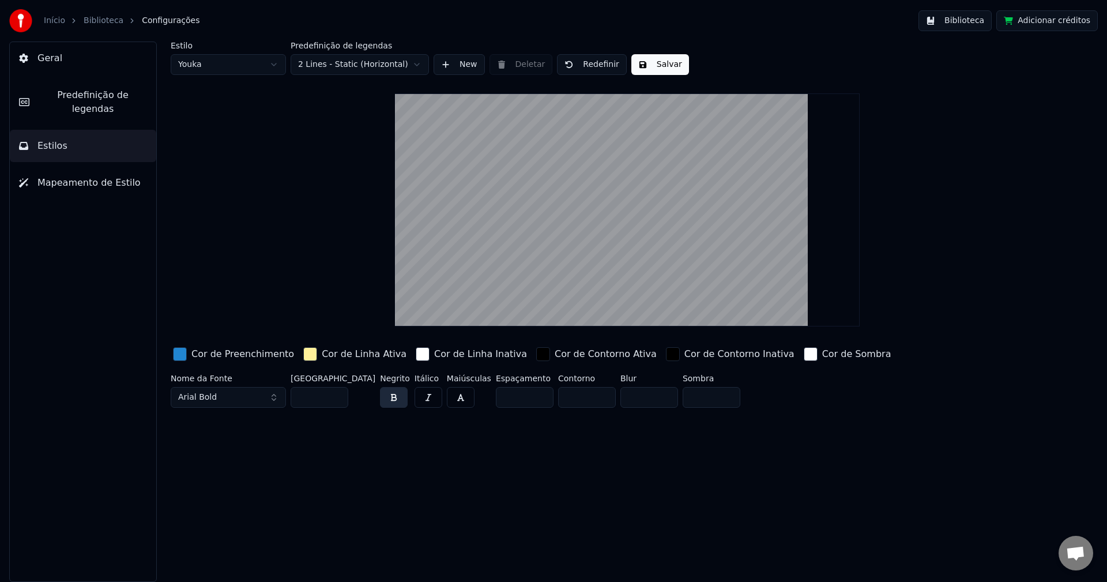
click at [61, 65] on button "Geral" at bounding box center [83, 58] width 146 height 32
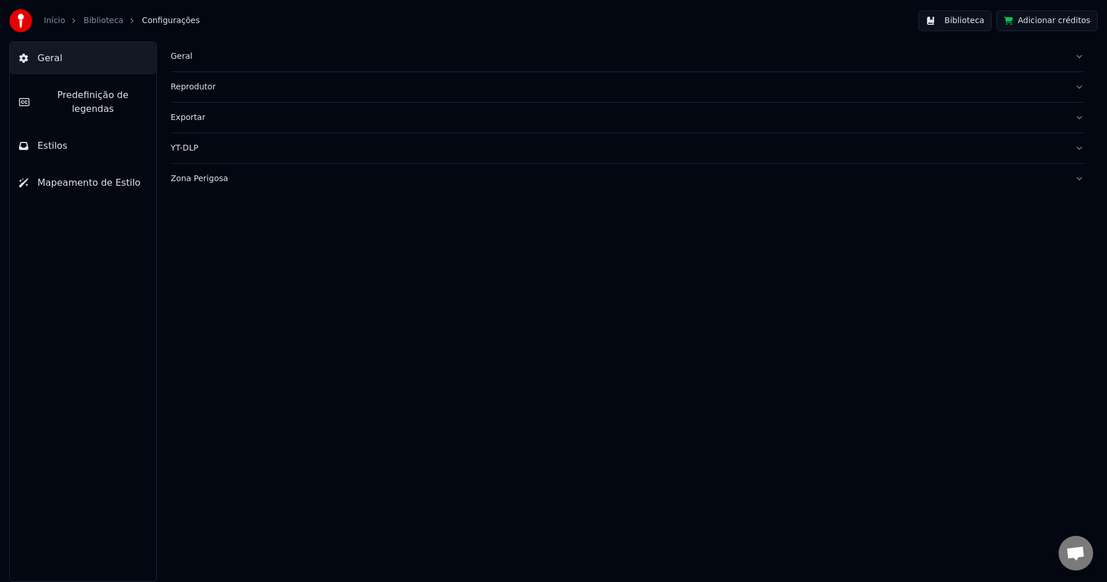
click at [61, 100] on span "Predefinição de legendas" at bounding box center [93, 102] width 108 height 28
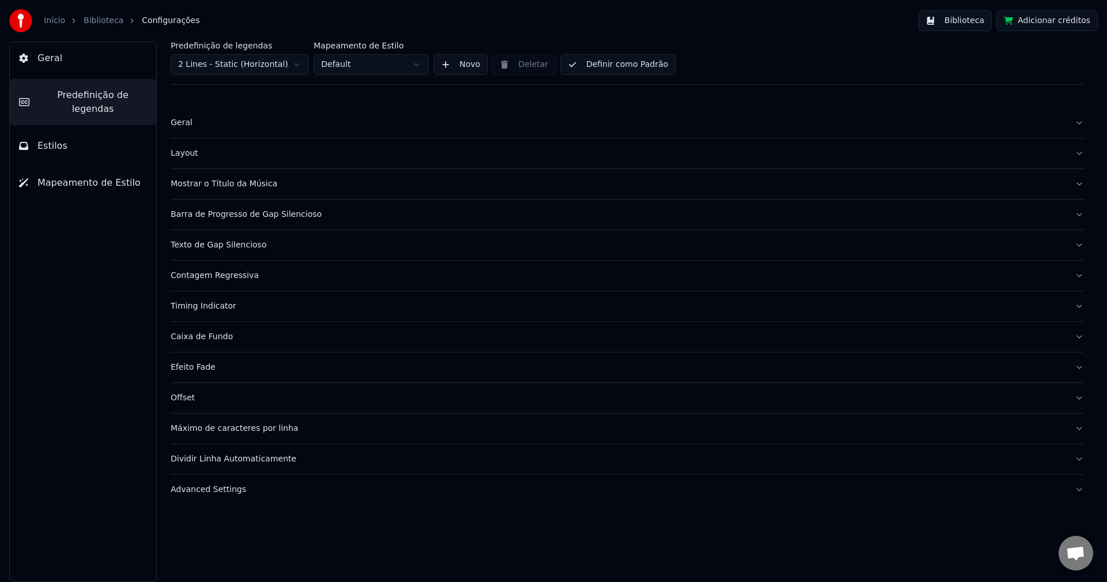
click at [58, 139] on span "Estilos" at bounding box center [52, 146] width 30 height 14
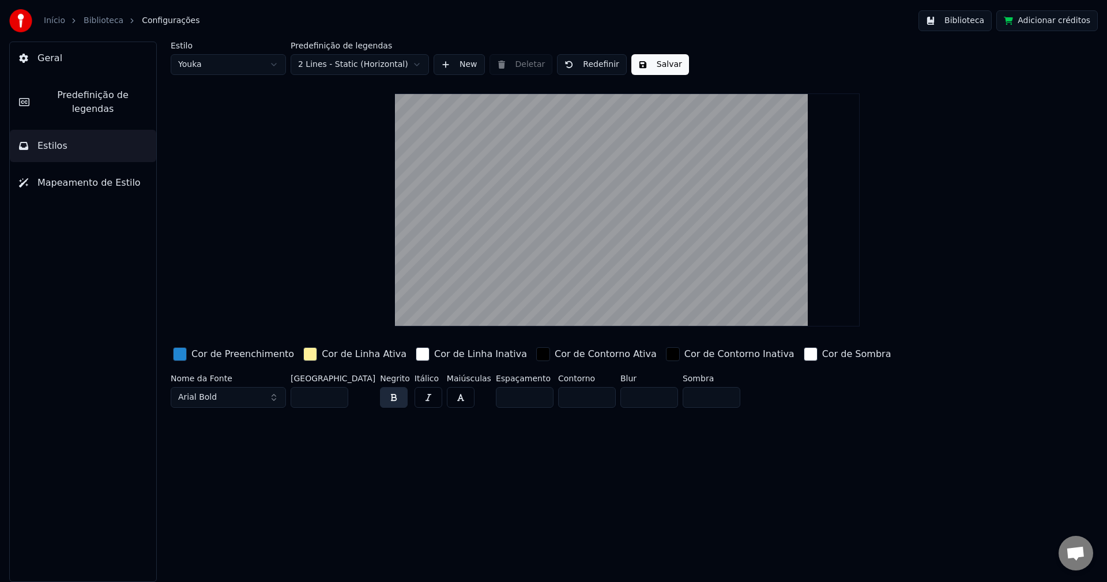
click at [70, 176] on span "Mapeamento de Estilo" at bounding box center [88, 183] width 103 height 14
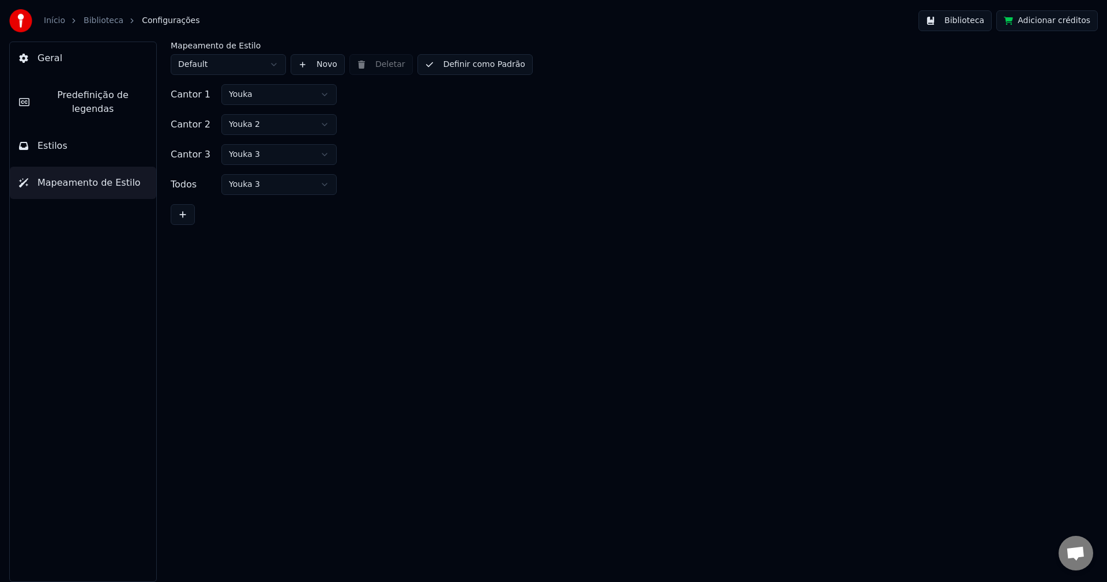
click at [70, 95] on span "Predefinição de legendas" at bounding box center [93, 102] width 108 height 28
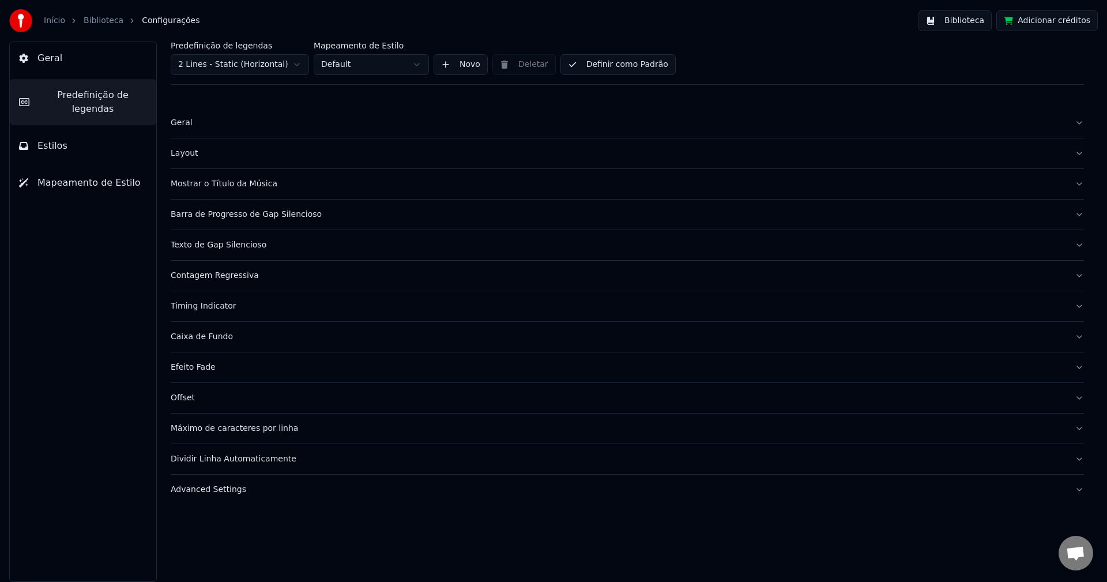
click at [73, 176] on span "Mapeamento de Estilo" at bounding box center [88, 183] width 103 height 14
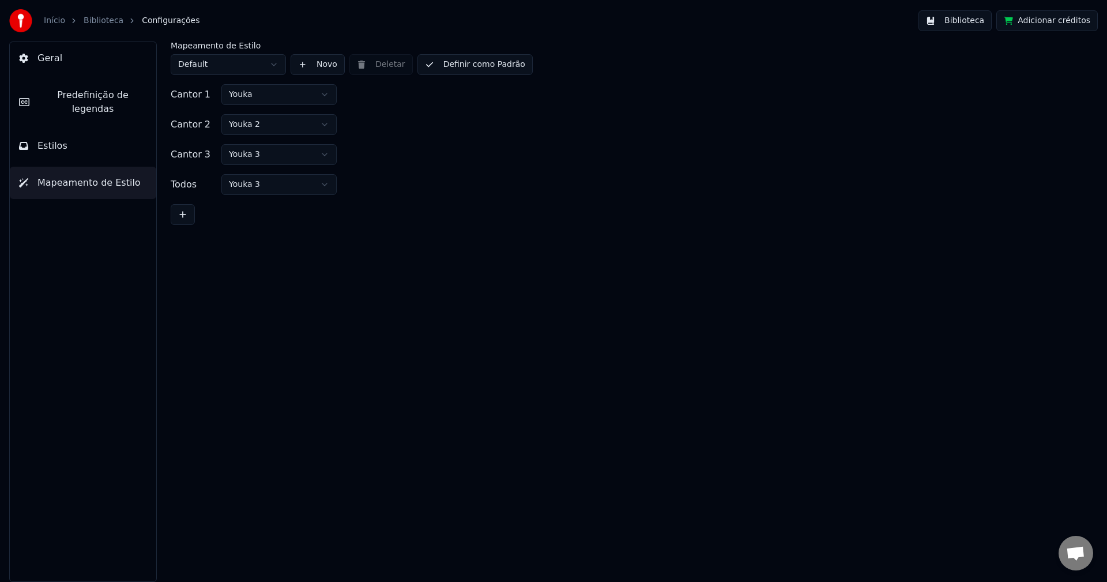
click at [63, 66] on button "Geral" at bounding box center [83, 58] width 146 height 32
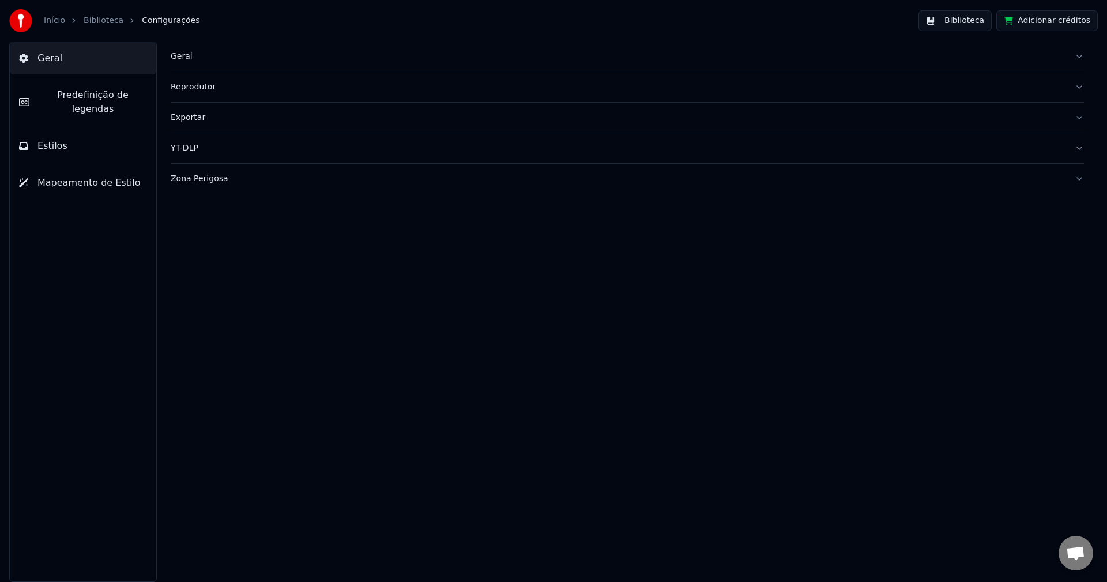
click at [95, 101] on span "Predefinição de legendas" at bounding box center [93, 102] width 108 height 28
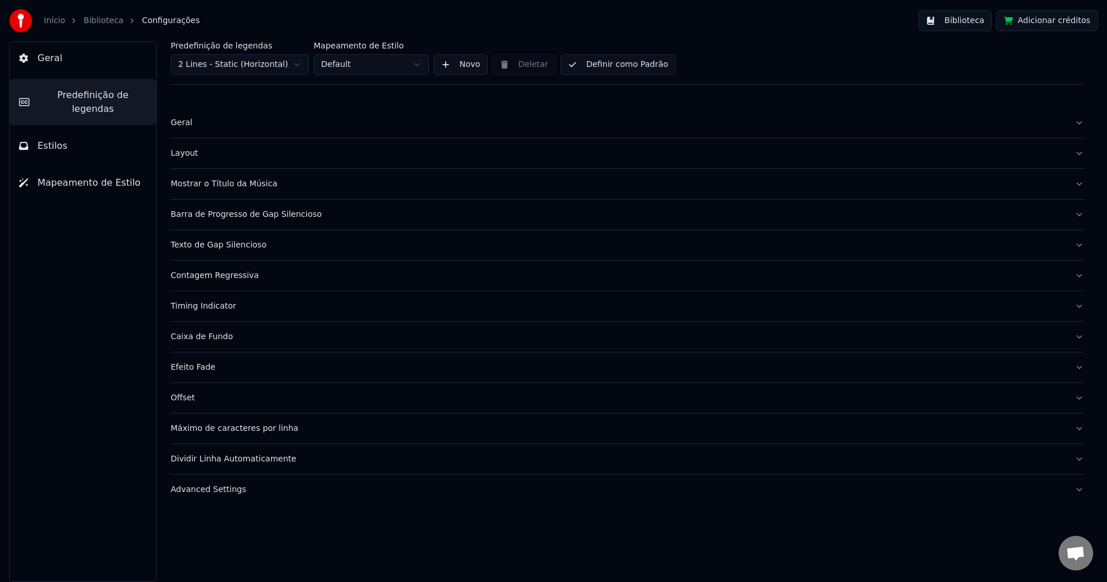
click at [71, 130] on button "Estilos" at bounding box center [83, 146] width 146 height 32
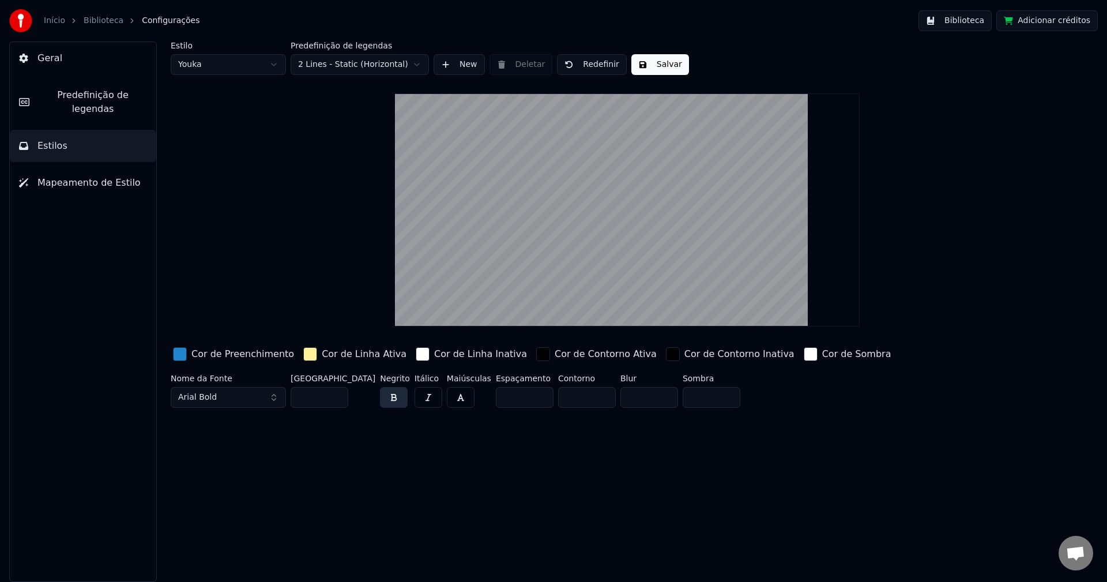
click at [88, 176] on span "Mapeamento de Estilo" at bounding box center [88, 183] width 103 height 14
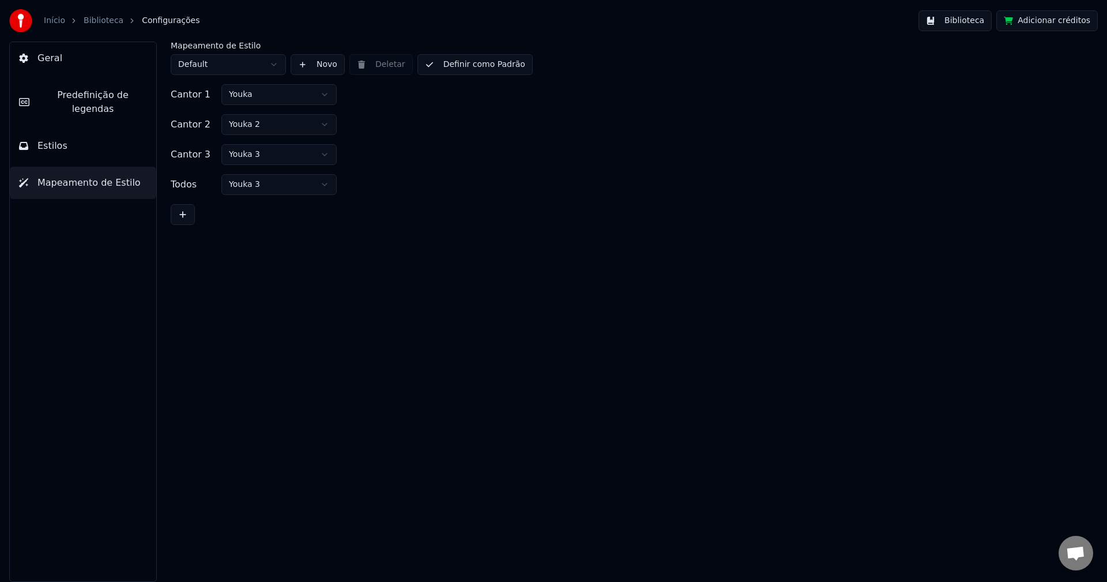
click at [303, 64] on button "Novo" at bounding box center [318, 64] width 54 height 21
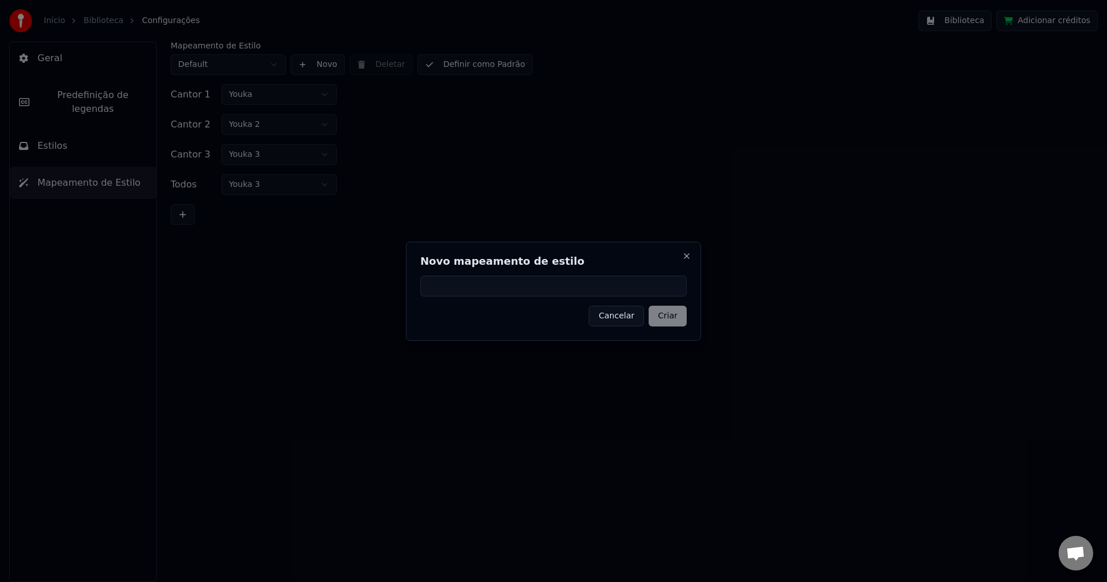
click at [679, 254] on div "Novo mapeamento de estilo Cancelar Criar Close" at bounding box center [553, 291] width 295 height 99
click at [692, 254] on div "Novo mapeamento de estilo Cancelar Criar Close" at bounding box center [553, 291] width 295 height 99
click at [620, 321] on button "Cancelar" at bounding box center [616, 316] width 55 height 21
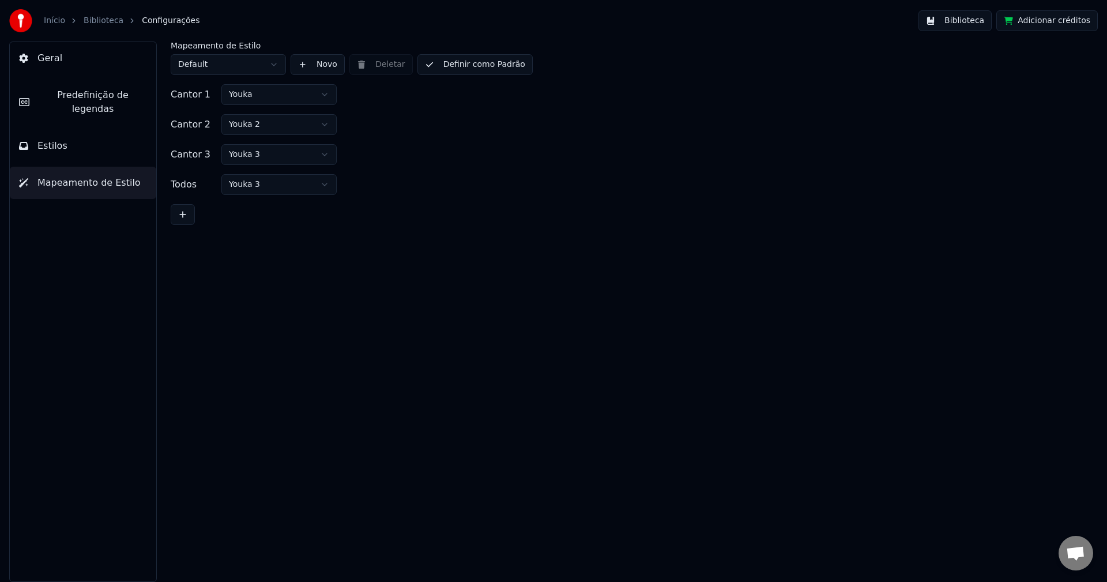
click at [102, 21] on link "Biblioteca" at bounding box center [104, 21] width 40 height 12
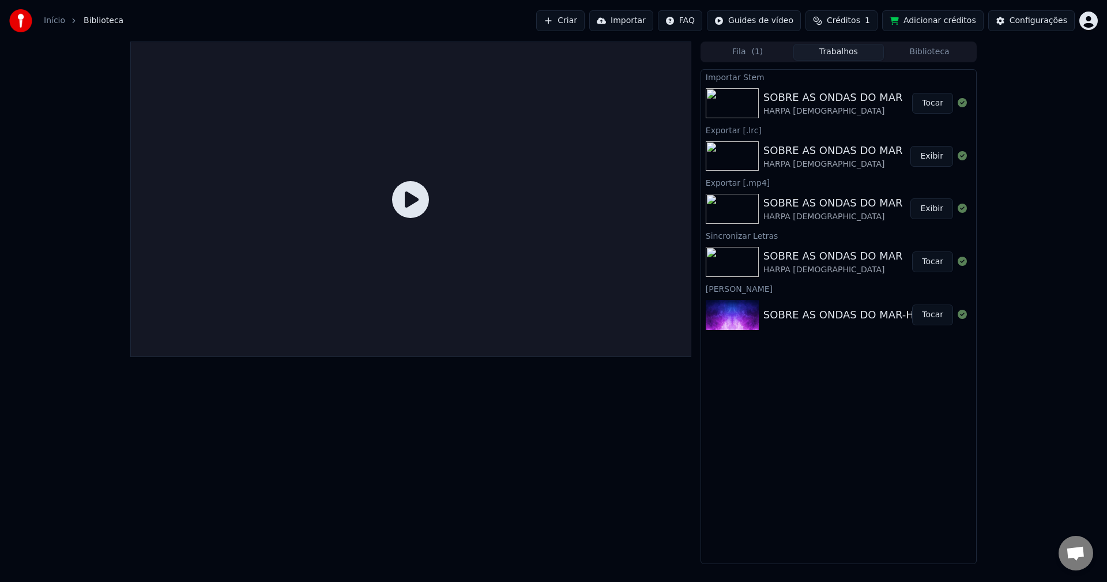
click at [743, 97] on img at bounding box center [732, 103] width 53 height 30
click at [411, 201] on icon at bounding box center [410, 199] width 37 height 37
click at [831, 55] on button "Trabalhos" at bounding box center [838, 52] width 91 height 17
click at [752, 47] on button "Fila ( 1 )" at bounding box center [747, 52] width 91 height 17
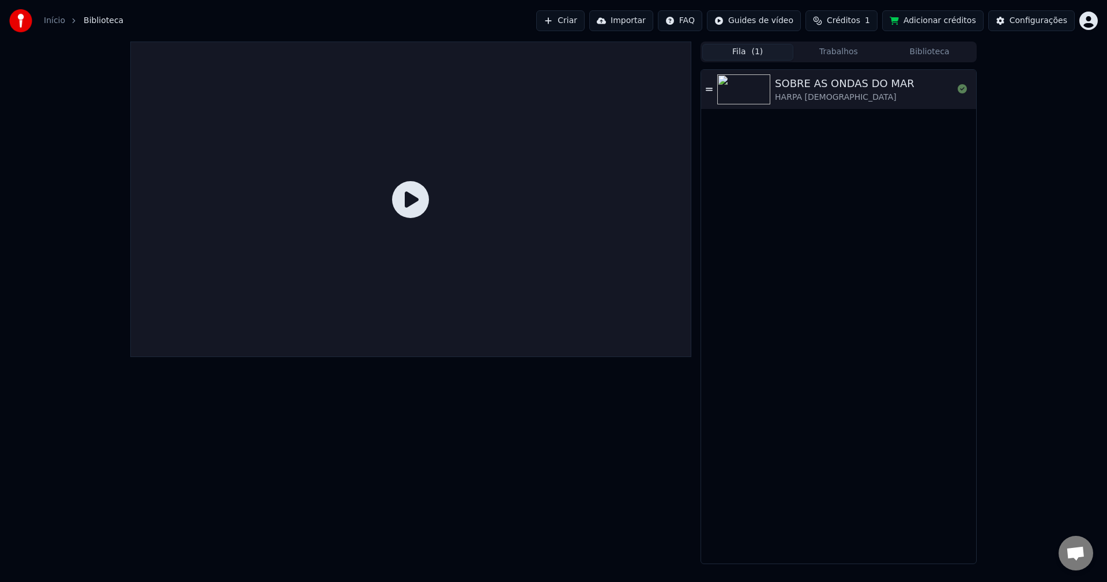
click at [706, 91] on icon at bounding box center [709, 89] width 7 height 8
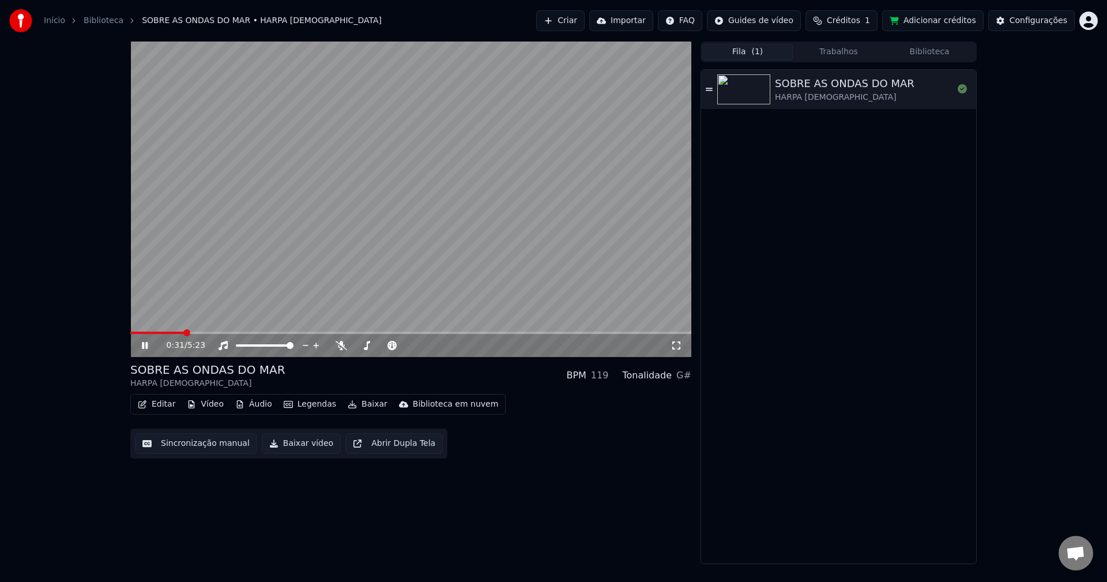
click at [184, 332] on span at bounding box center [410, 333] width 561 height 2
click at [861, 54] on button "Trabalhos" at bounding box center [838, 52] width 91 height 17
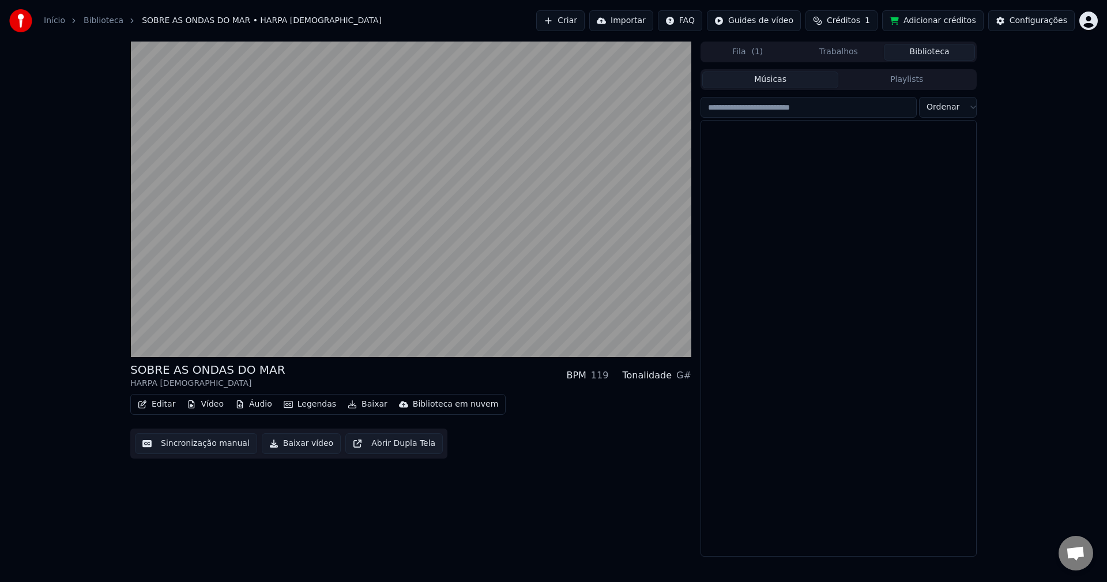
click at [943, 57] on button "Biblioteca" at bounding box center [929, 52] width 91 height 17
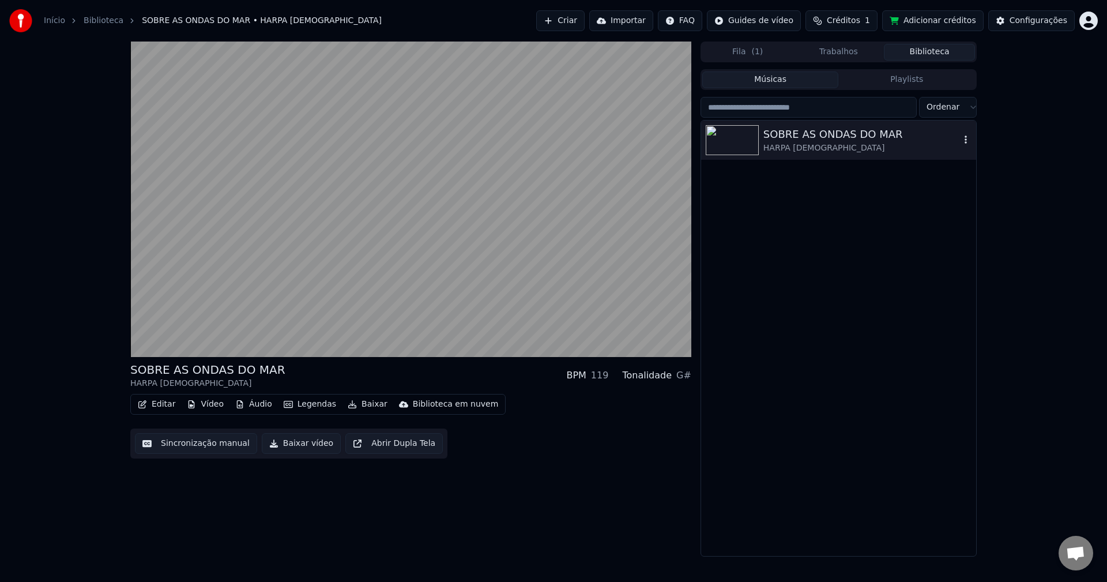
click at [873, 138] on div "SOBRE AS ONDAS DO MAR" at bounding box center [861, 134] width 197 height 16
click at [969, 138] on icon "button" at bounding box center [966, 139] width 12 height 9
click at [815, 79] on button "Músicas" at bounding box center [770, 79] width 137 height 17
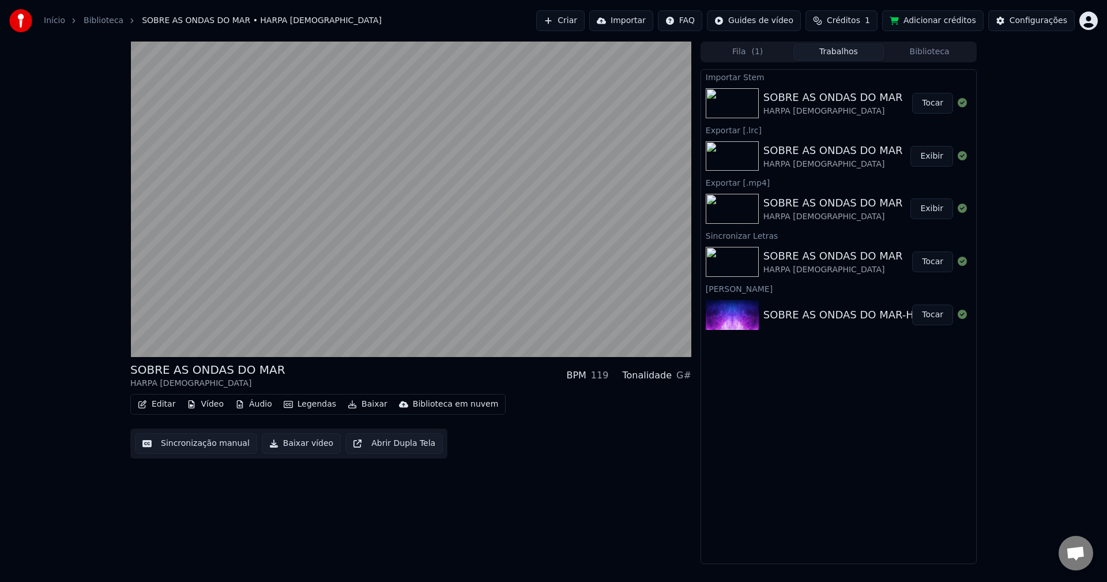
click at [841, 45] on button "Trabalhos" at bounding box center [838, 52] width 91 height 17
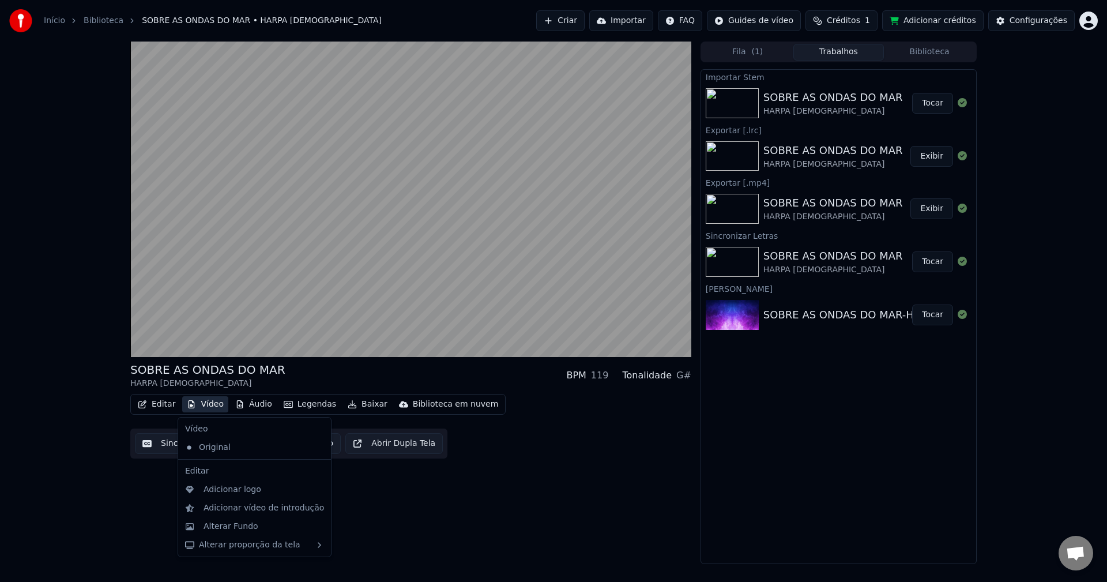
click at [203, 409] on button "Vídeo" at bounding box center [205, 404] width 46 height 16
click at [244, 528] on div "Alterar Fundo" at bounding box center [231, 527] width 55 height 12
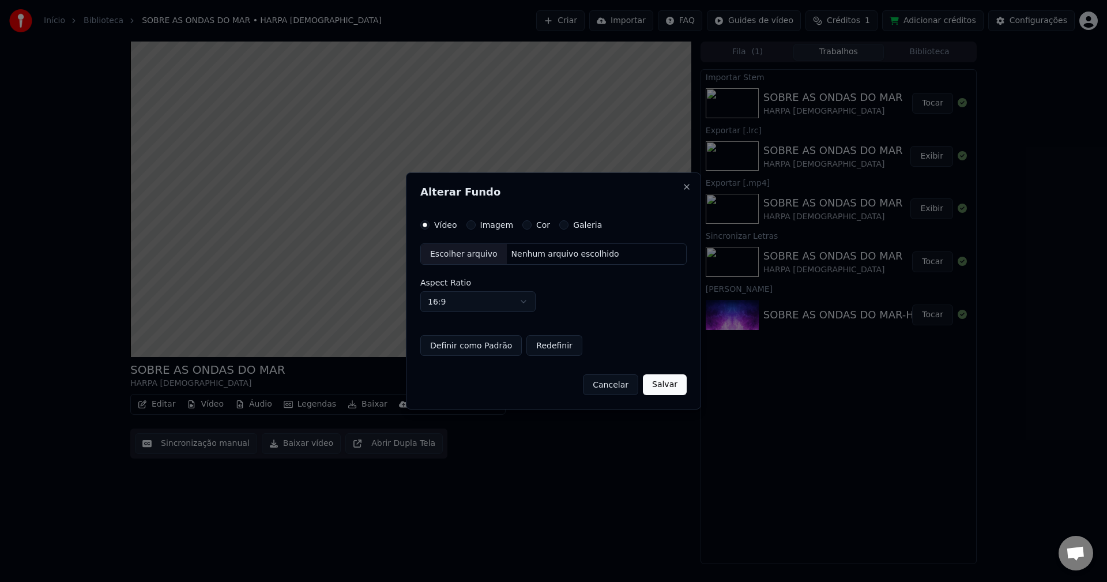
click at [469, 258] on div "Escolher arquivo" at bounding box center [464, 254] width 86 height 21
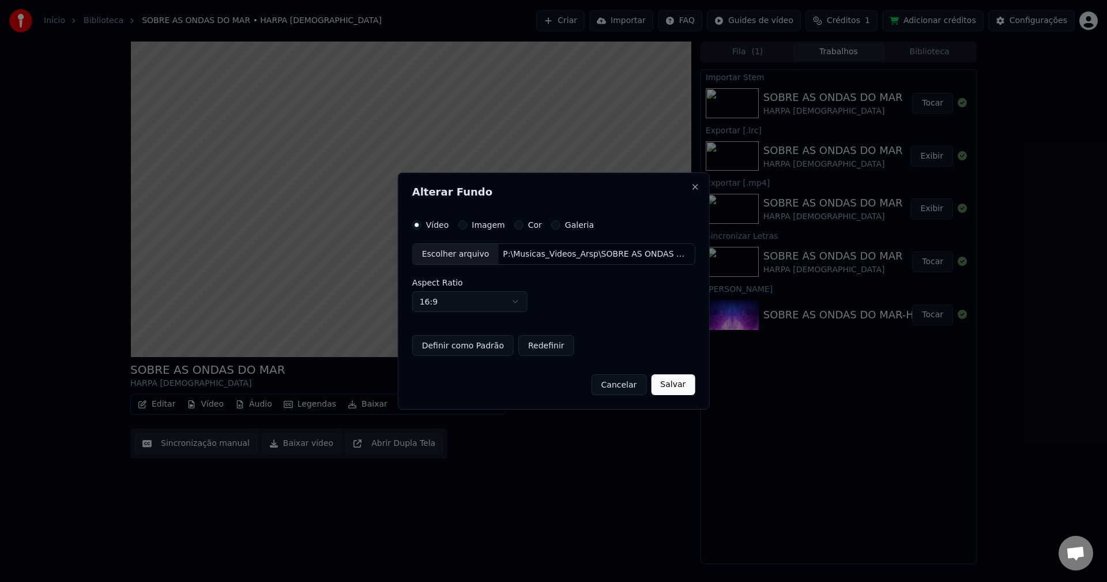
click at [668, 391] on button "Salvar" at bounding box center [673, 384] width 44 height 21
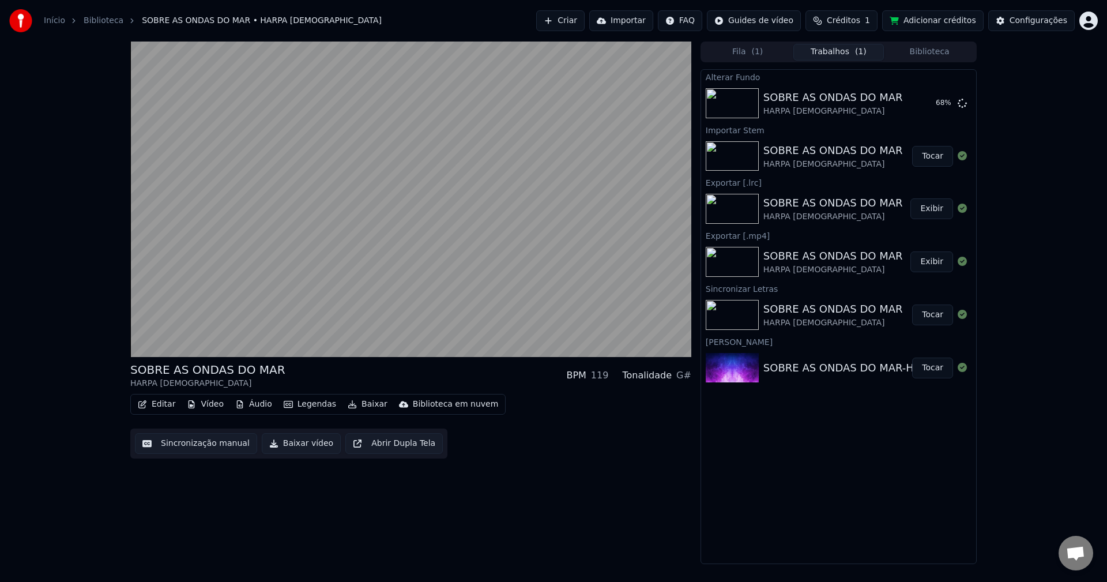
click at [303, 405] on button "Legendas" at bounding box center [310, 404] width 62 height 16
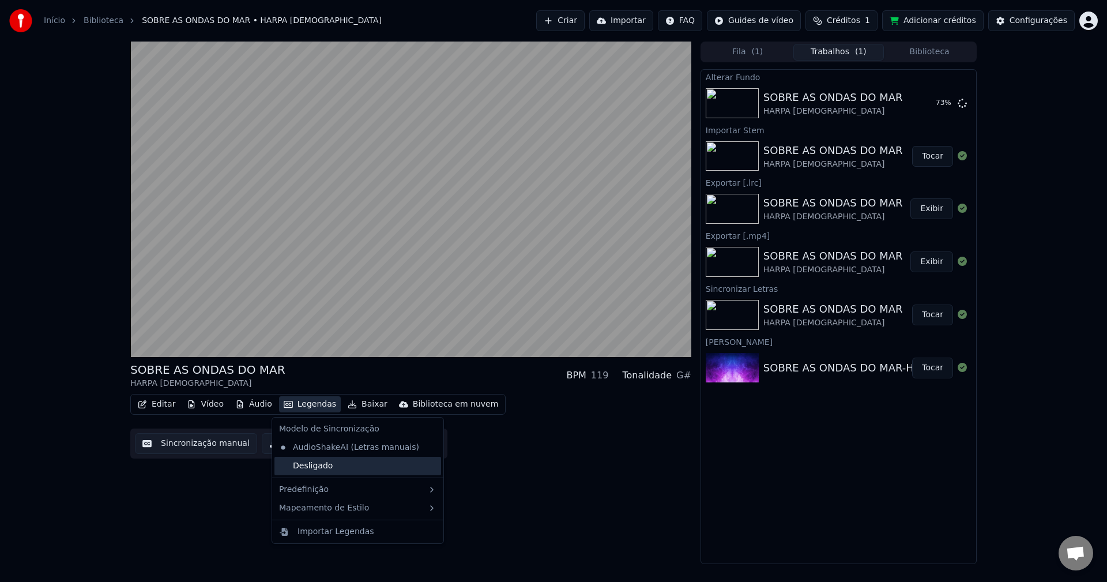
click at [298, 465] on div "Desligado" at bounding box center [357, 466] width 167 height 18
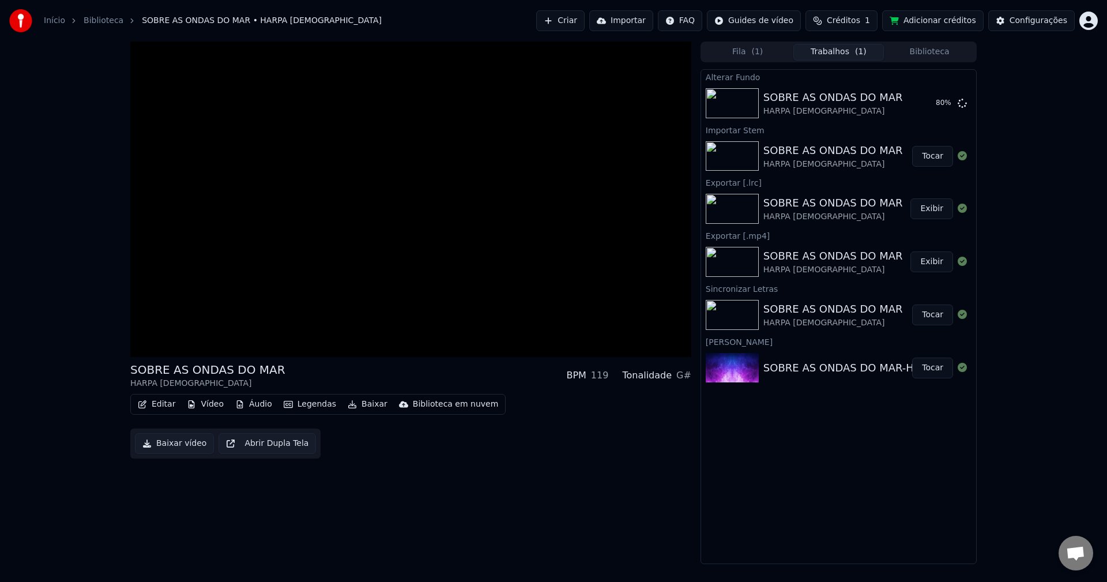
click at [295, 405] on button "Legendas" at bounding box center [310, 404] width 62 height 16
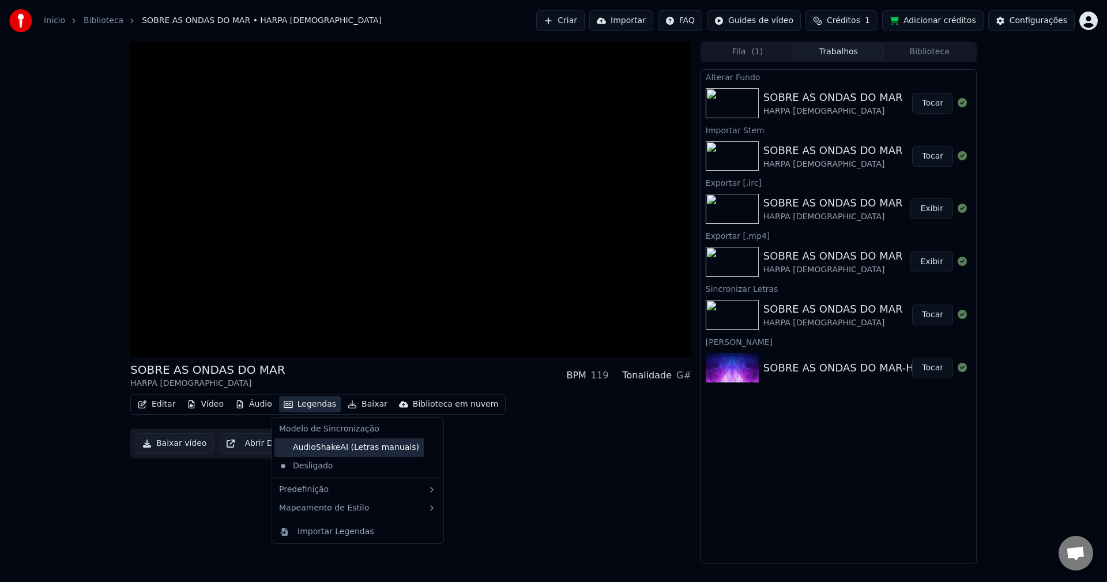
click at [294, 449] on div "AudioShakeAI (Letras manuais)" at bounding box center [348, 447] width 149 height 18
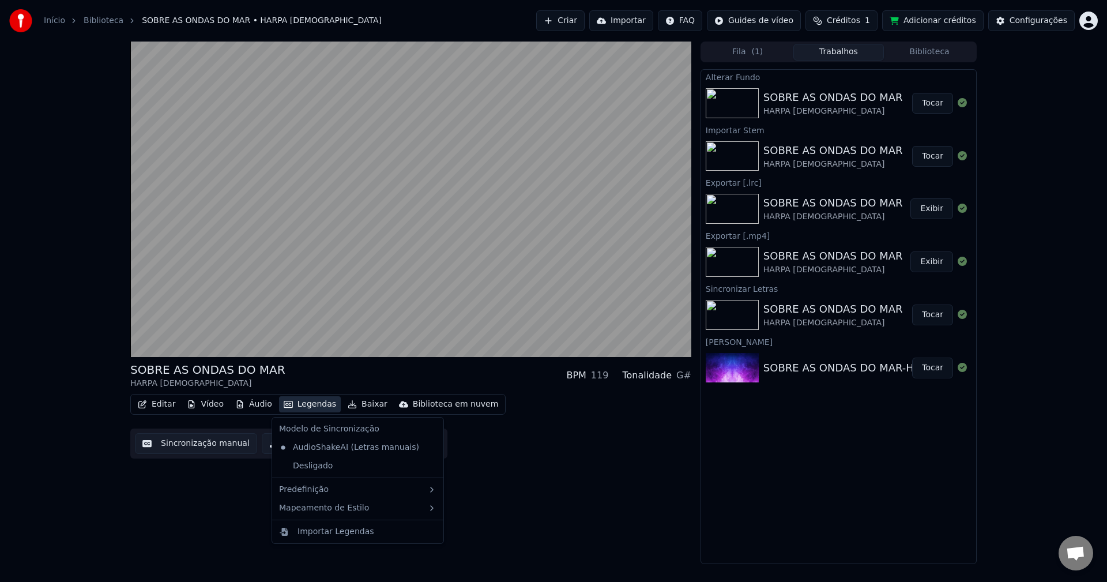
click at [308, 405] on button "Legendas" at bounding box center [310, 404] width 62 height 16
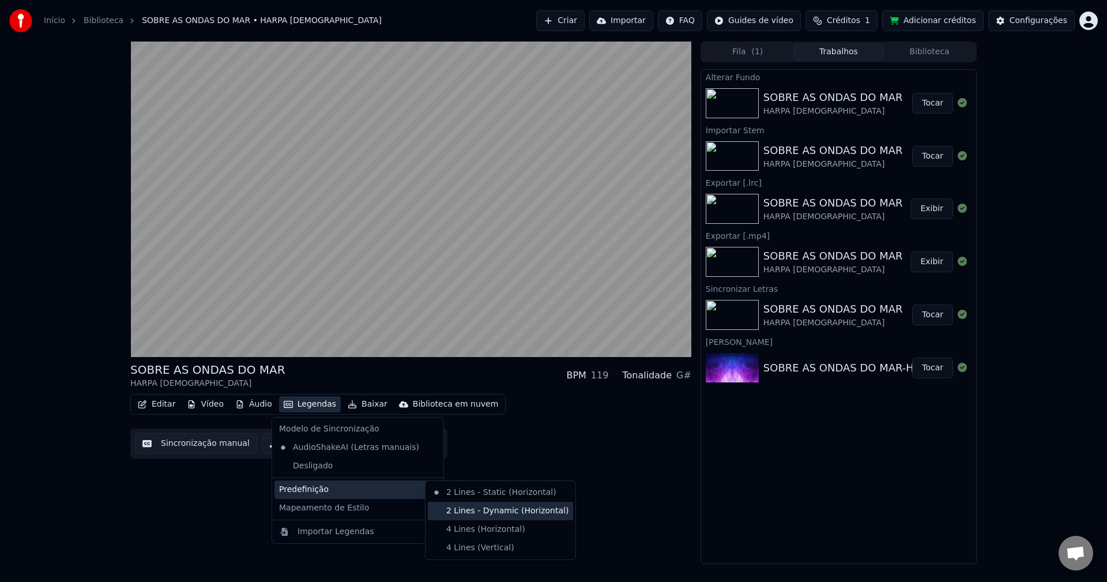
click at [476, 514] on div "2 Lines - Dynamic (Horizontal)" at bounding box center [500, 511] width 145 height 18
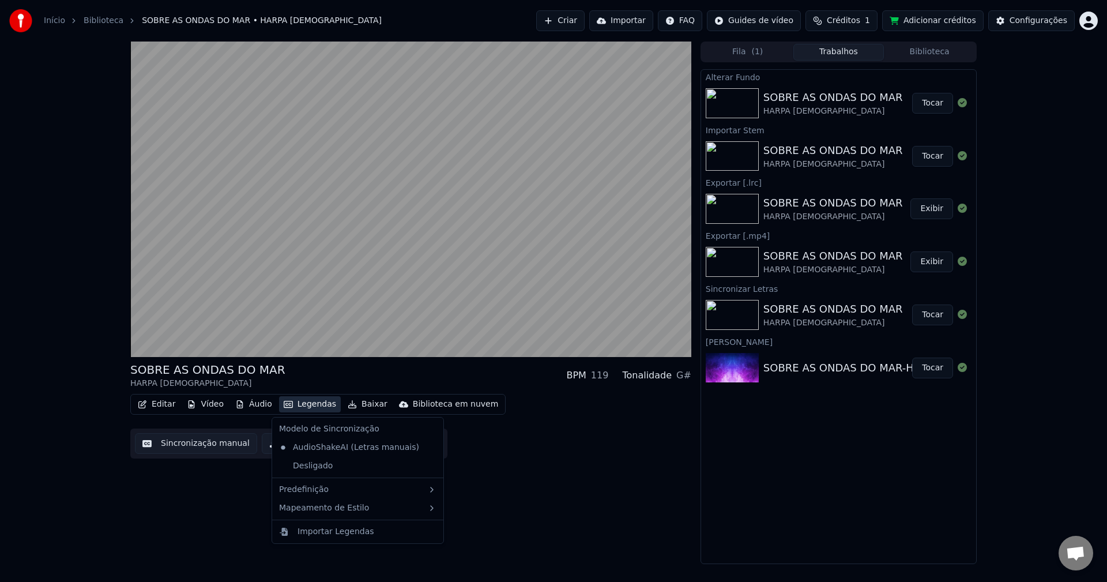
click at [309, 405] on button "Legendas" at bounding box center [310, 404] width 62 height 16
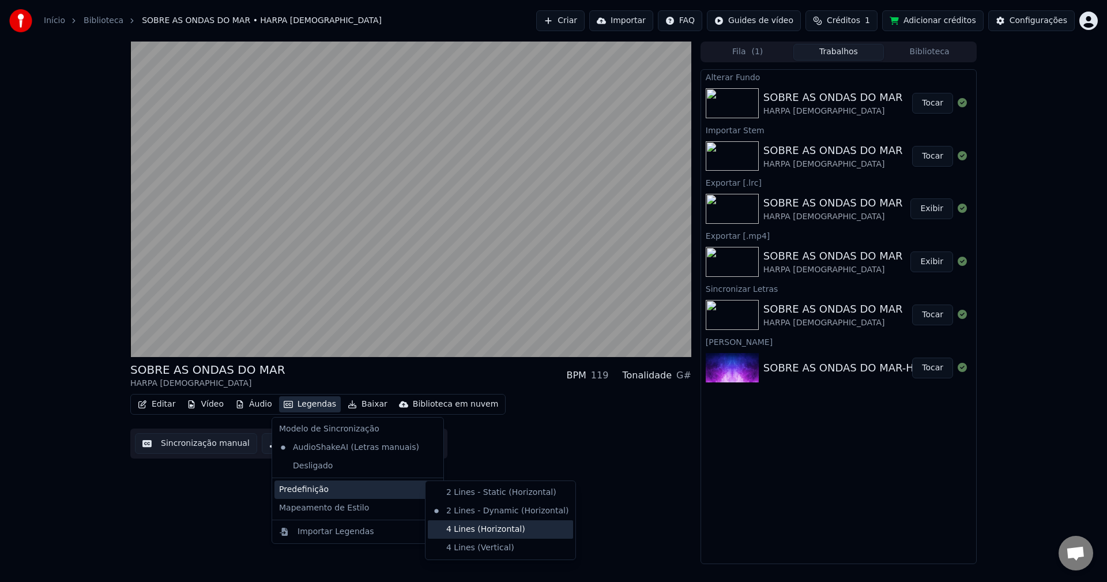
click at [489, 529] on div "4 Lines (Horizontal)" at bounding box center [500, 529] width 145 height 18
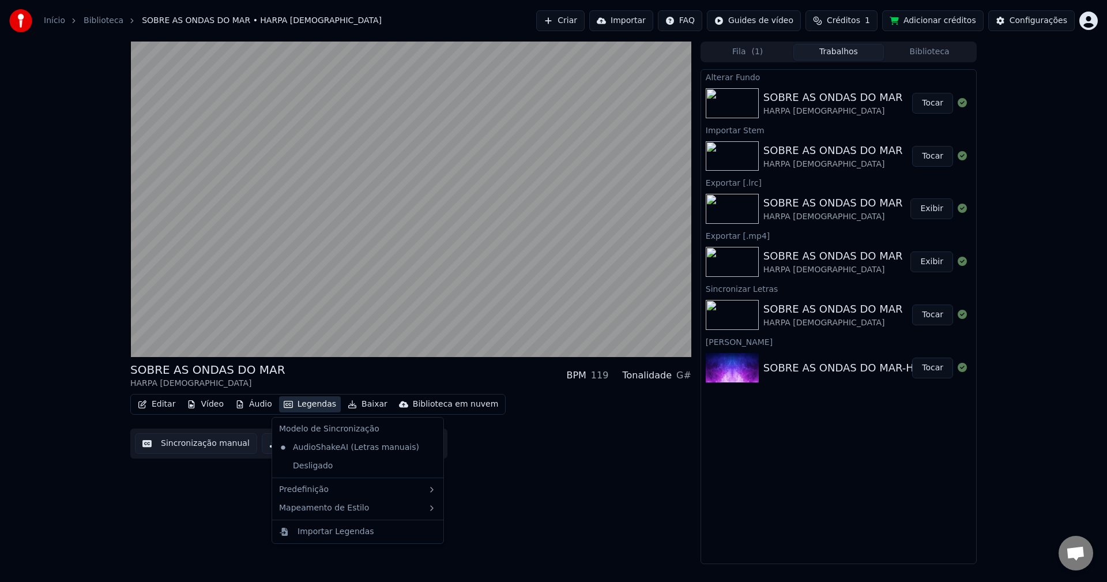
click at [298, 404] on button "Legendas" at bounding box center [310, 404] width 62 height 16
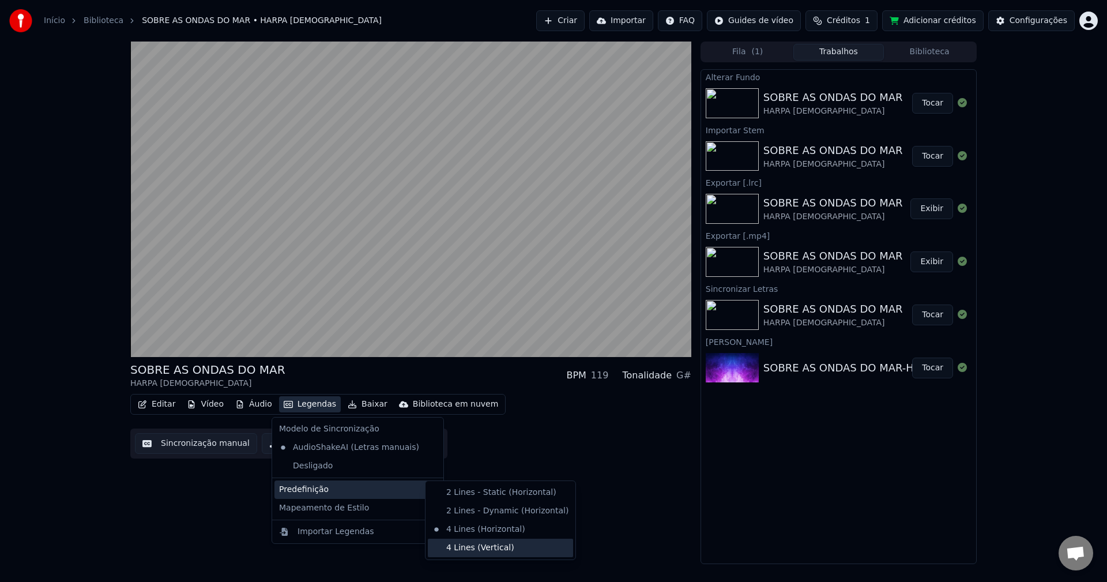
click at [471, 544] on div "4 Lines (Vertical)" at bounding box center [500, 548] width 145 height 18
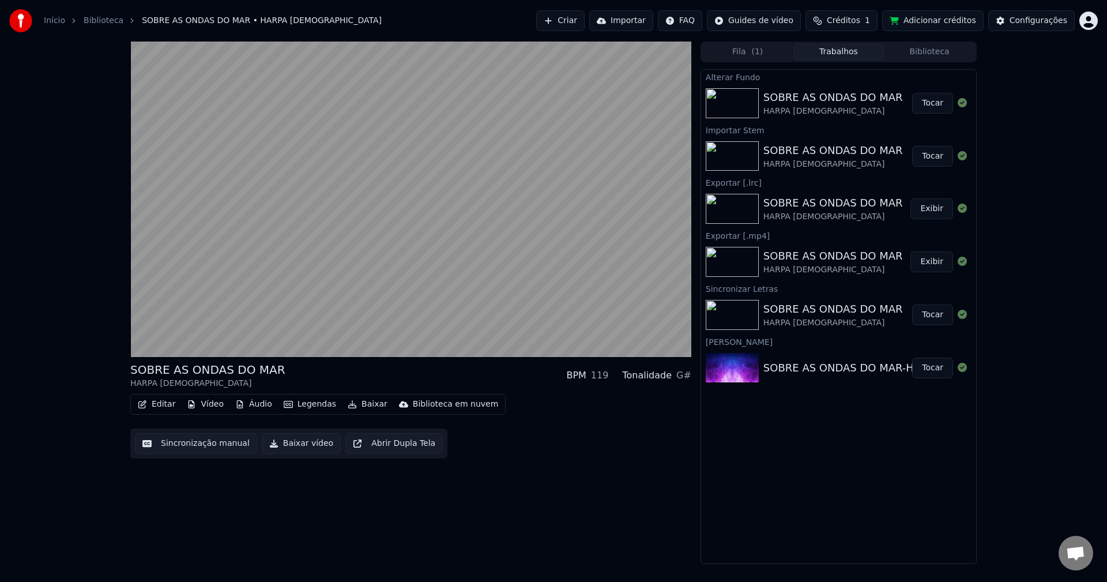
click at [304, 405] on button "Legendas" at bounding box center [310, 404] width 62 height 16
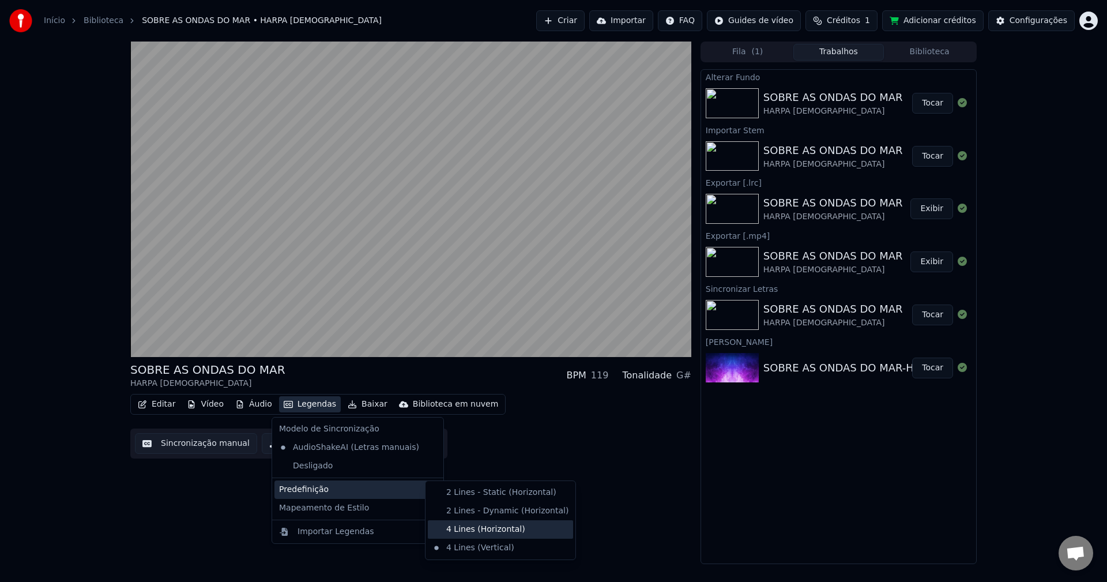
click at [488, 529] on div "4 Lines (Horizontal)" at bounding box center [500, 529] width 145 height 18
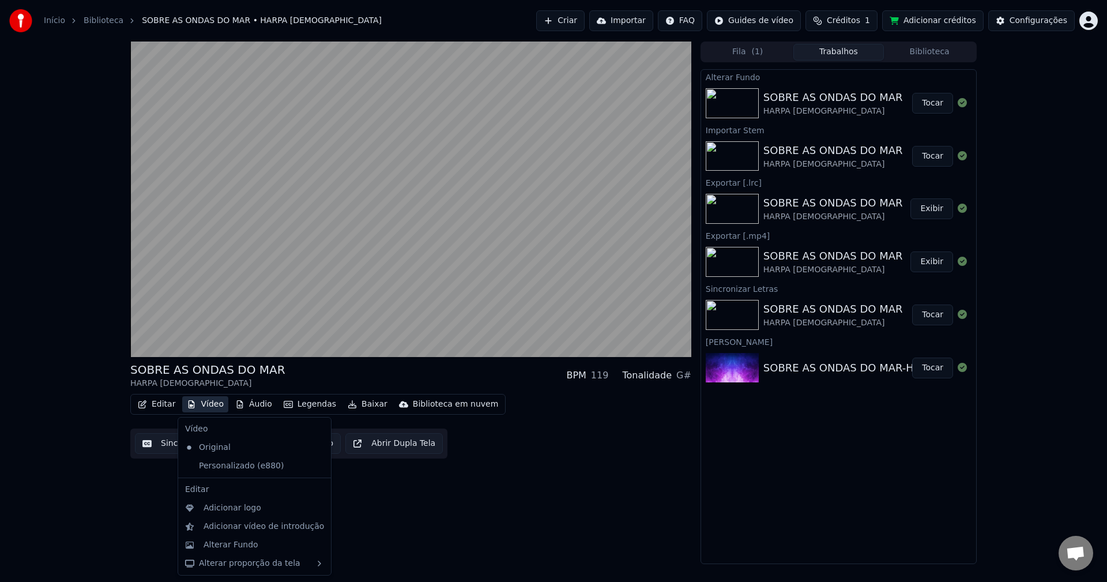
click at [202, 403] on button "Vídeo" at bounding box center [205, 404] width 46 height 16
click at [571, 458] on div "Editar Vídeo Áudio Legendas Baixar Biblioteca em nuvem Sincronização manual Bai…" at bounding box center [410, 426] width 561 height 65
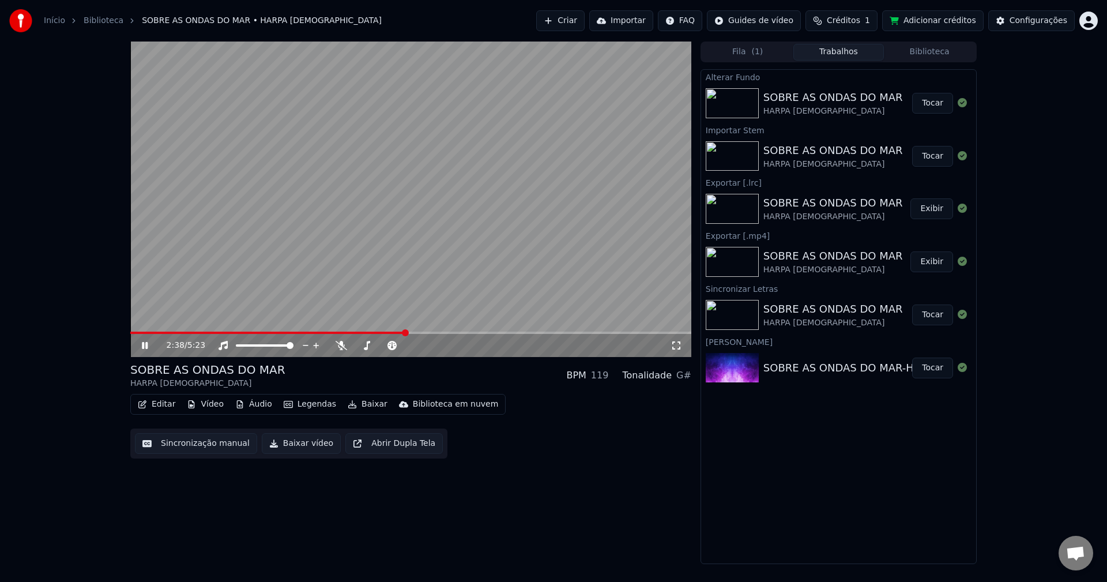
click at [145, 345] on icon at bounding box center [153, 345] width 27 height 9
click at [932, 107] on button "Tocar" at bounding box center [932, 103] width 41 height 21
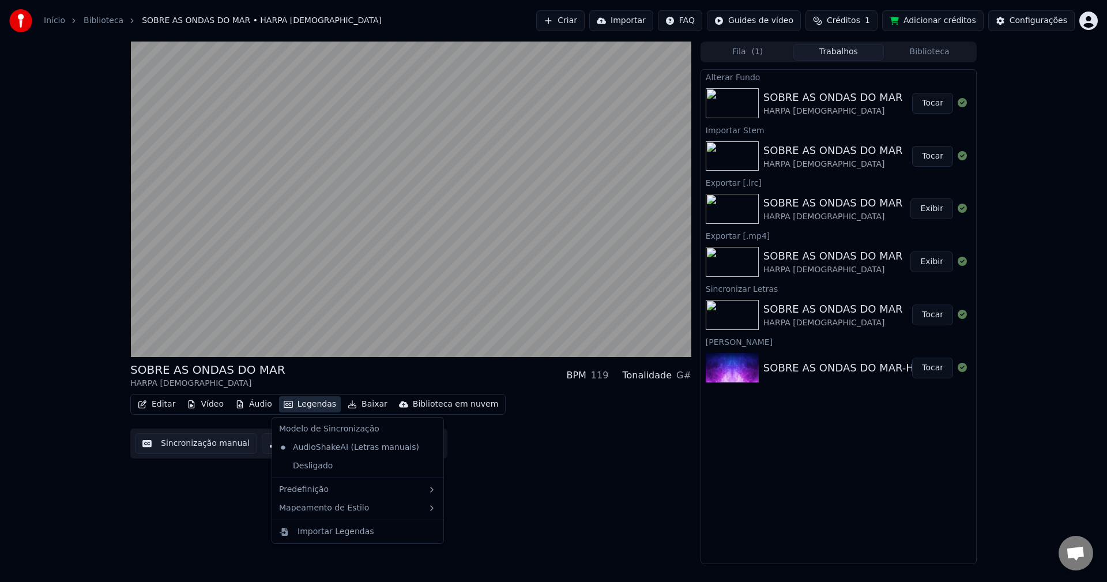
click at [297, 410] on button "Legendas" at bounding box center [310, 404] width 62 height 16
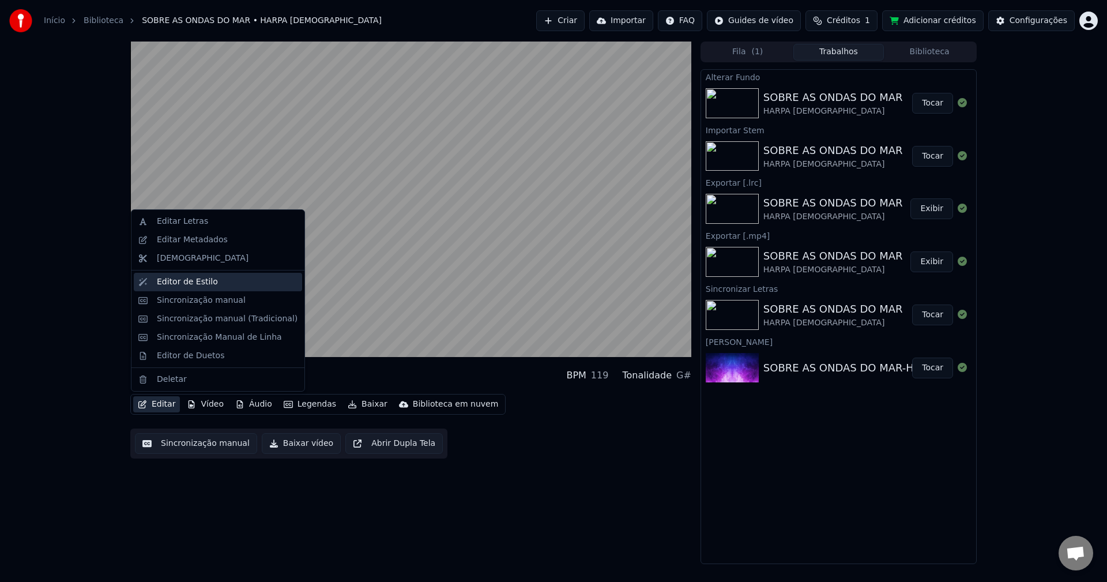
click at [187, 287] on div "Editor de Estilo" at bounding box center [187, 282] width 61 height 12
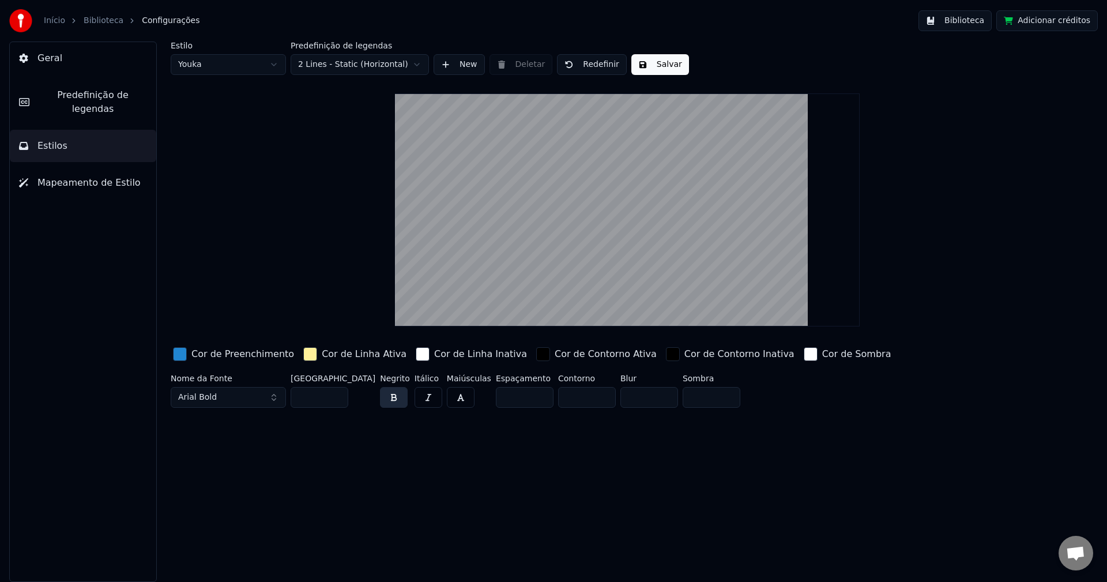
click at [183, 355] on div "button" at bounding box center [180, 354] width 14 height 14
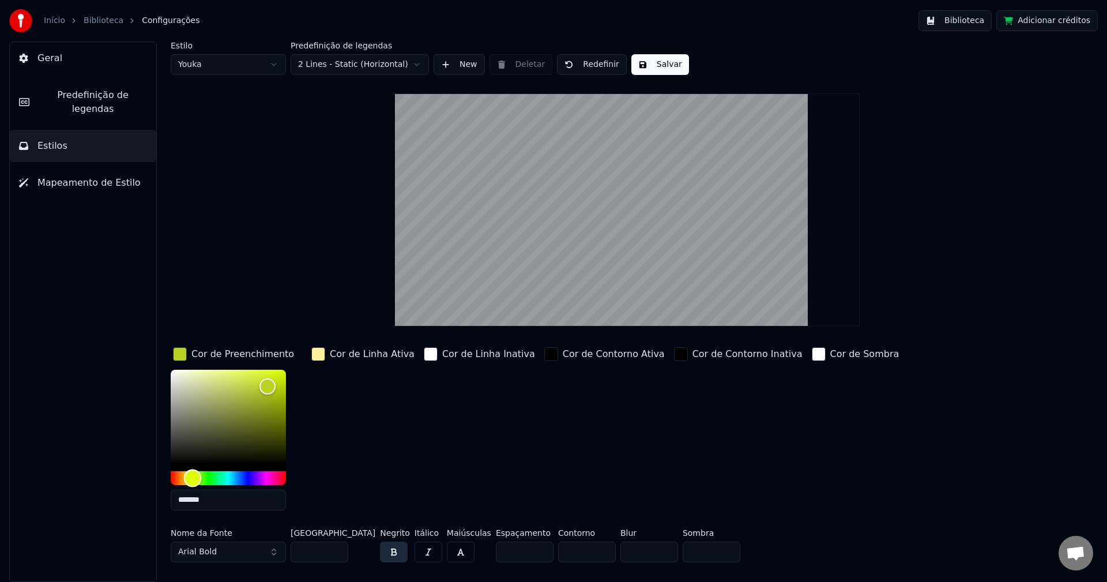
type input "*******"
drag, startPoint x: 198, startPoint y: 473, endPoint x: 190, endPoint y: 480, distance: 10.7
click at [190, 480] on div "Hue" at bounding box center [228, 478] width 115 height 14
click at [394, 451] on div "Cor de Linha Ativa" at bounding box center [363, 432] width 108 height 175
click at [317, 356] on div "button" at bounding box center [318, 354] width 14 height 14
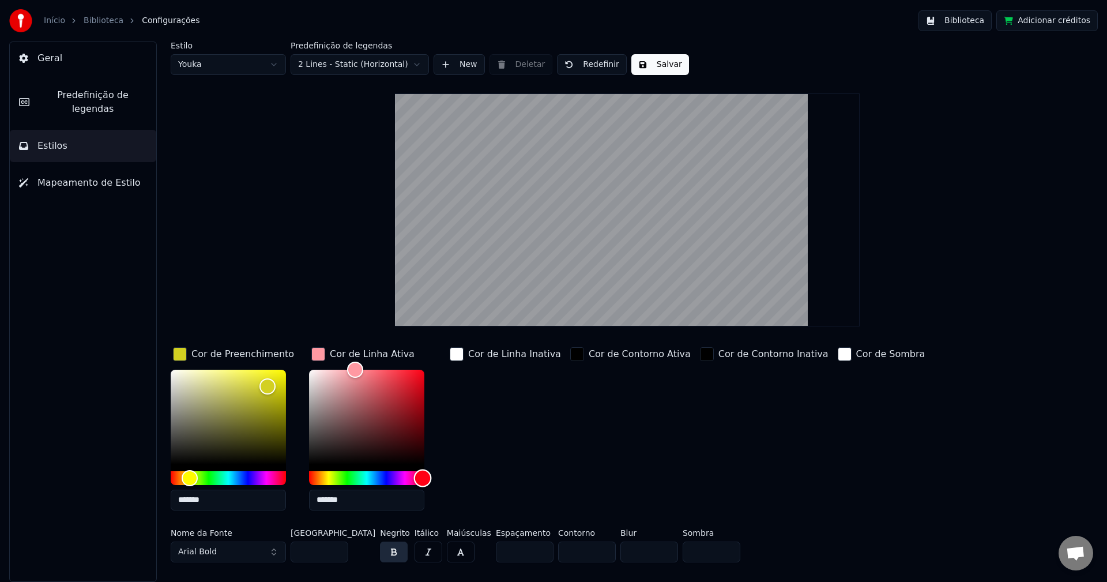
drag, startPoint x: 368, startPoint y: 479, endPoint x: 423, endPoint y: 475, distance: 54.3
click at [423, 475] on div "Hue" at bounding box center [366, 478] width 115 height 14
drag, startPoint x: 355, startPoint y: 368, endPoint x: 314, endPoint y: 426, distance: 70.7
click at [314, 426] on div "Color" at bounding box center [314, 427] width 18 height 18
type input "*******"
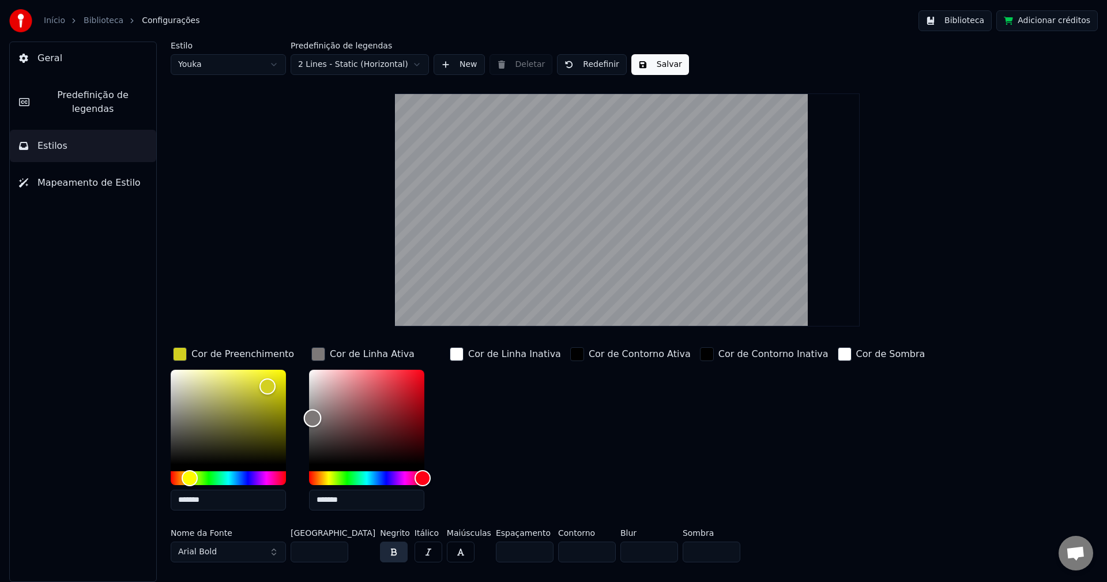
drag, startPoint x: 314, startPoint y: 426, endPoint x: 312, endPoint y: 417, distance: 8.7
click at [312, 417] on div "Color" at bounding box center [313, 418] width 18 height 18
type input "*******"
drag, startPoint x: 266, startPoint y: 387, endPoint x: 280, endPoint y: 375, distance: 19.2
click at [280, 375] on div "Color" at bounding box center [281, 376] width 18 height 18
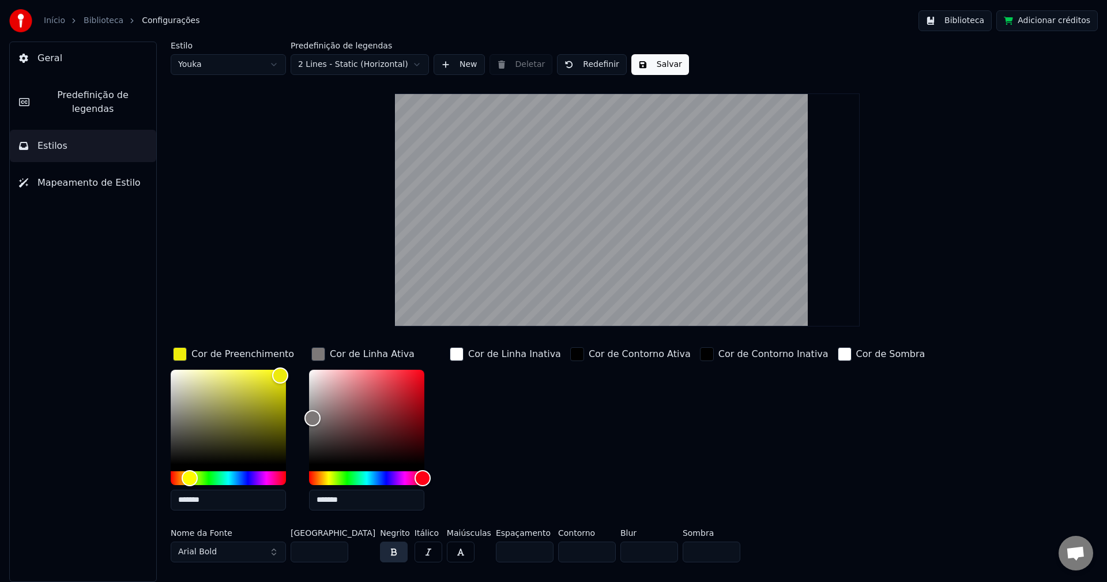
click at [455, 359] on div "button" at bounding box center [457, 354] width 14 height 14
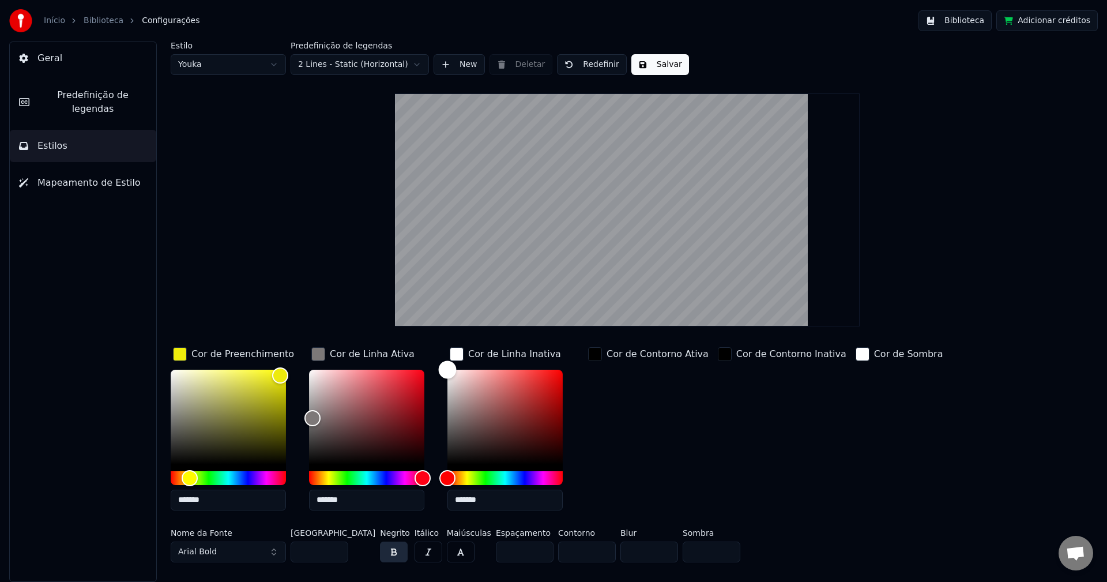
click at [529, 403] on div "Color" at bounding box center [504, 417] width 115 height 95
drag, startPoint x: 529, startPoint y: 403, endPoint x: 555, endPoint y: 457, distance: 59.6
click at [555, 457] on div "Color" at bounding box center [555, 458] width 18 height 18
drag, startPoint x: 555, startPoint y: 457, endPoint x: 532, endPoint y: 376, distance: 83.2
click at [532, 376] on div "Color" at bounding box center [529, 377] width 18 height 18
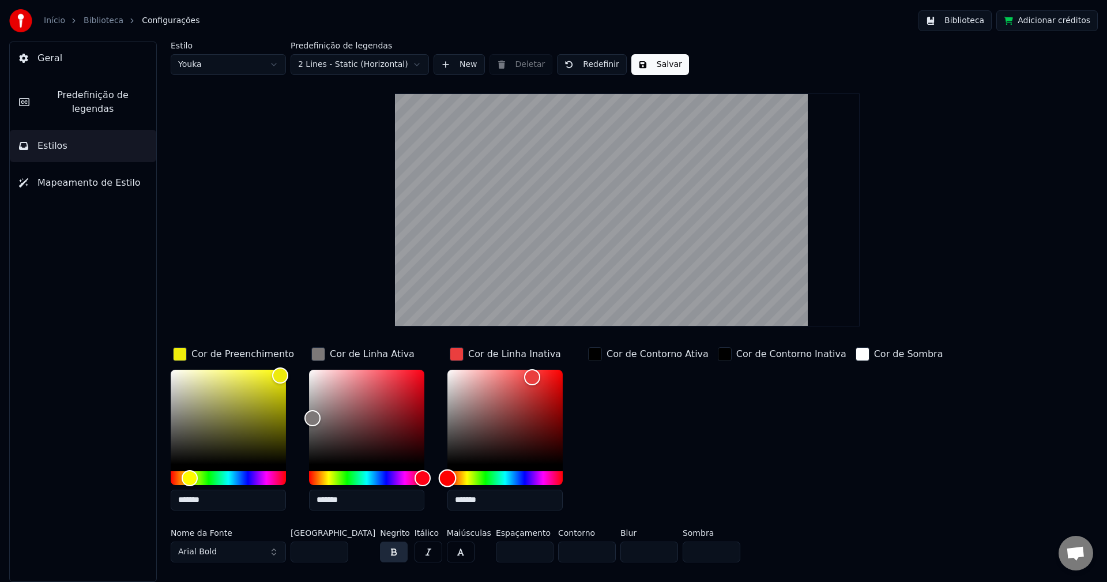
click at [523, 476] on div "Hue" at bounding box center [504, 478] width 115 height 14
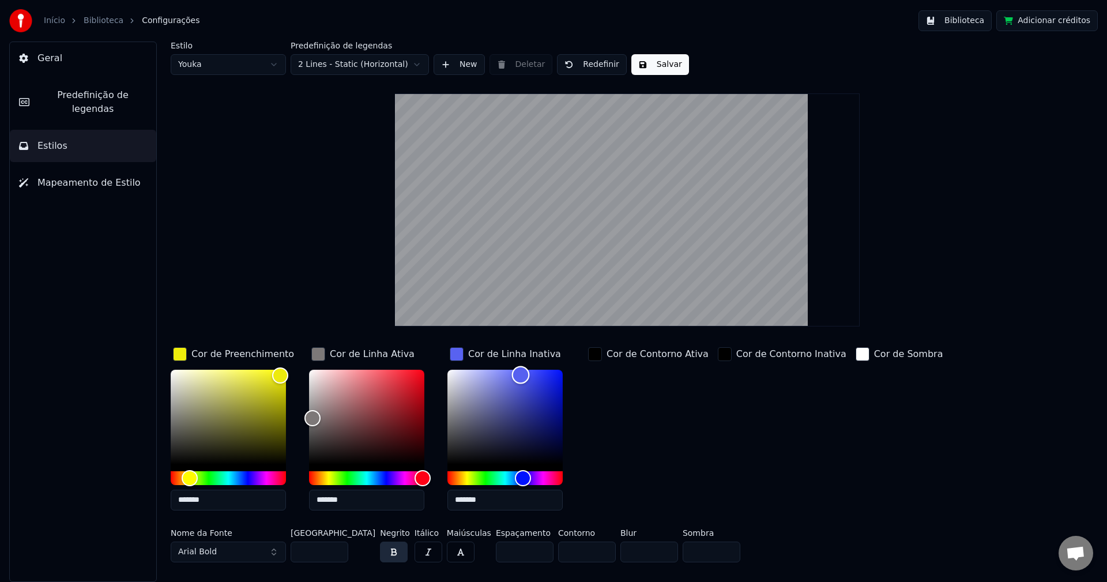
drag, startPoint x: 533, startPoint y: 374, endPoint x: 521, endPoint y: 374, distance: 12.1
click at [521, 374] on div "Color" at bounding box center [521, 375] width 18 height 18
type input "*******"
click at [518, 374] on div "Color" at bounding box center [518, 375] width 18 height 18
click at [595, 356] on div "button" at bounding box center [595, 354] width 14 height 14
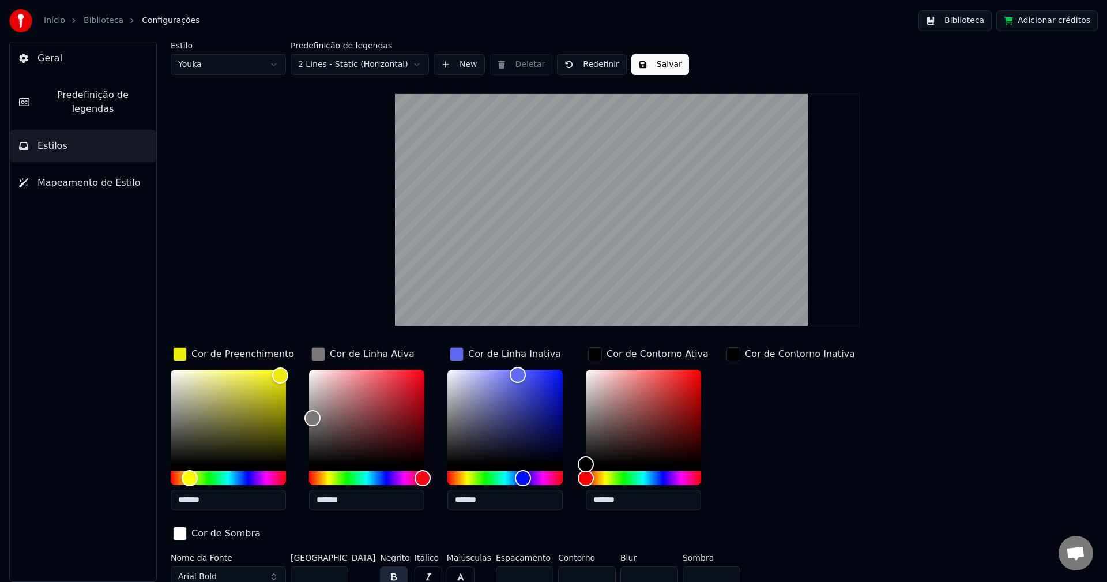
click at [187, 526] on div "button" at bounding box center [180, 533] width 14 height 14
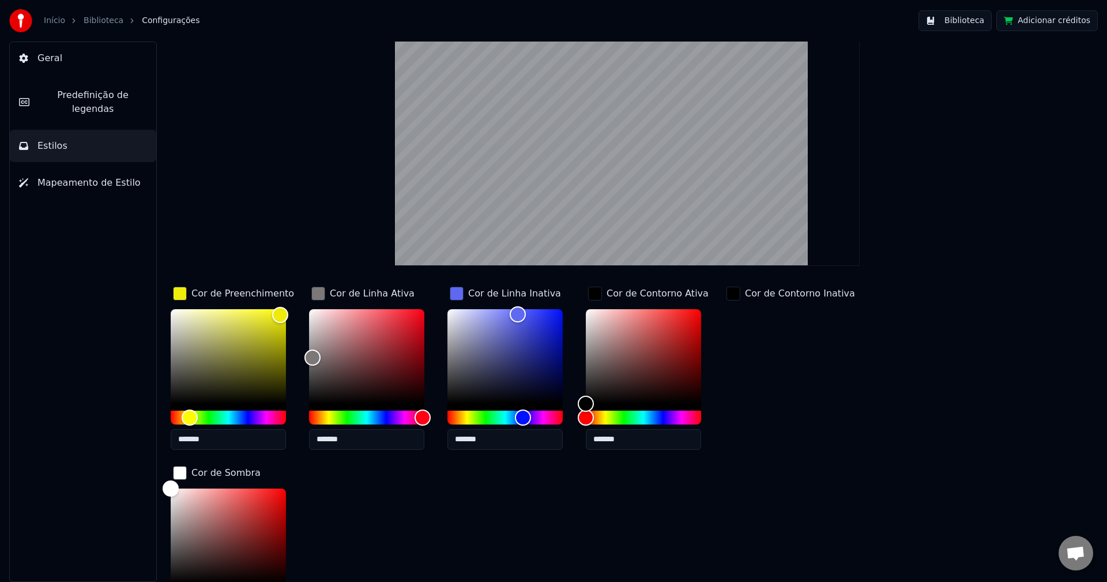
scroll to position [163, 0]
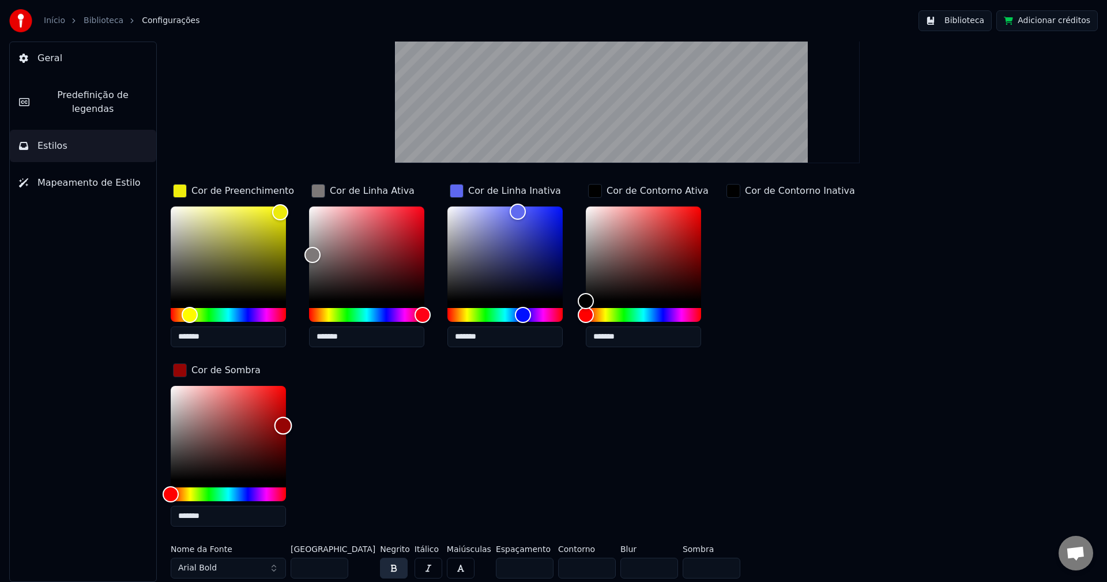
type input "*******"
drag, startPoint x: 268, startPoint y: 431, endPoint x: 283, endPoint y: 424, distance: 16.5
click at [283, 424] on div "Color" at bounding box center [228, 433] width 115 height 95
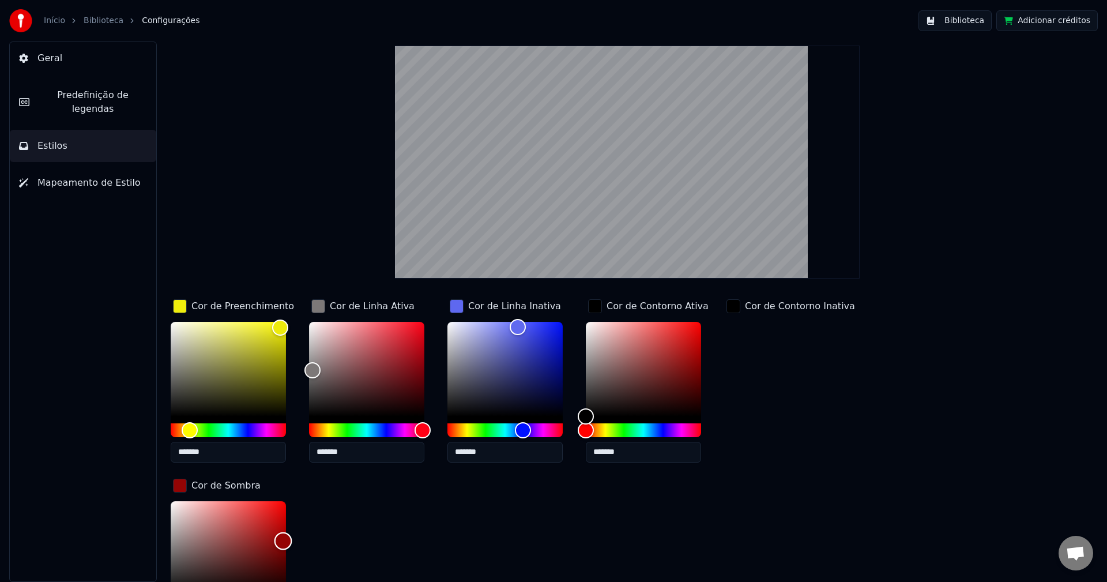
scroll to position [0, 0]
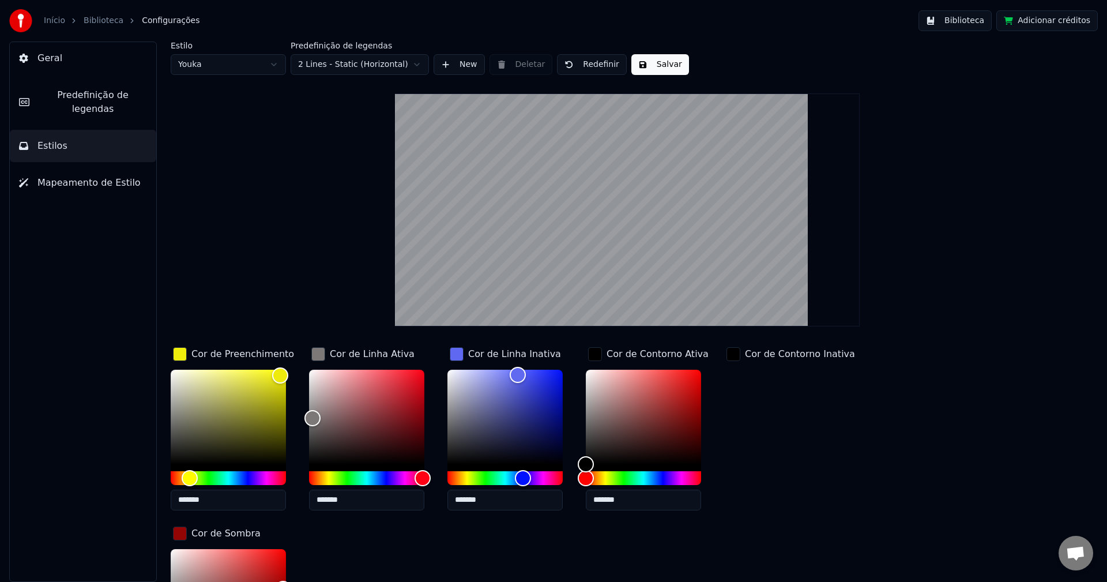
click at [660, 66] on button "Salvar" at bounding box center [660, 64] width 58 height 21
click at [332, 65] on html "Início Biblioteca Configurações Biblioteca Adicionar créditos Geral Predefiniçã…" at bounding box center [553, 291] width 1107 height 582
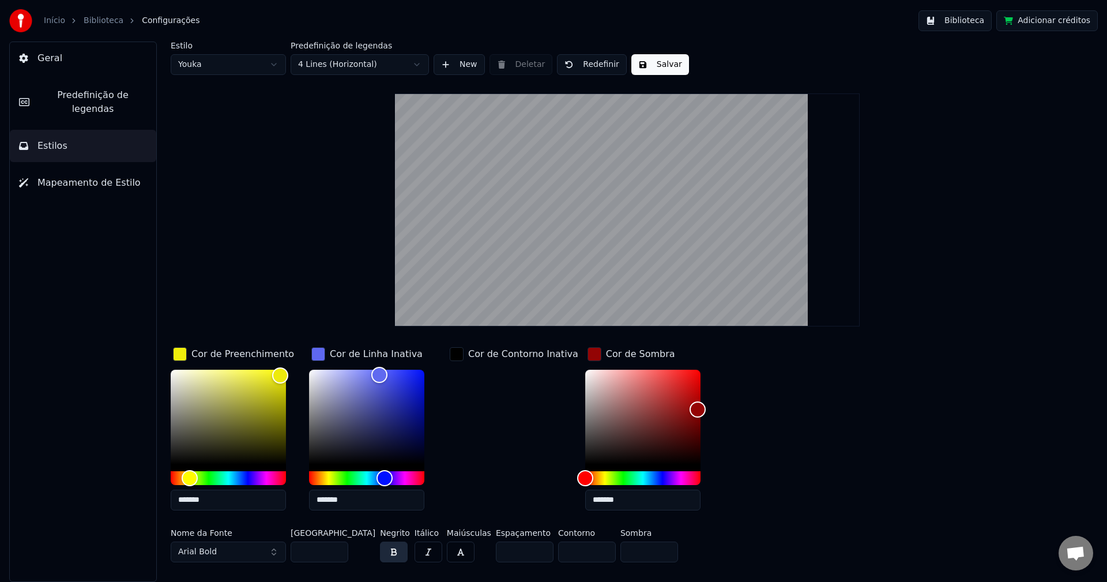
click at [43, 66] on button "Geral" at bounding box center [83, 58] width 146 height 32
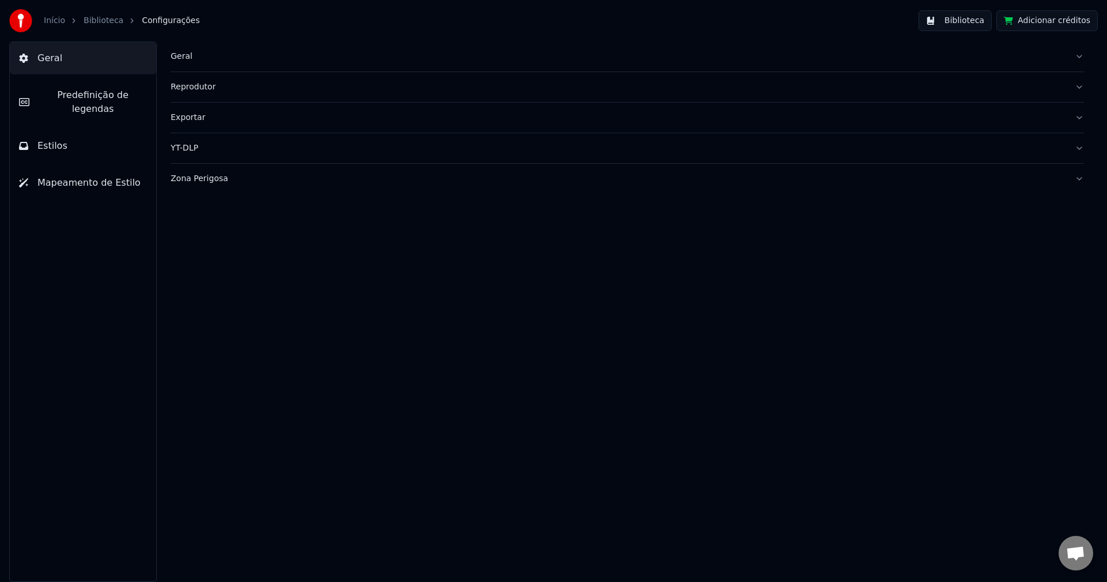
click at [91, 25] on link "Biblioteca" at bounding box center [104, 21] width 40 height 12
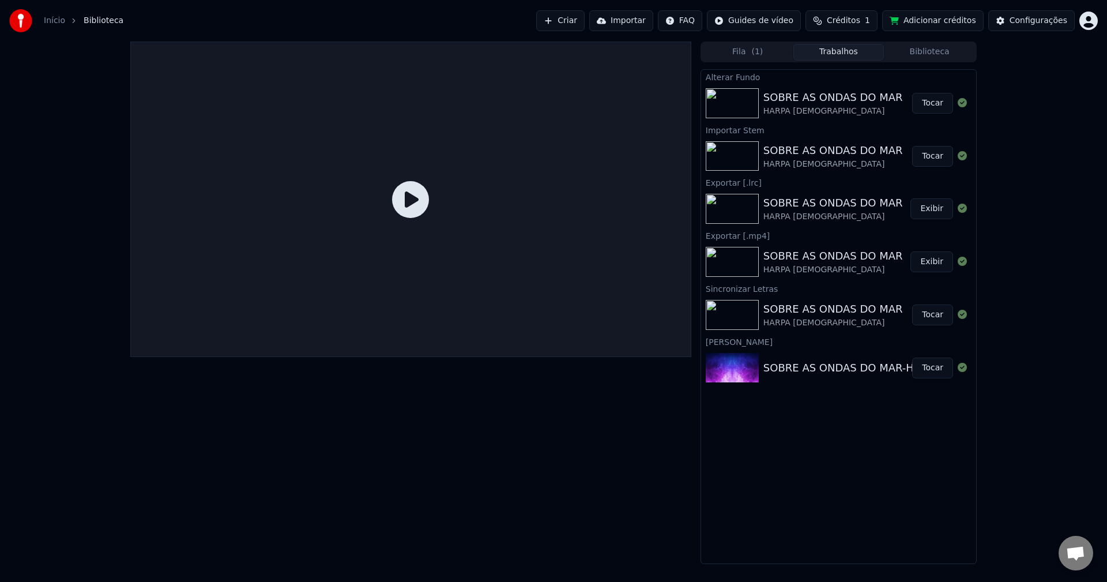
click at [926, 101] on button "Tocar" at bounding box center [932, 103] width 41 height 21
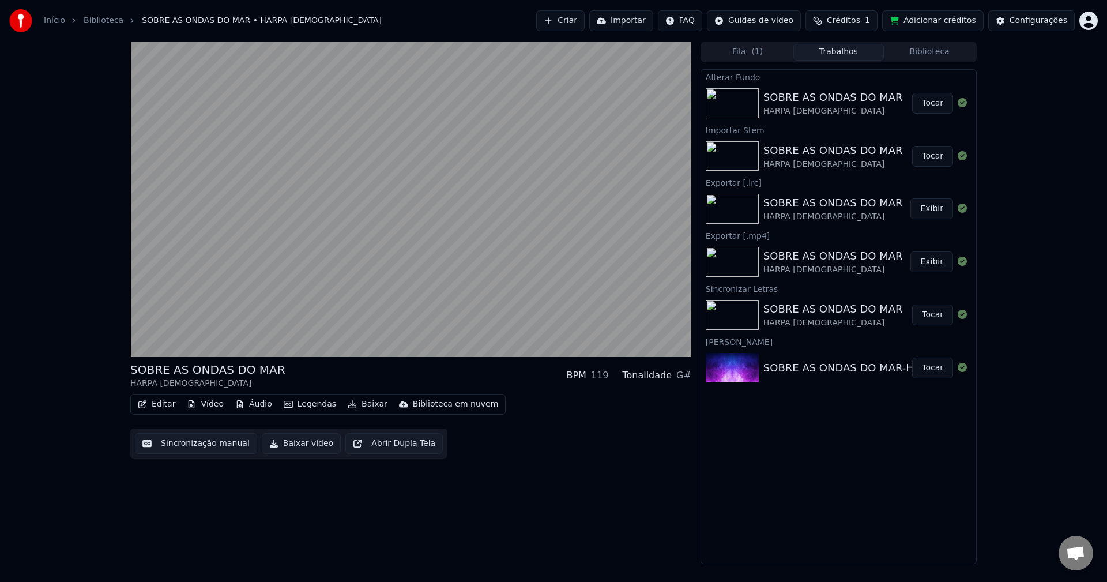
click at [155, 405] on button "Editar" at bounding box center [156, 404] width 47 height 16
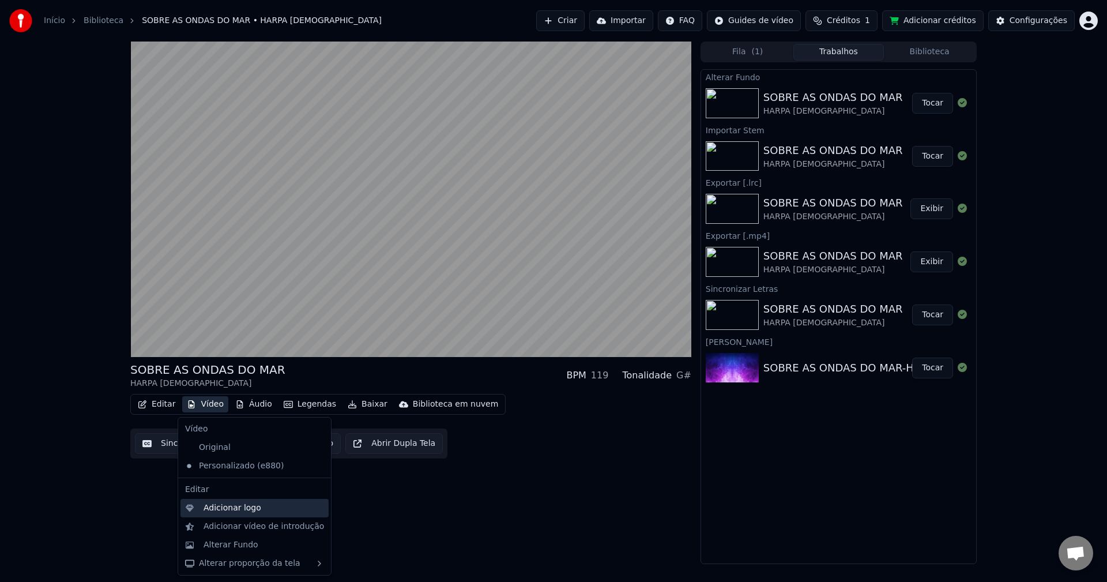
click at [258, 508] on div "Adicionar logo" at bounding box center [264, 508] width 121 height 12
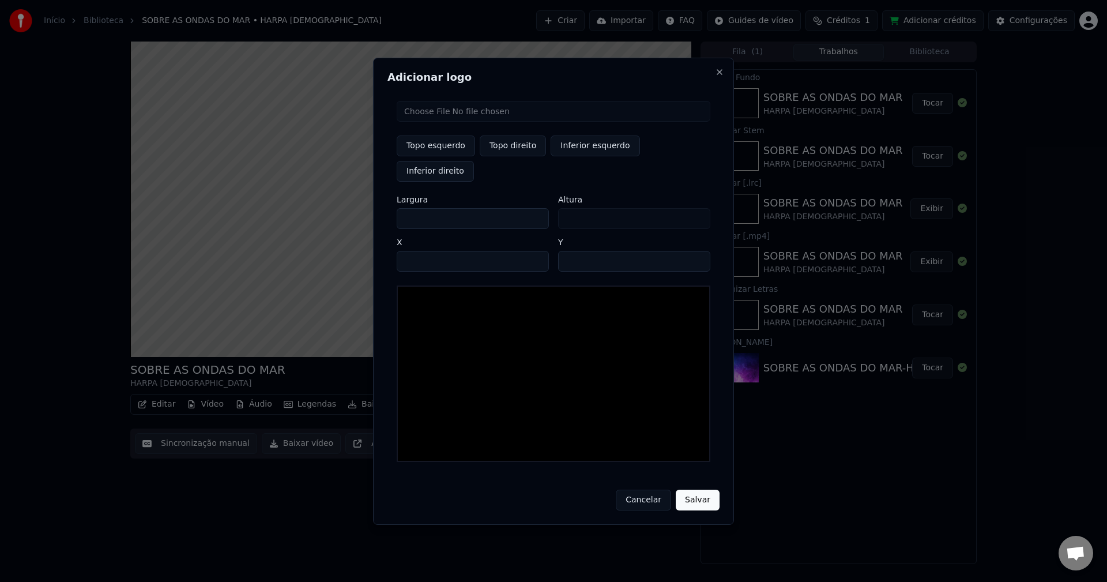
click at [580, 156] on button "Inferior esquerdo" at bounding box center [595, 145] width 89 height 21
type input "***"
click at [473, 122] on input "file" at bounding box center [554, 111] width 314 height 21
type input "**********"
type input "***"
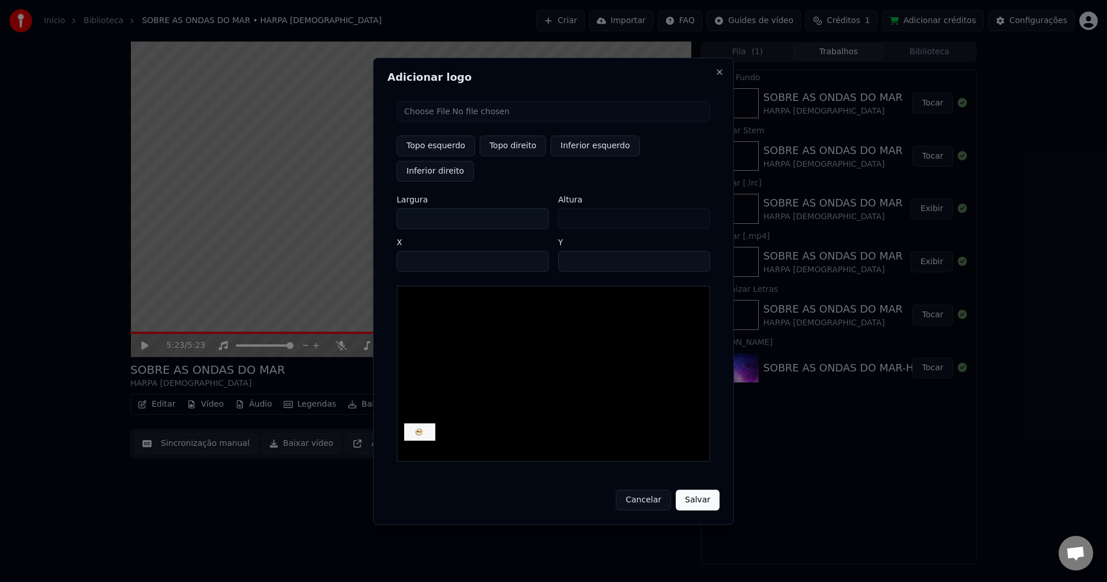
click at [487, 122] on input "file" at bounding box center [554, 111] width 314 height 21
type input "**********"
click at [695, 489] on button "Salvar" at bounding box center [698, 499] width 44 height 21
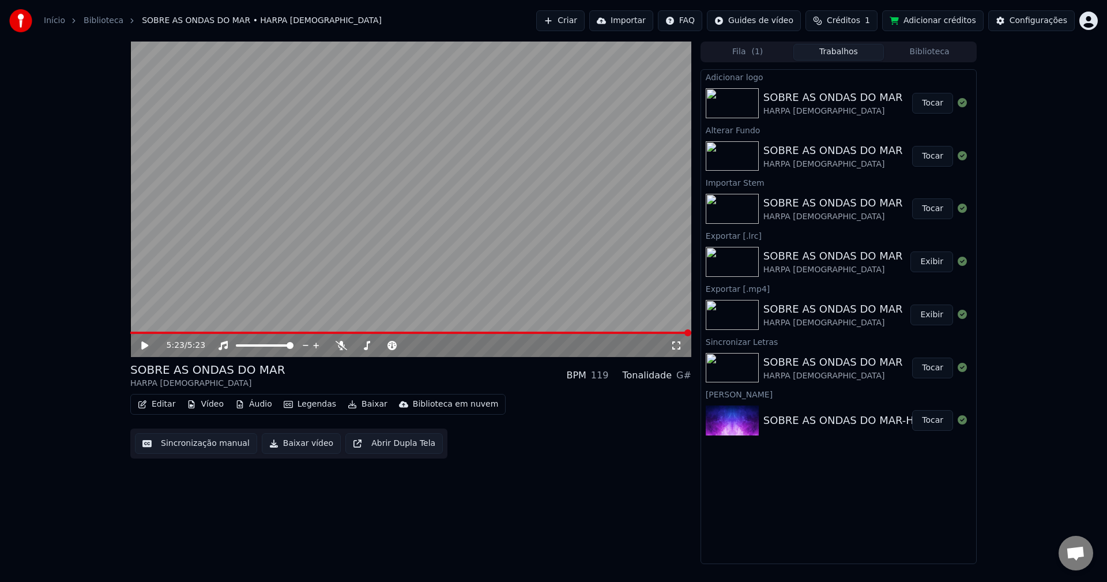
click at [549, 530] on div "5:23 / 5:23 SOBRE AS ONDAS DO MAR HARPA [DEMOGRAPHIC_DATA] BPM 119 Tonalidade G…" at bounding box center [410, 303] width 561 height 522
click at [943, 97] on button "Tocar" at bounding box center [932, 103] width 41 height 21
click at [146, 341] on icon at bounding box center [153, 345] width 27 height 9
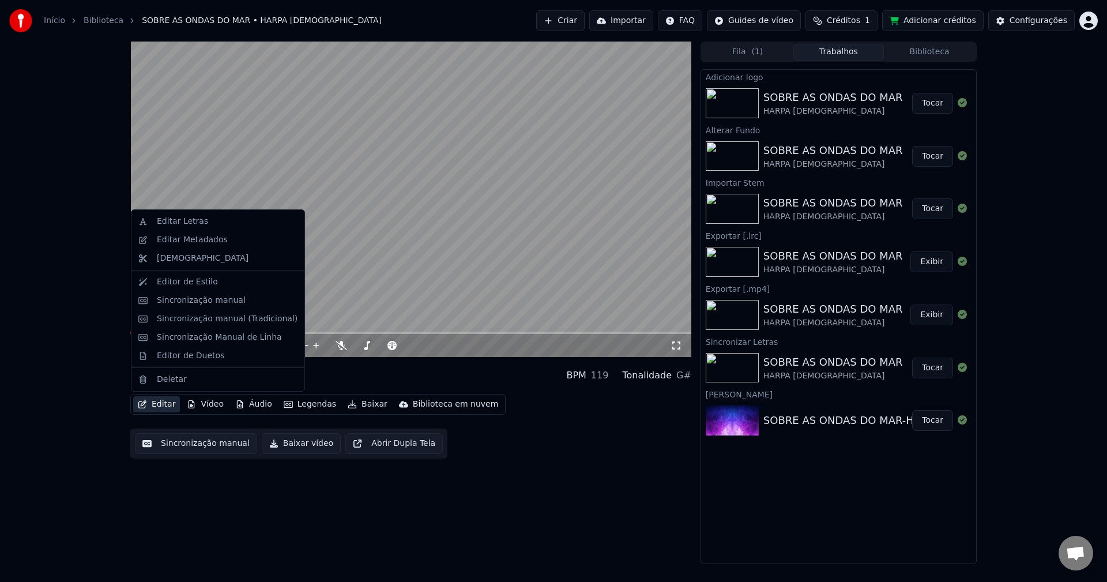
click at [163, 409] on button "Editar" at bounding box center [156, 404] width 47 height 16
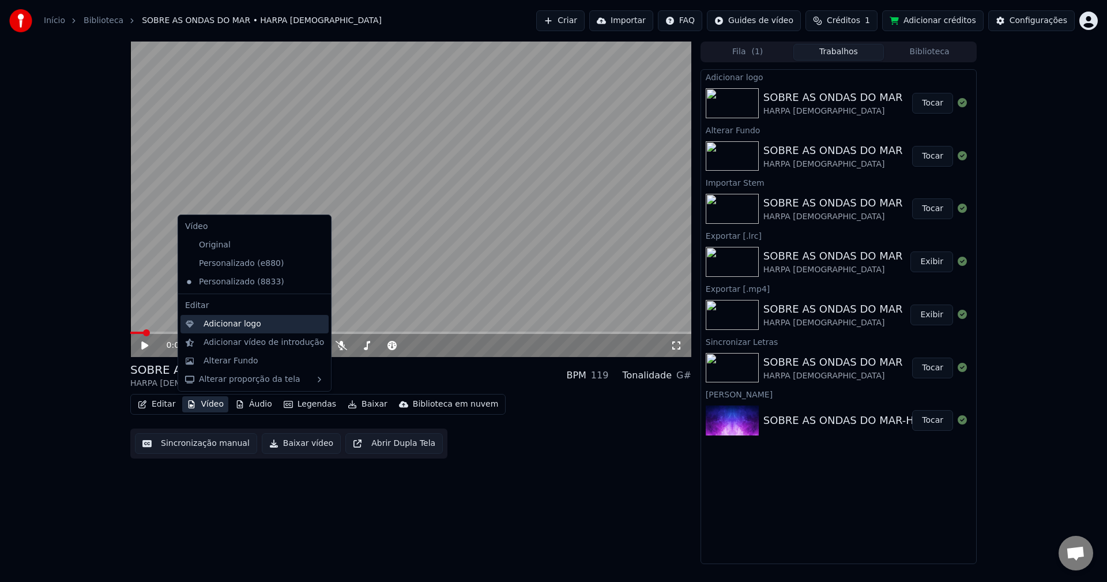
click at [254, 323] on div "Adicionar logo" at bounding box center [233, 324] width 58 height 12
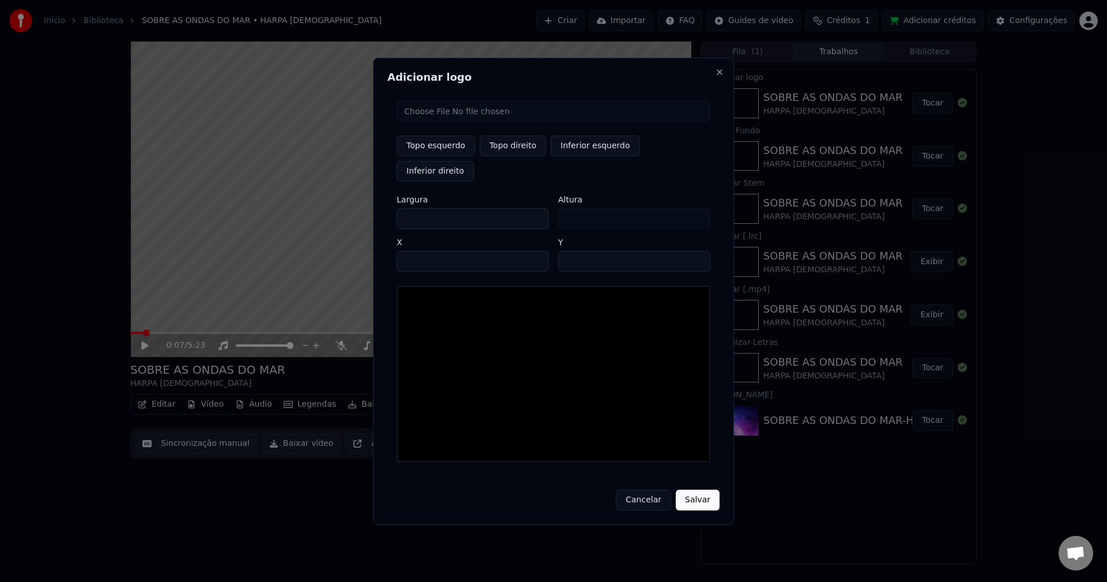
click at [473, 122] on input "file" at bounding box center [554, 111] width 314 height 21
type input "**********"
type input "***"
click at [575, 156] on button "Inferior esquerdo" at bounding box center [595, 145] width 89 height 21
type input "***"
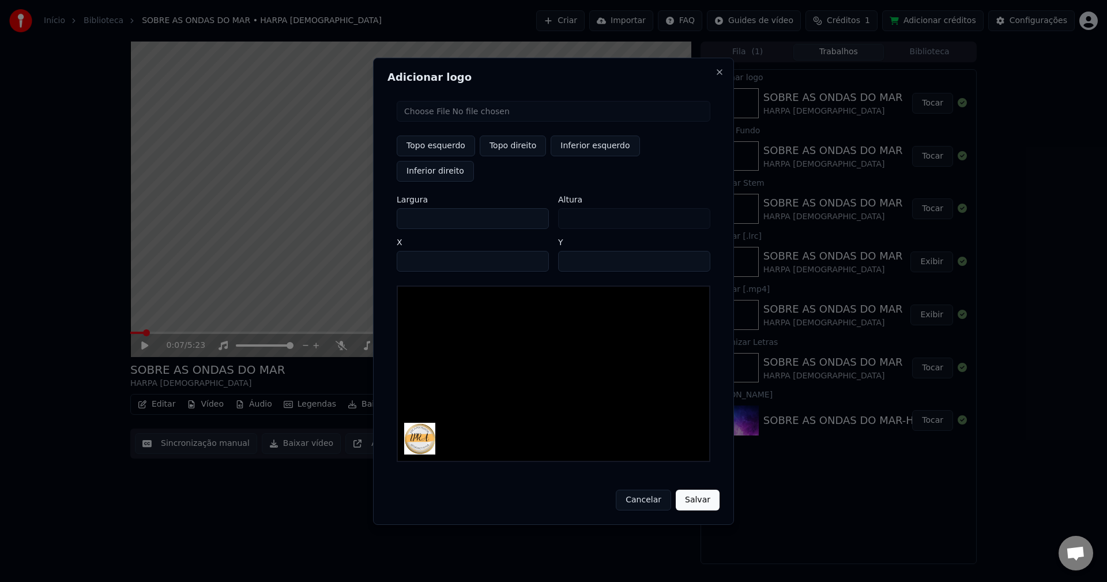
click at [691, 489] on button "Salvar" at bounding box center [698, 499] width 44 height 21
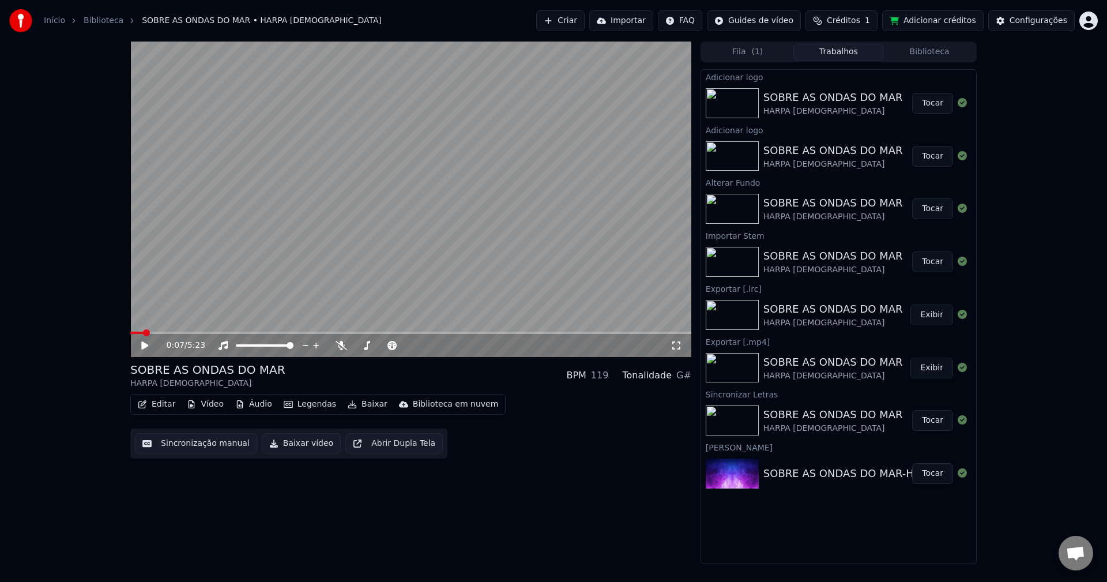
click at [940, 103] on button "Tocar" at bounding box center [932, 103] width 41 height 21
click at [144, 342] on icon at bounding box center [153, 345] width 27 height 9
click at [359, 405] on button "Baixar" at bounding box center [367, 404] width 49 height 16
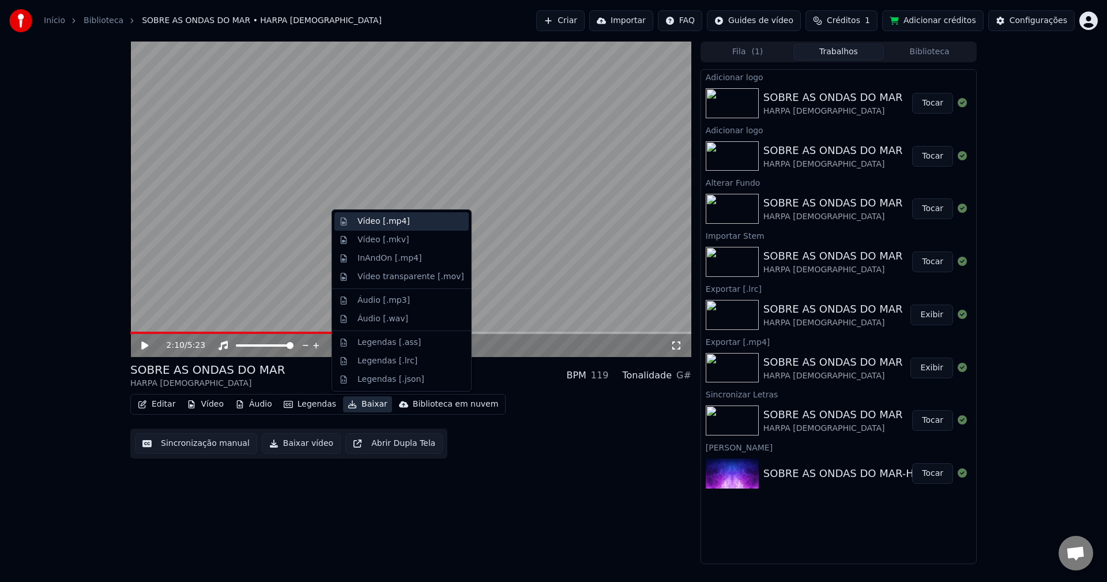
click at [397, 224] on div "Vídeo [.mp4]" at bounding box center [383, 222] width 52 height 12
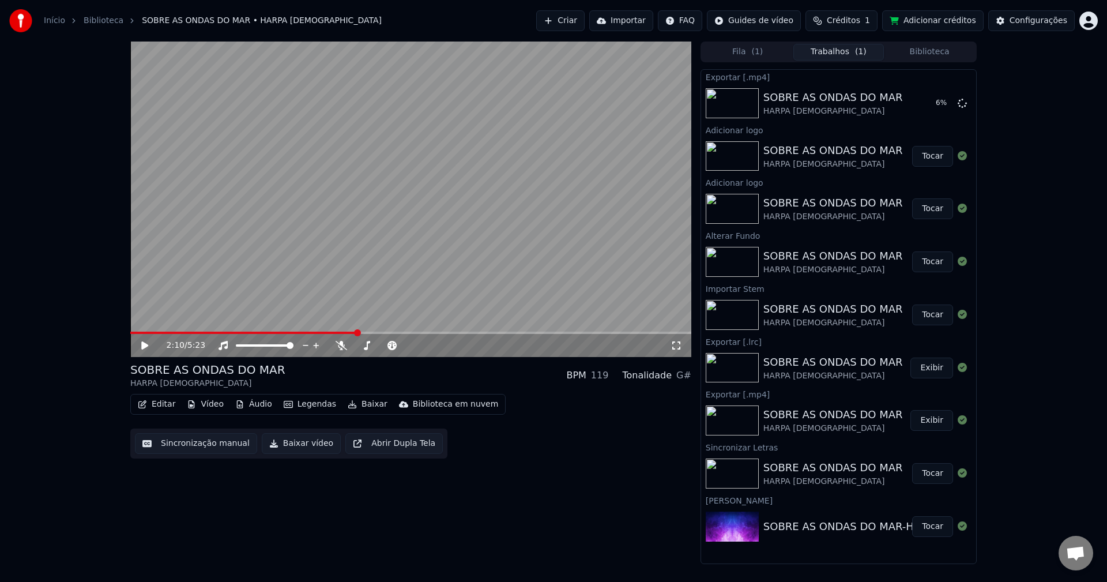
click at [362, 408] on button "Baixar" at bounding box center [367, 404] width 49 height 16
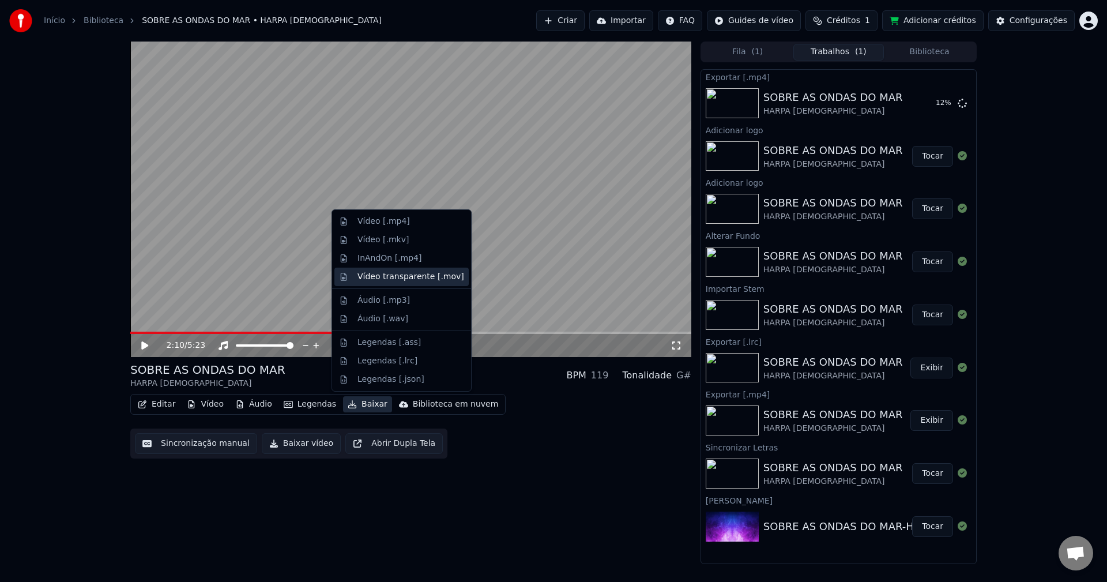
click at [405, 278] on div "Vídeo transparente [.mov]" at bounding box center [410, 277] width 107 height 12
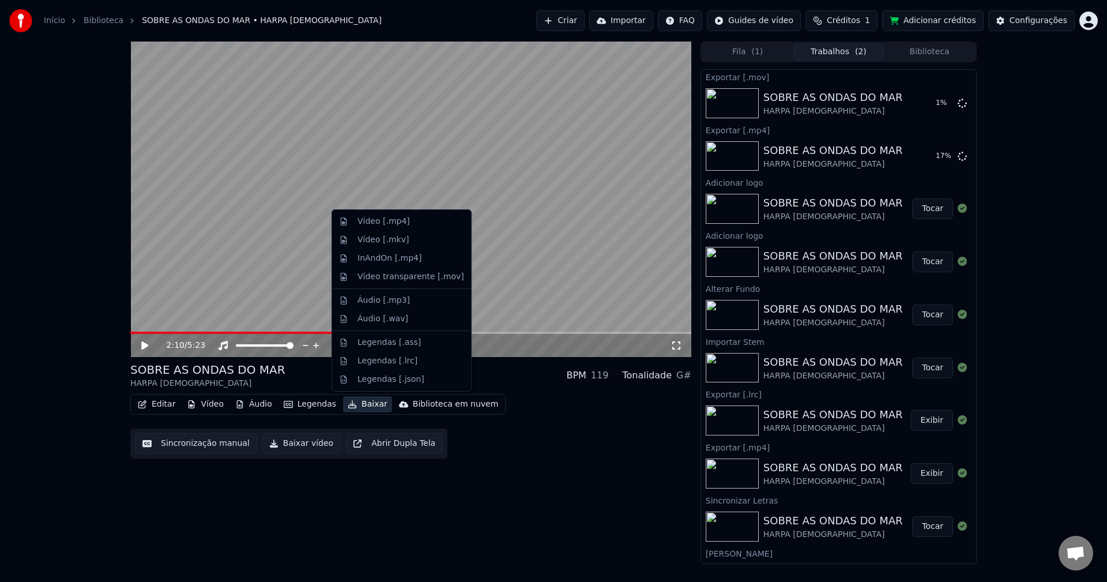
click at [357, 407] on button "Baixar" at bounding box center [367, 404] width 49 height 16
click at [379, 355] on div "Legendas [.lrc]" at bounding box center [387, 361] width 60 height 12
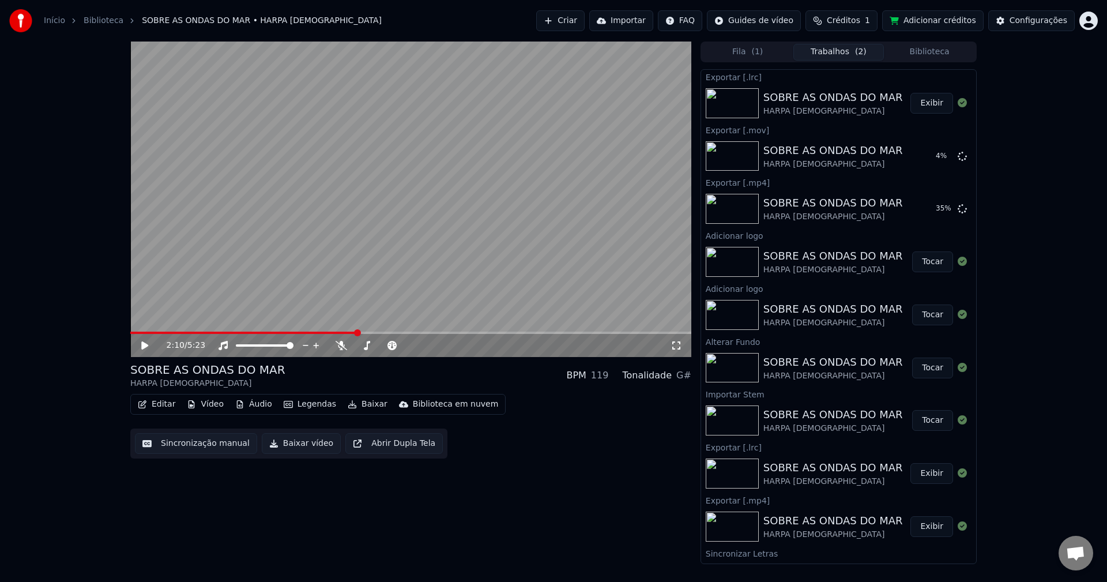
click at [929, 104] on button "Exibir" at bounding box center [931, 103] width 43 height 21
click at [928, 217] on button "Exibir" at bounding box center [931, 208] width 43 height 21
click at [601, 500] on div "2:10 / 5:23 SOBRE AS ONDAS DO MAR HARPA [DEMOGRAPHIC_DATA] BPM 119 Tonalidade G…" at bounding box center [410, 303] width 561 height 522
click at [929, 20] on button "Adicionar créditos" at bounding box center [932, 20] width 101 height 21
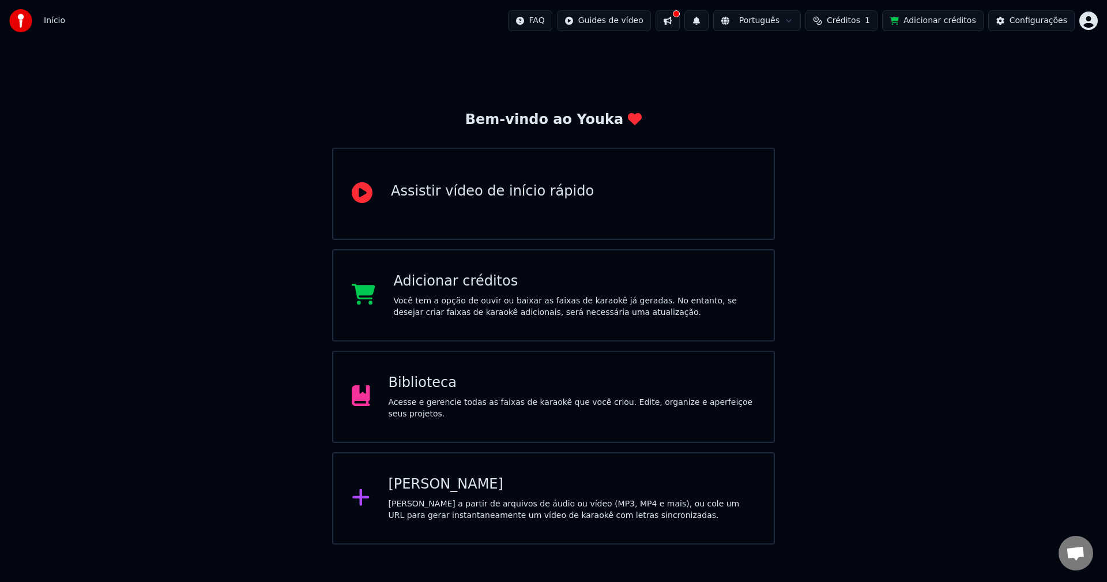
click at [405, 392] on div "Biblioteca" at bounding box center [572, 383] width 367 height 18
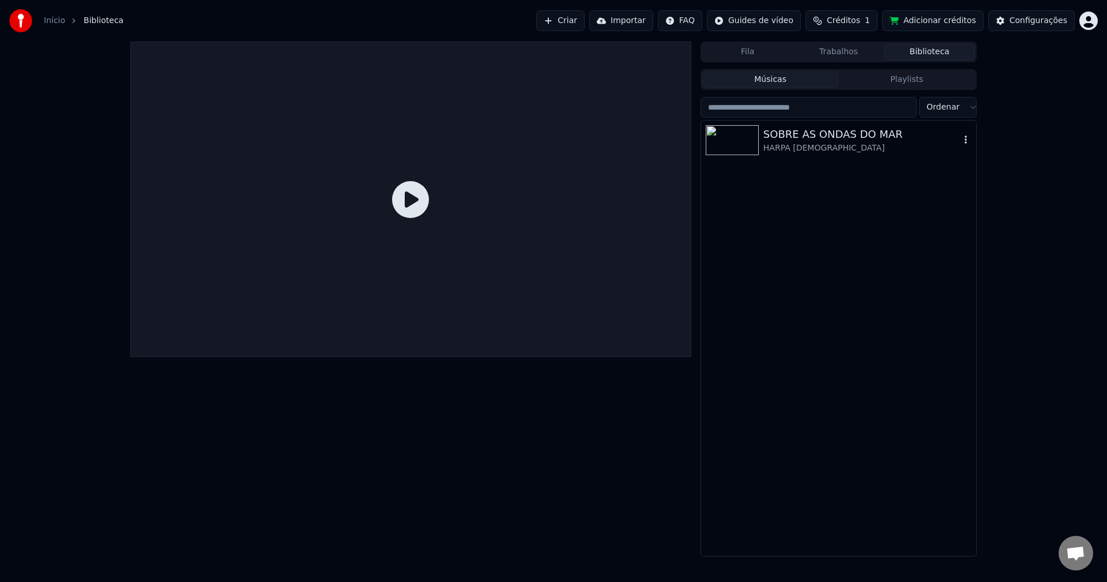
click at [760, 142] on div at bounding box center [735, 140] width 58 height 30
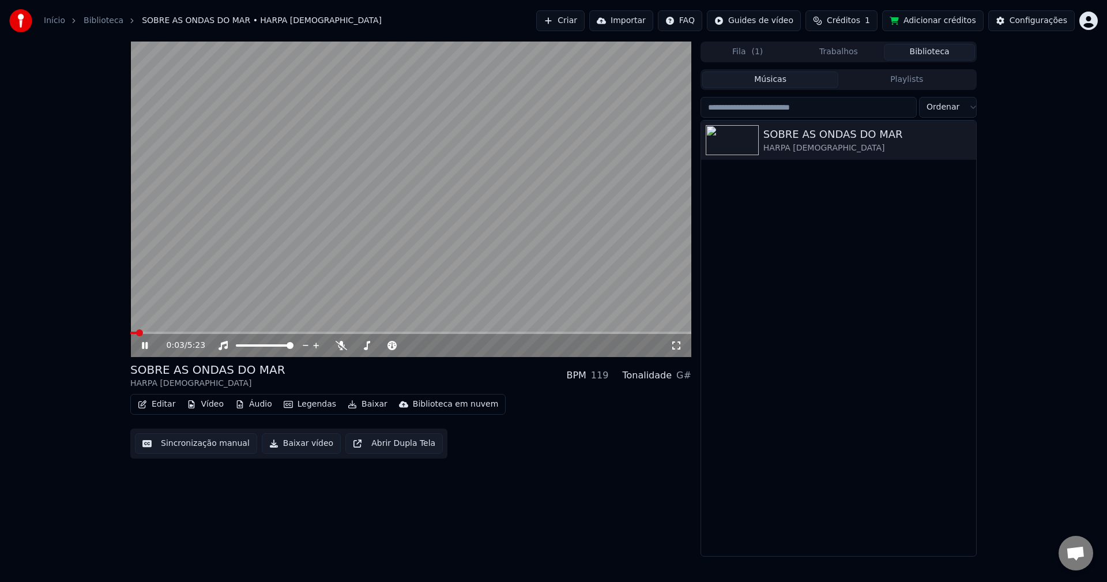
click at [144, 344] on icon at bounding box center [145, 345] width 6 height 7
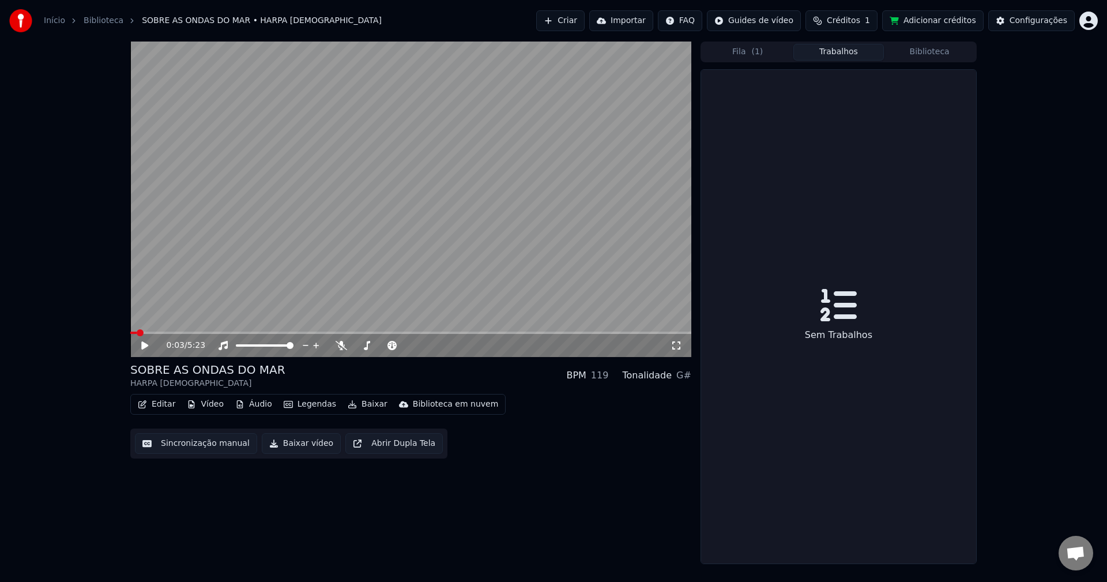
click at [830, 47] on button "Trabalhos" at bounding box center [838, 52] width 91 height 17
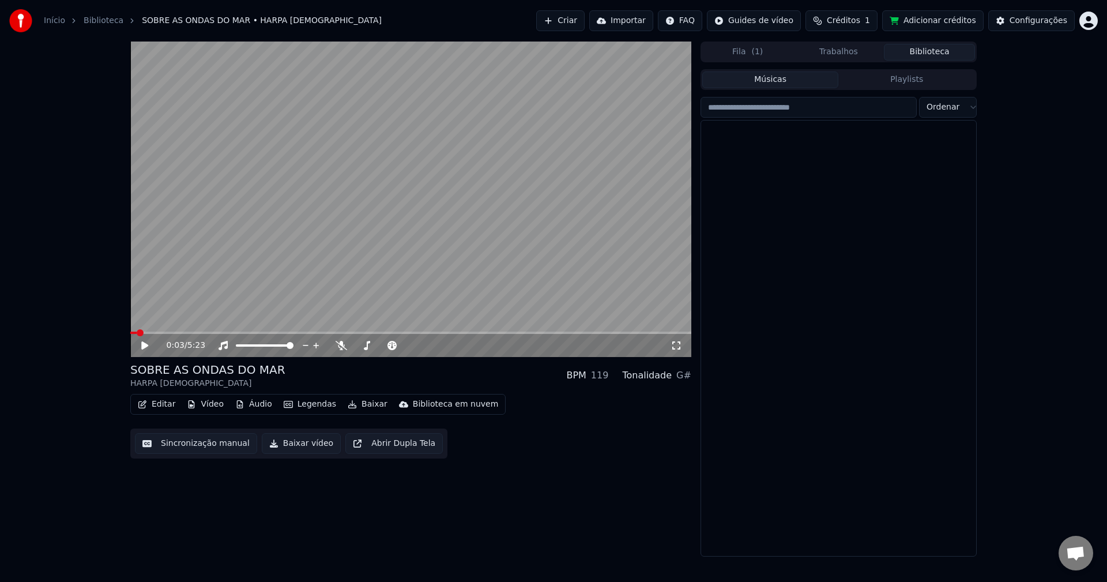
click at [913, 45] on button "Biblioteca" at bounding box center [929, 52] width 91 height 17
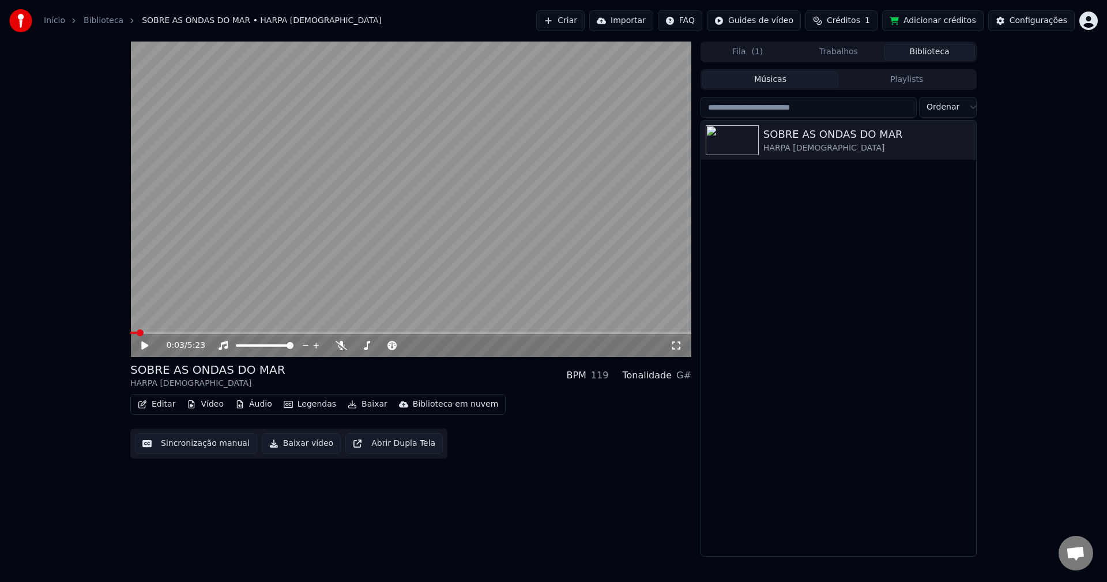
click at [585, 20] on button "Criar" at bounding box center [560, 20] width 48 height 21
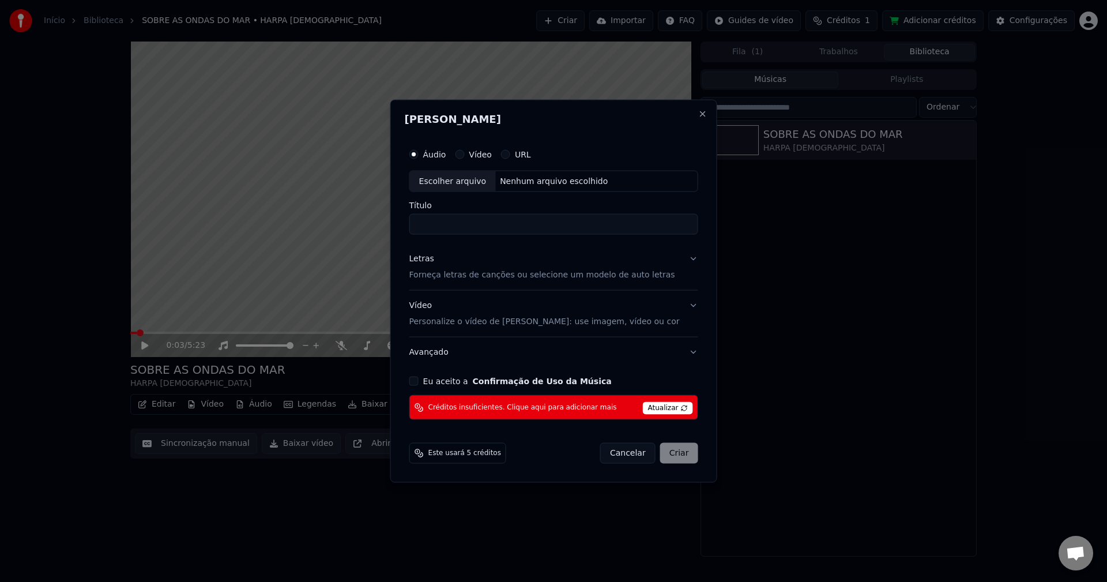
click at [482, 224] on input "Título" at bounding box center [553, 224] width 289 height 21
click at [477, 182] on div "Escolher arquivo" at bounding box center [453, 181] width 86 height 21
type input "**********"
click at [499, 276] on p "Forneça letras de canções ou selecione um modelo de auto letras" at bounding box center [542, 275] width 266 height 12
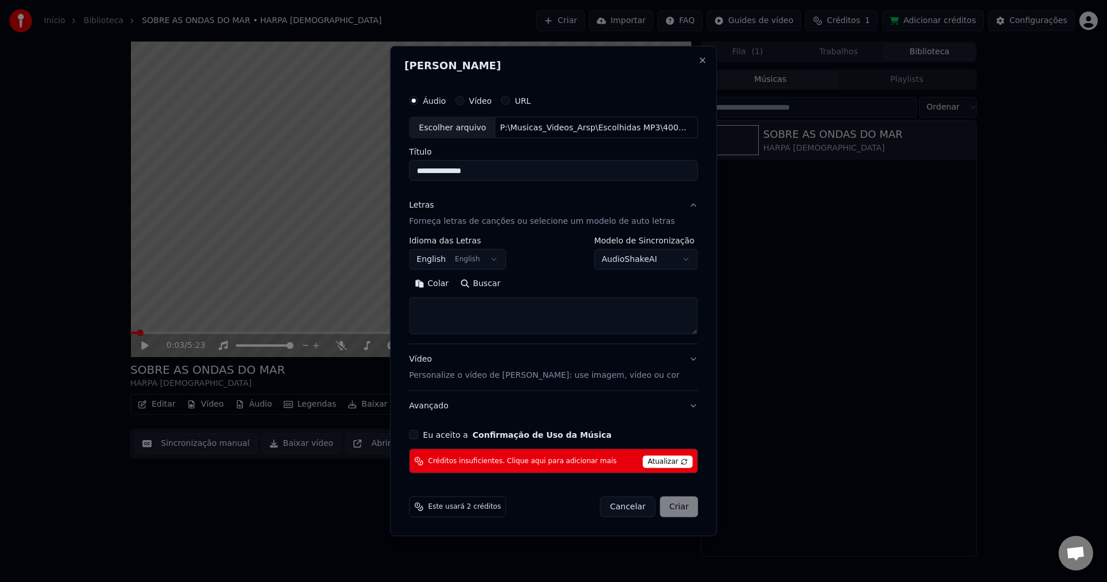
click at [469, 312] on textarea at bounding box center [553, 316] width 289 height 37
click at [439, 301] on textarea at bounding box center [553, 316] width 289 height 37
paste textarea "**********"
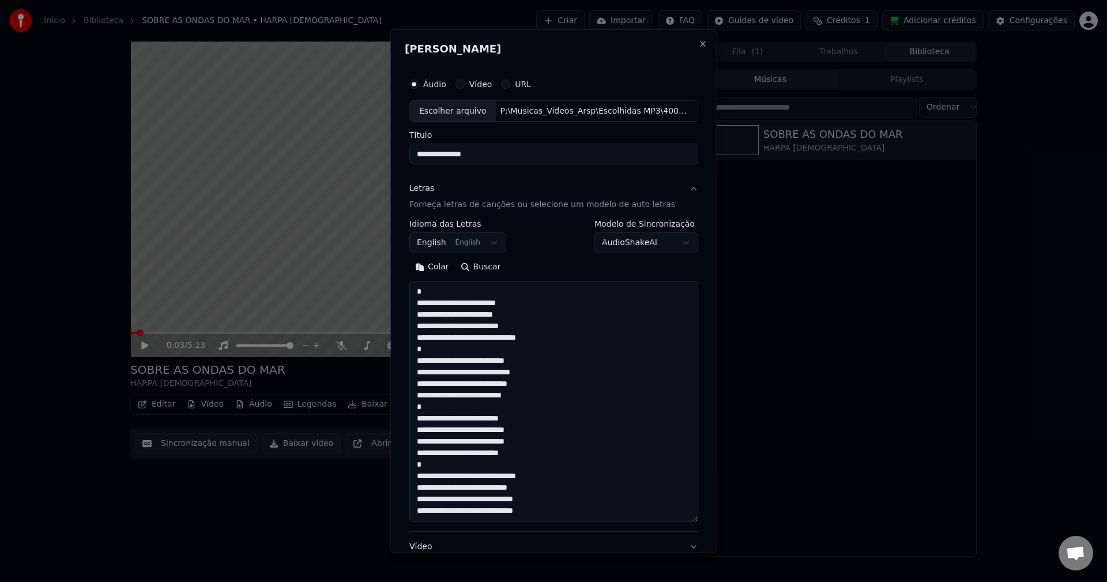
scroll to position [199, 0]
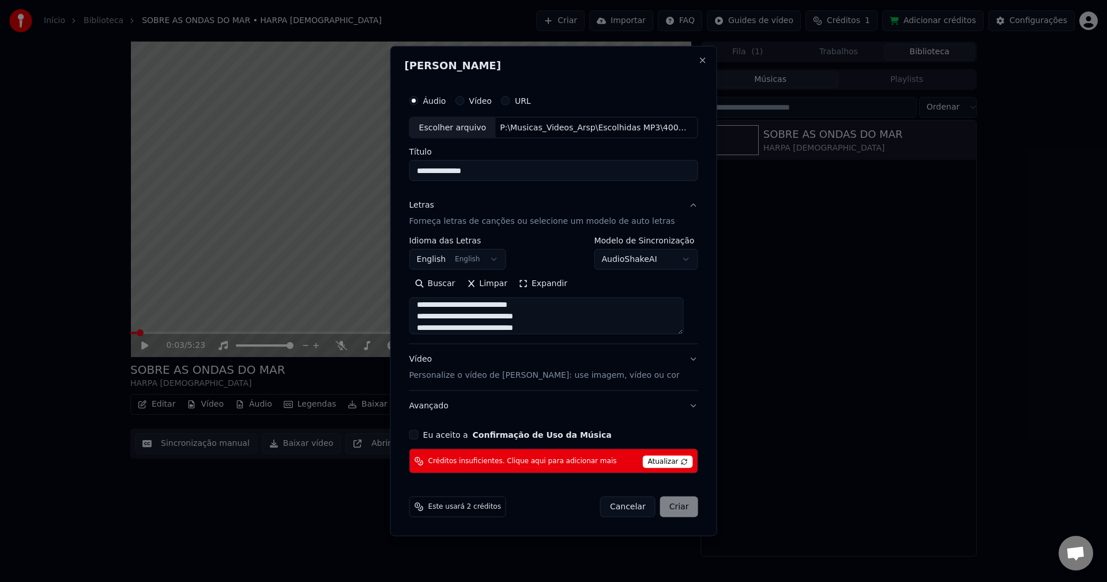
type textarea "**********"
click at [496, 261] on body "**********" at bounding box center [553, 291] width 1107 height 582
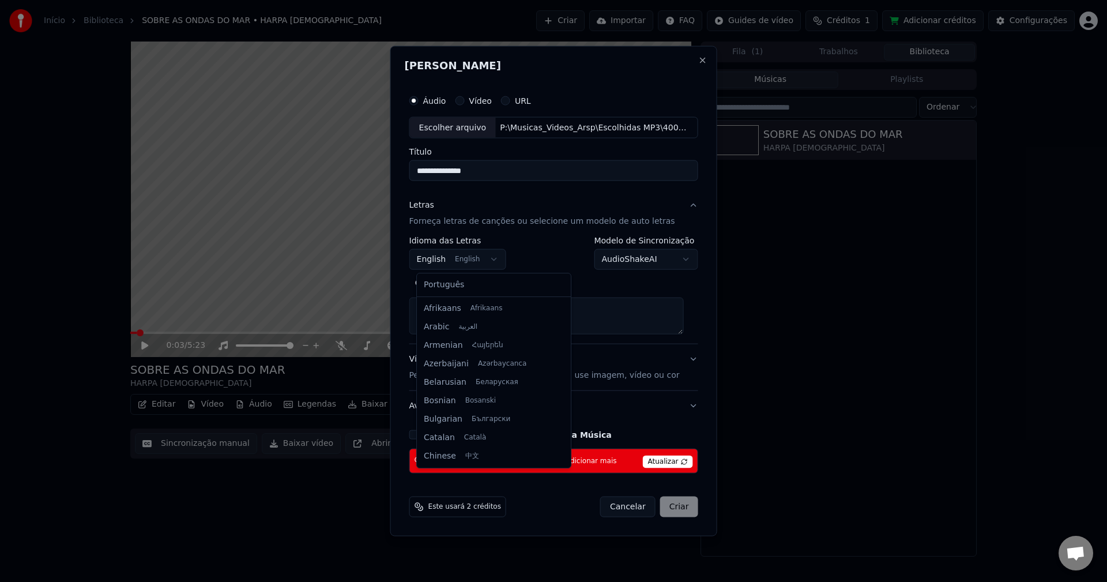
scroll to position [92, 0]
select select "**"
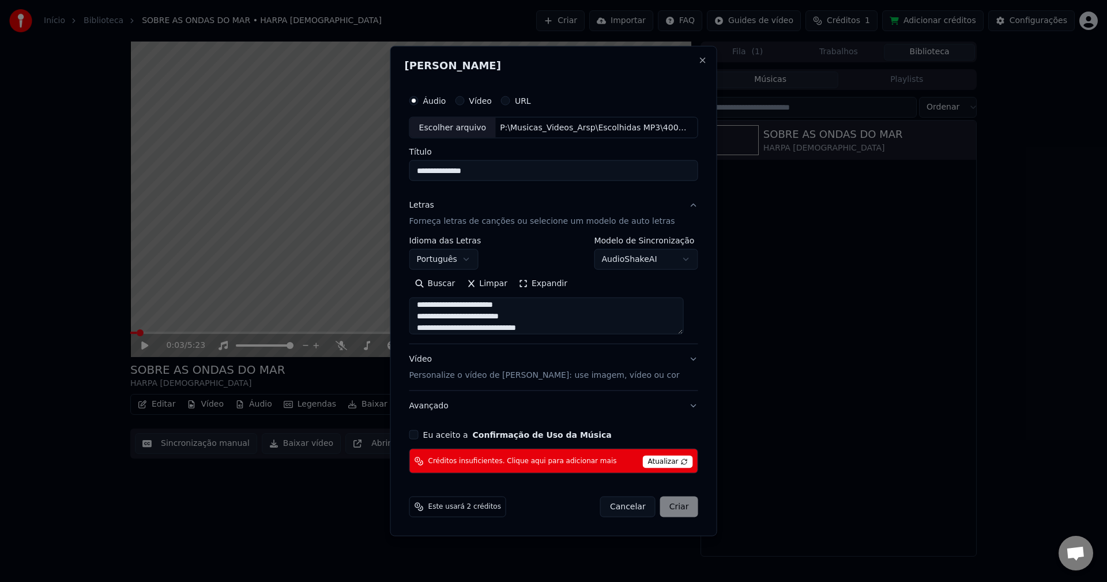
scroll to position [0, 0]
click at [432, 307] on textarea "**********" at bounding box center [546, 316] width 274 height 37
click at [431, 304] on textarea "**********" at bounding box center [546, 316] width 274 height 37
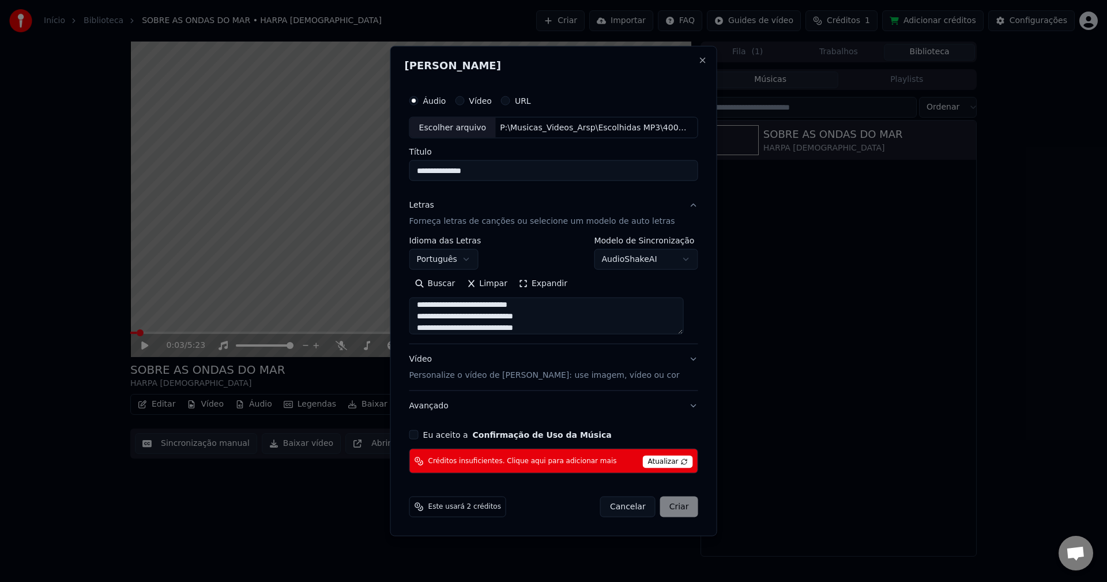
type textarea "**********"
click at [529, 372] on p "Personalize o vídeo de [PERSON_NAME]: use imagem, vídeo ou cor" at bounding box center [544, 376] width 270 height 12
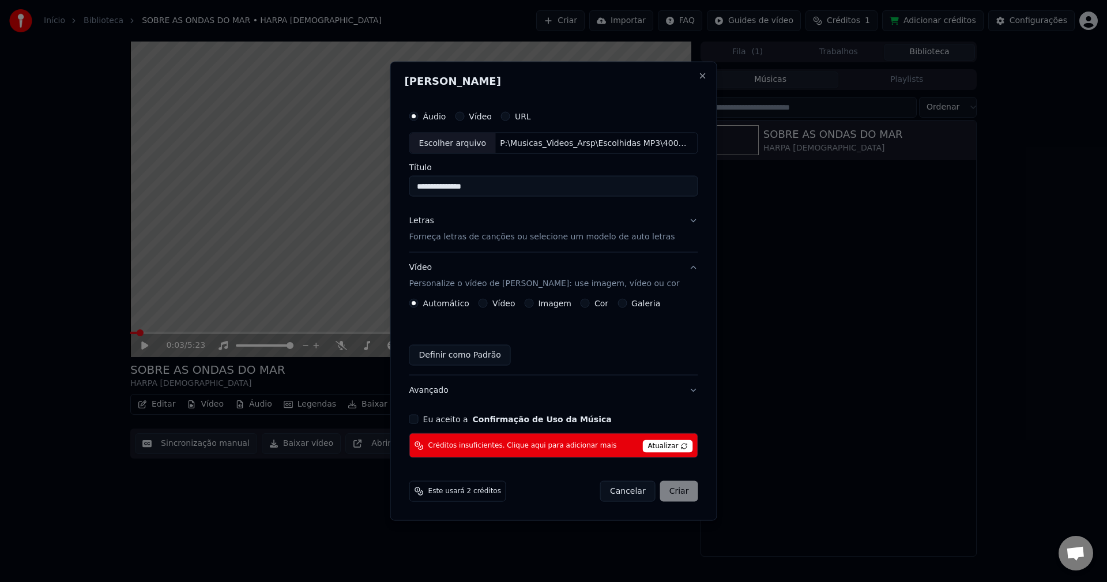
click at [488, 304] on button "Vídeo" at bounding box center [483, 303] width 9 height 9
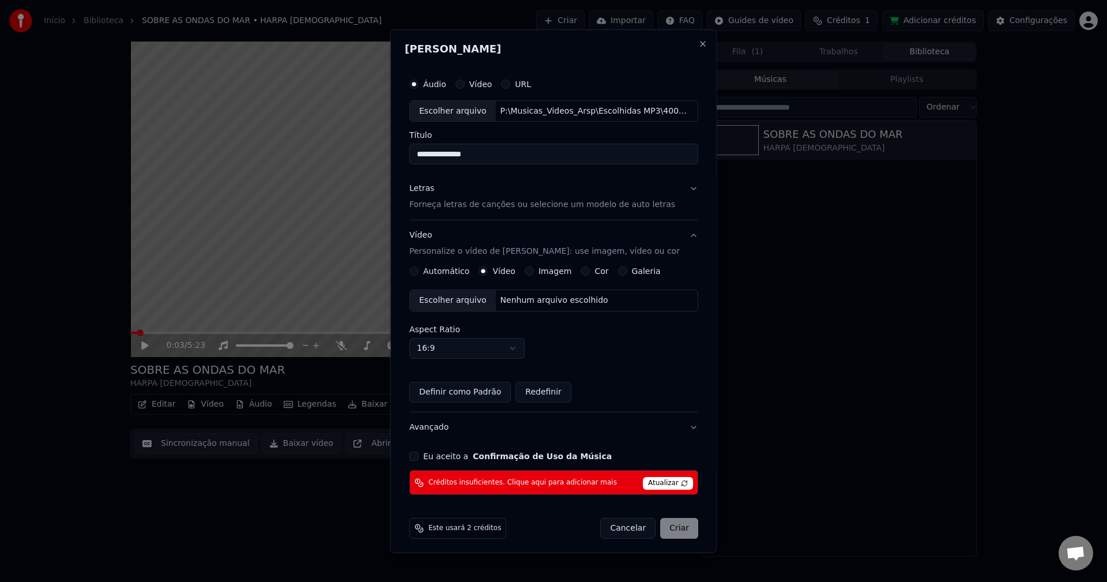
click at [469, 297] on div "Escolher arquivo" at bounding box center [453, 300] width 86 height 21
click at [423, 456] on div "Eu aceito a Confirmação de Uso da Música" at bounding box center [553, 455] width 289 height 9
click at [419, 456] on button "Eu aceito a Confirmação de Uso da Música" at bounding box center [413, 455] width 9 height 9
click at [653, 483] on span "Atualizar" at bounding box center [668, 483] width 50 height 13
click at [475, 87] on label "Vídeo" at bounding box center [480, 84] width 23 height 8
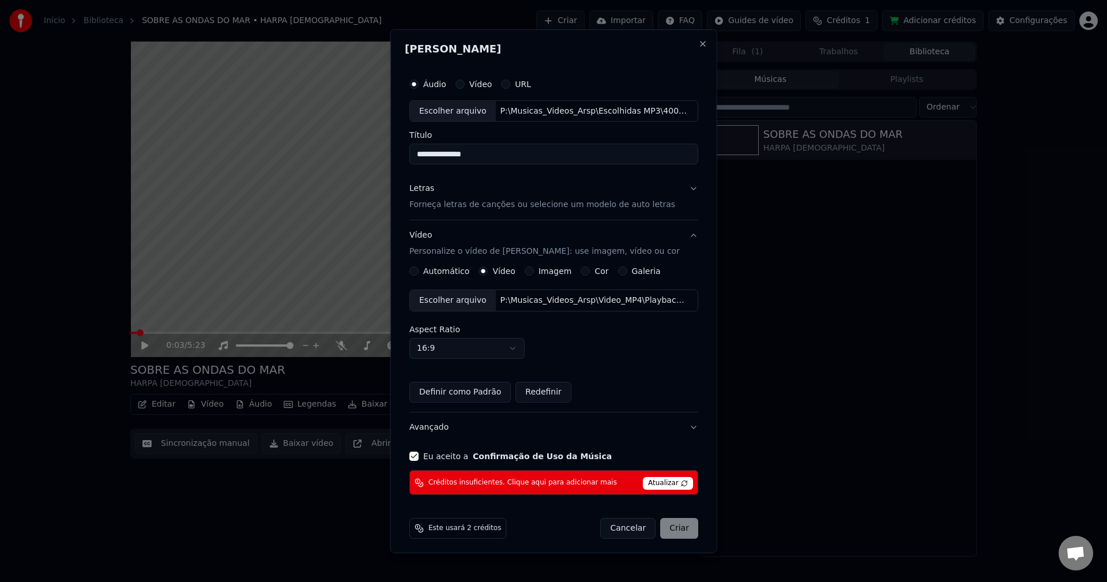
click at [464, 87] on button "Vídeo" at bounding box center [459, 83] width 9 height 9
click at [430, 84] on label "Áudio" at bounding box center [434, 84] width 23 height 8
click at [419, 84] on button "Áudio" at bounding box center [413, 83] width 9 height 9
click at [412, 453] on button "Eu aceito a Confirmação de Uso da Música" at bounding box center [413, 455] width 9 height 9
click at [413, 455] on button "Eu aceito a Confirmação de Uso da Música" at bounding box center [413, 455] width 9 height 9
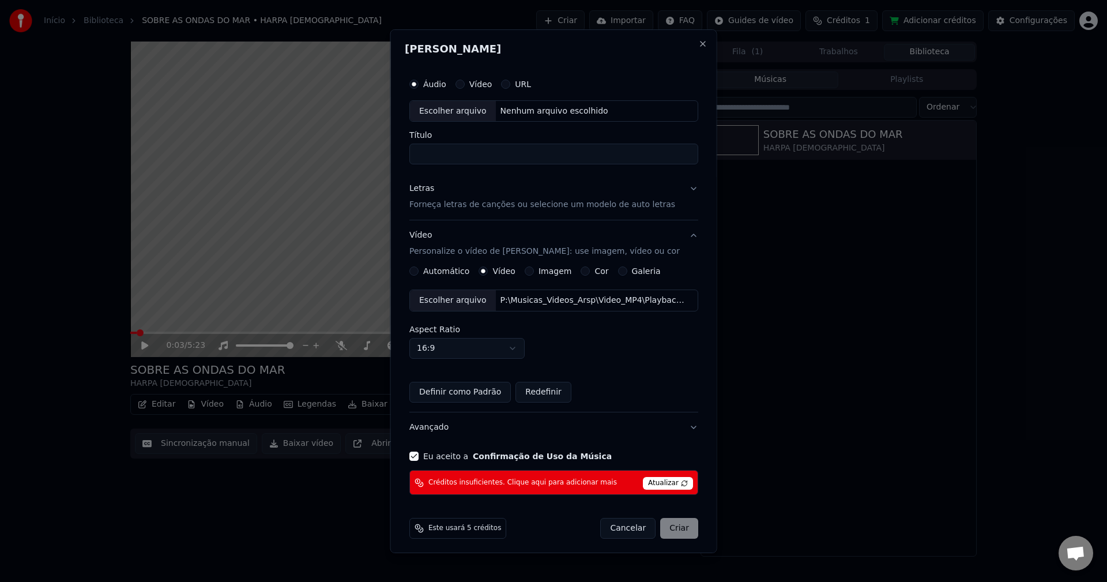
click at [441, 527] on span "Este usará 5 créditos" at bounding box center [464, 528] width 73 height 9
click at [422, 274] on div "Automático" at bounding box center [439, 270] width 60 height 9
click at [421, 273] on div "Automático" at bounding box center [439, 270] width 60 height 9
click at [417, 270] on button "Automático" at bounding box center [413, 270] width 9 height 9
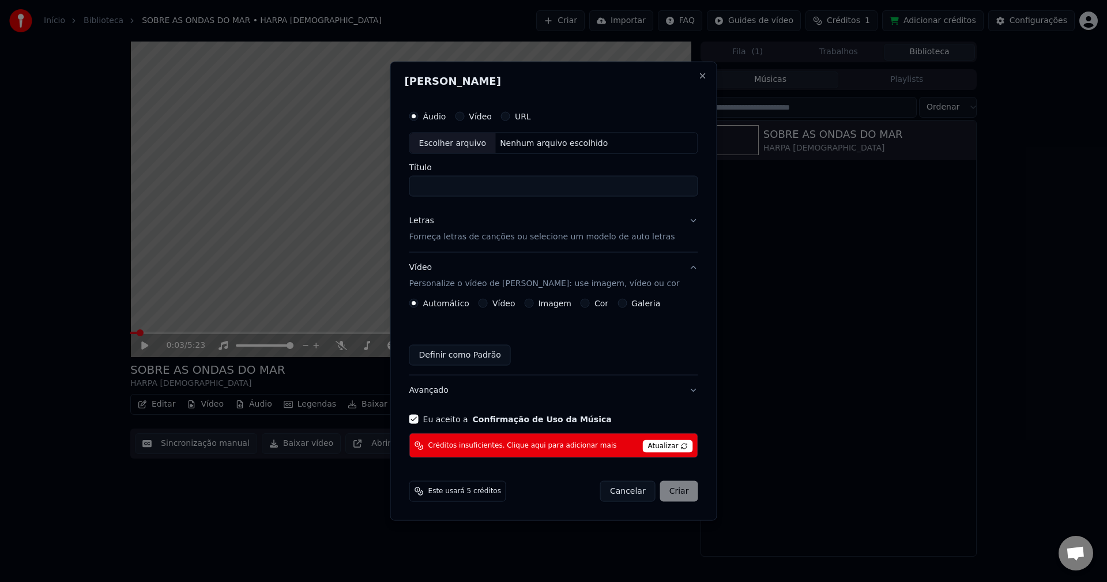
click at [652, 446] on span "Atualizar" at bounding box center [668, 446] width 50 height 13
click at [638, 409] on div "Áudio Vídeo URL Escolher arquivo Nenhum arquivo escolhido Título Letras Forneça…" at bounding box center [554, 281] width 298 height 363
click at [453, 190] on input "Título" at bounding box center [553, 186] width 289 height 21
type input "********"
click at [646, 445] on span "Atualizar" at bounding box center [668, 446] width 50 height 13
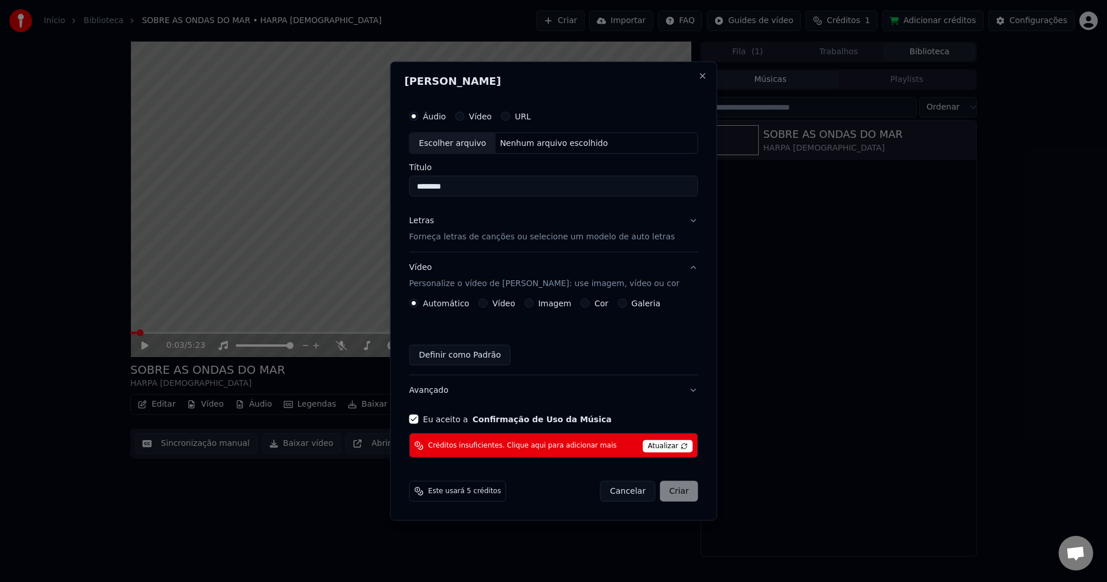
click at [419, 419] on button "Eu aceito a Confirmação de Uso da Música" at bounding box center [413, 419] width 9 height 9
click at [472, 485] on div "Este usará 5 créditos" at bounding box center [457, 491] width 97 height 21
click at [652, 447] on span "Atualizar" at bounding box center [668, 446] width 50 height 13
click at [590, 306] on button "Cor" at bounding box center [585, 303] width 9 height 9
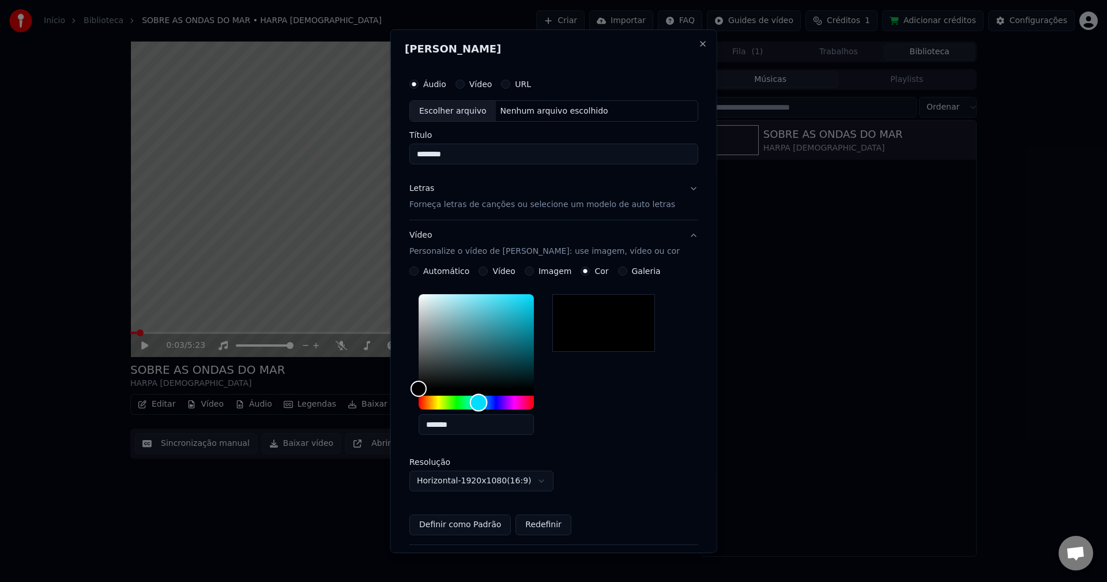
click at [489, 402] on div "Hue" at bounding box center [476, 403] width 115 height 14
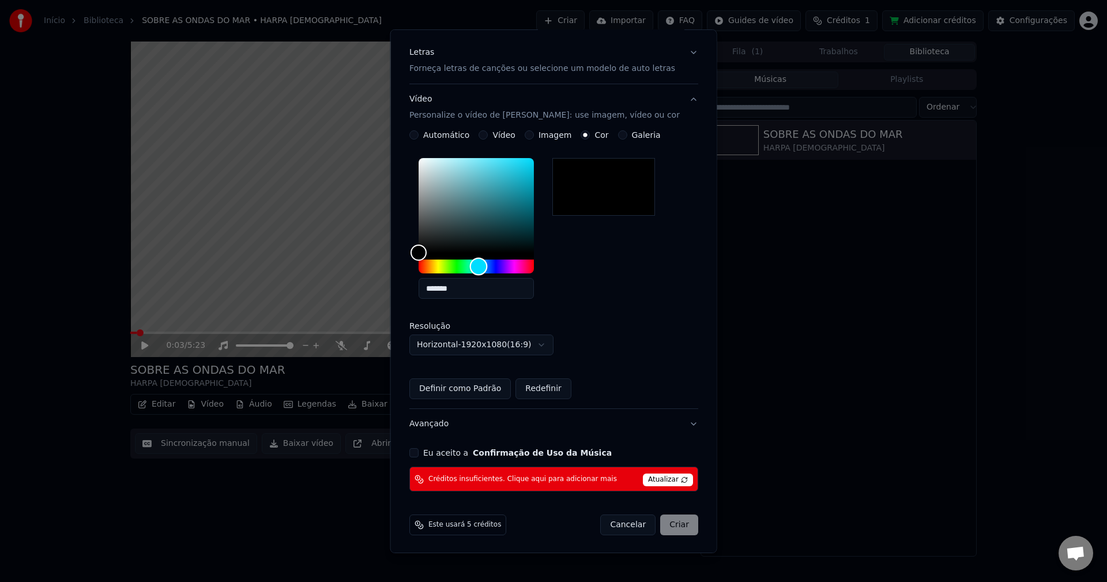
scroll to position [137, 0]
click at [643, 477] on span "Atualizar" at bounding box center [668, 479] width 50 height 13
click at [431, 450] on div "Eu aceito a Confirmação de Uso da Música" at bounding box center [553, 451] width 289 height 9
click at [419, 452] on button "Eu aceito a Confirmação de Uso da Música" at bounding box center [413, 451] width 9 height 9
click at [652, 477] on span "Atualizar" at bounding box center [668, 479] width 50 height 13
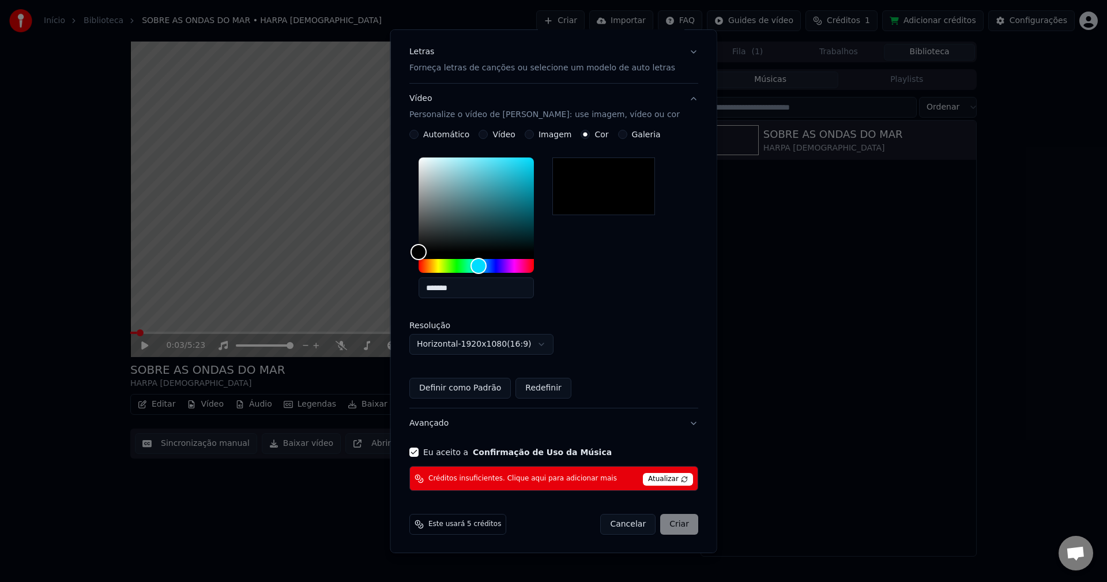
click at [613, 525] on button "Cancelar" at bounding box center [627, 524] width 55 height 21
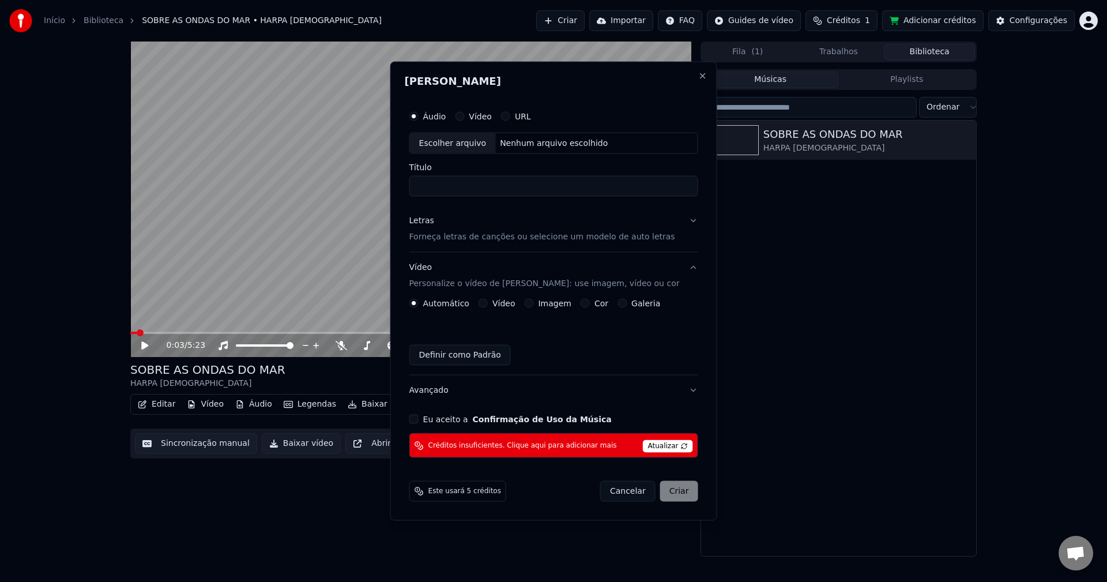
scroll to position [0, 0]
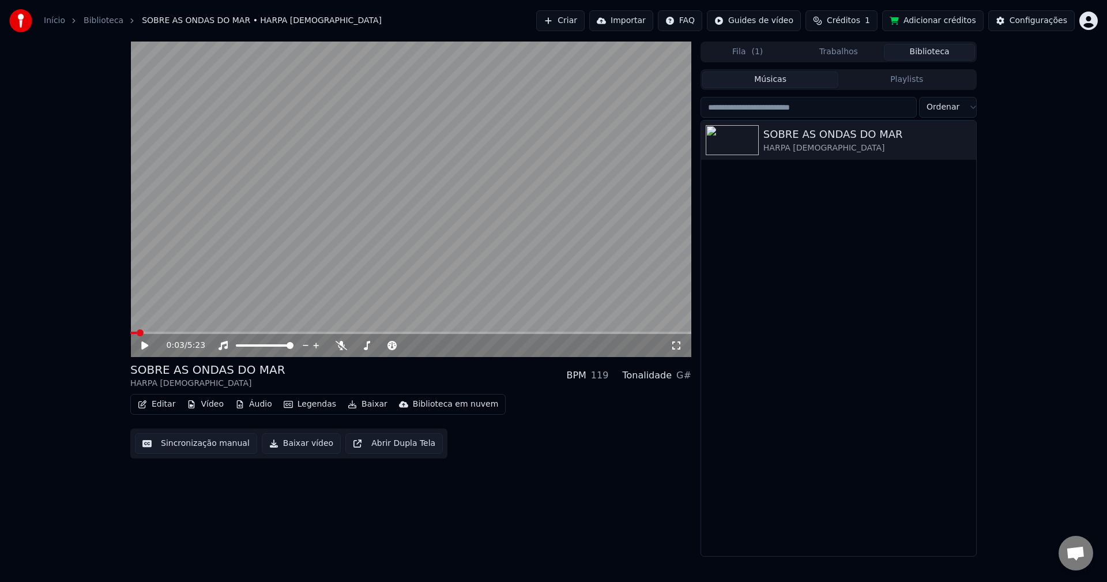
click at [777, 21] on html "Início Biblioteca SOBRE AS ONDAS DO MAR • HARPA CRISTÃ Criar Importar FAQ Guide…" at bounding box center [553, 291] width 1107 height 582
